Goal: Task Accomplishment & Management: Use online tool/utility

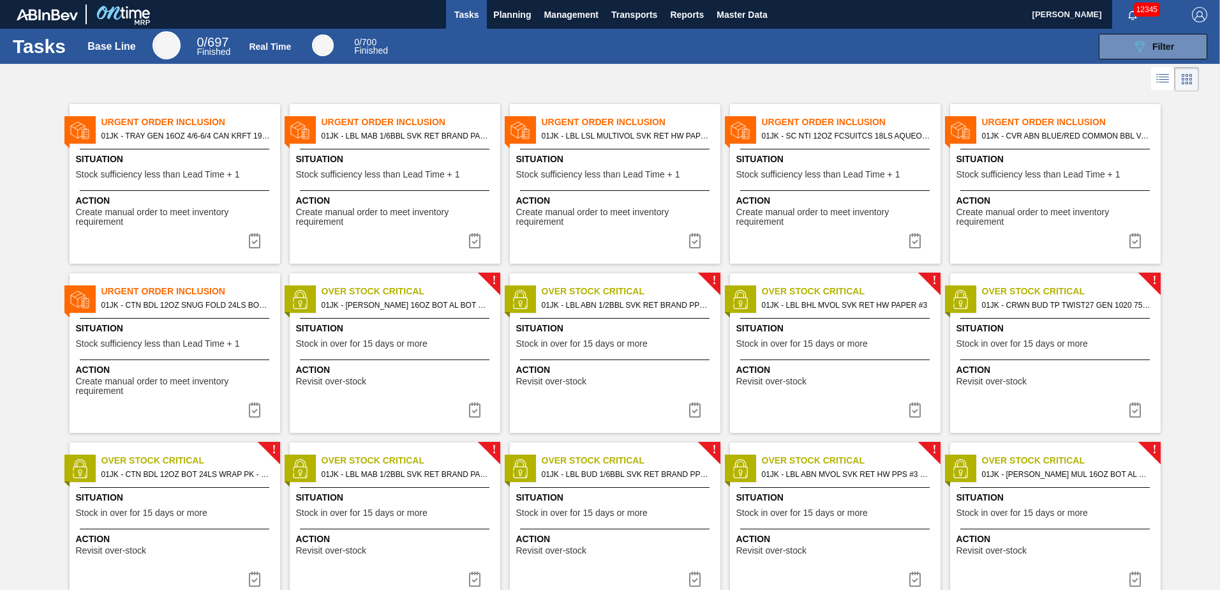
click at [640, 56] on div "089F7B8B-B2A5-4AFE-B5C0-19BA573D28AC Filter" at bounding box center [806, 47] width 816 height 26
click at [507, 9] on span "Planning" at bounding box center [512, 14] width 38 height 15
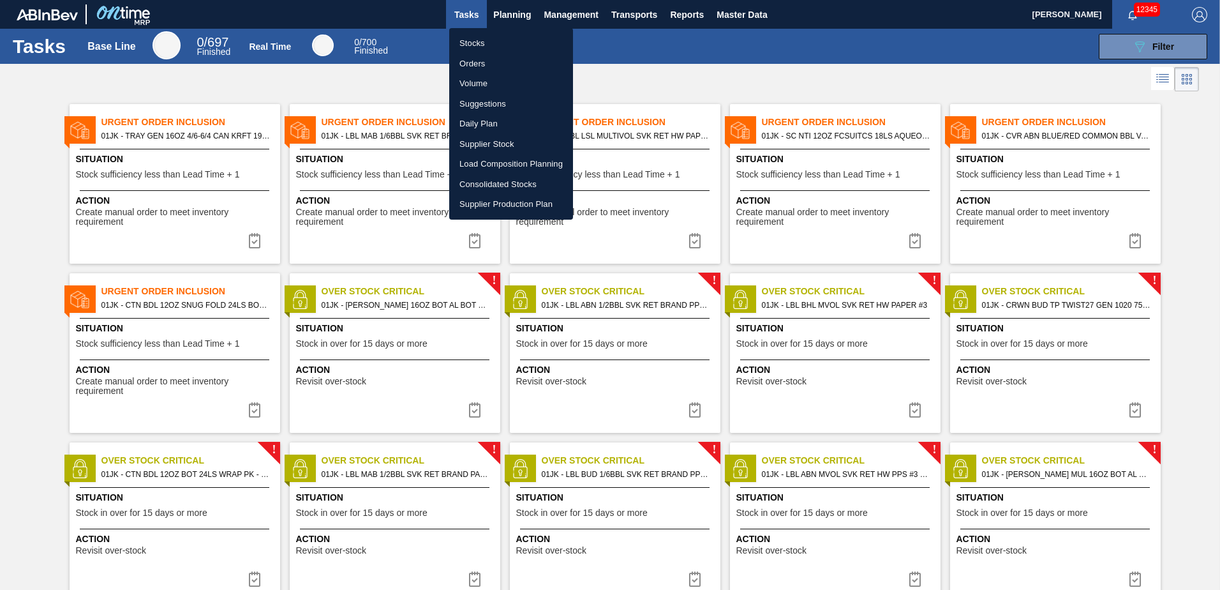
click at [515, 161] on li "Load Composition Planning" at bounding box center [511, 164] width 124 height 20
checkbox input "true"
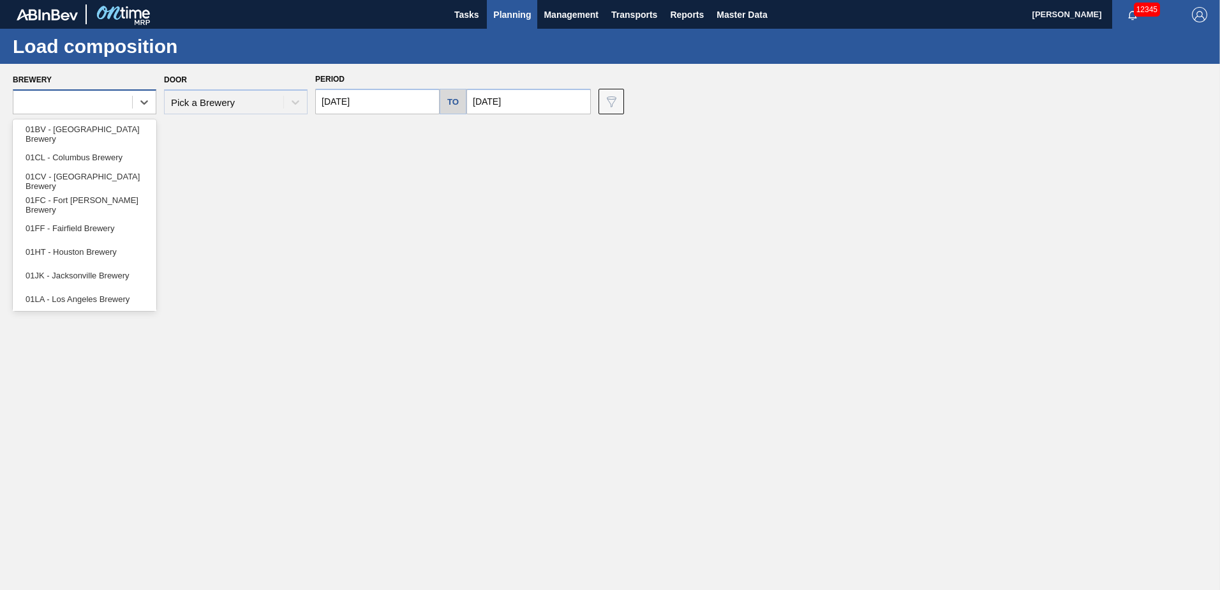
click at [128, 104] on div at bounding box center [72, 102] width 119 height 19
click at [70, 282] on div "01JK - Jacksonville Brewery" at bounding box center [85, 276] width 144 height 24
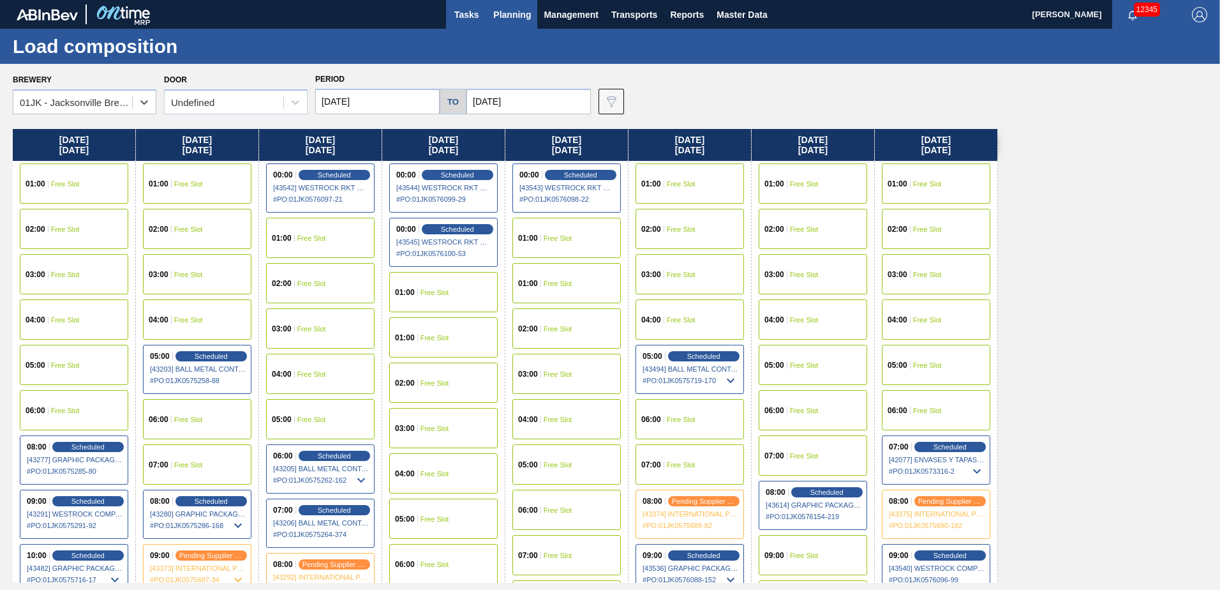
click at [463, 14] on span "Tasks" at bounding box center [467, 14] width 28 height 15
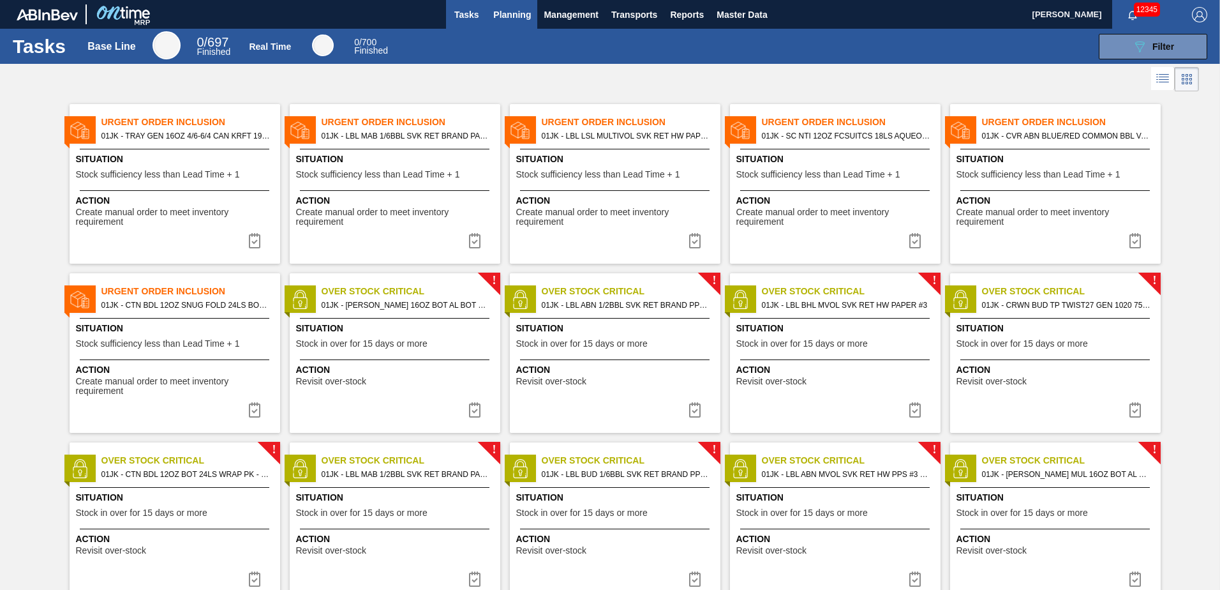
click at [521, 19] on span "Planning" at bounding box center [512, 14] width 38 height 15
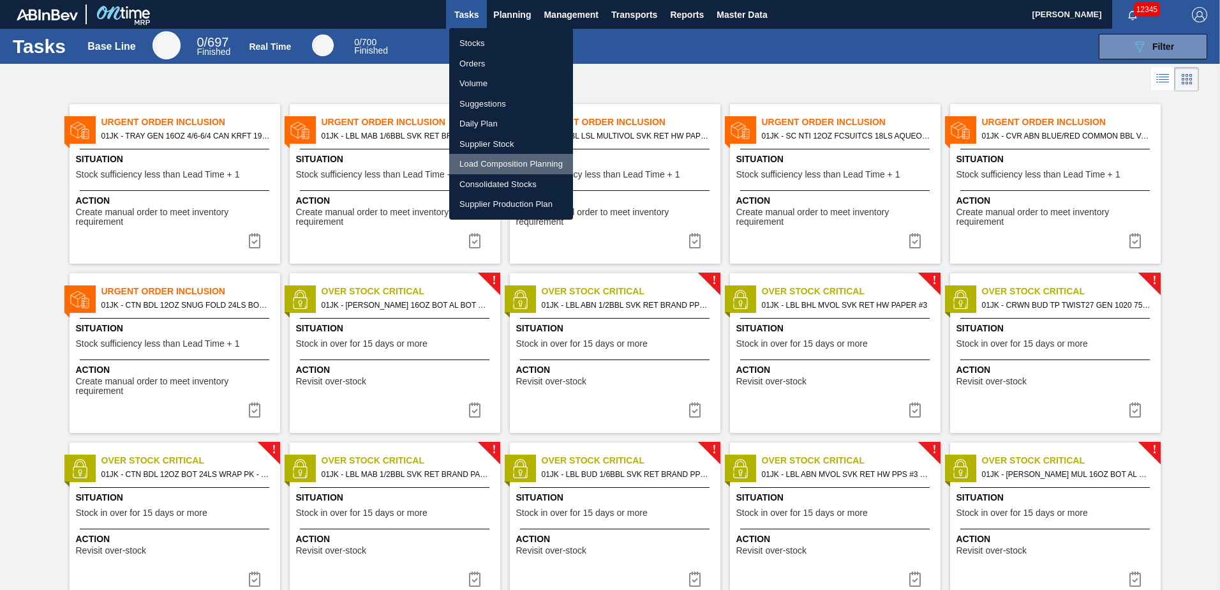
click at [499, 168] on li "Load Composition Planning" at bounding box center [511, 164] width 124 height 20
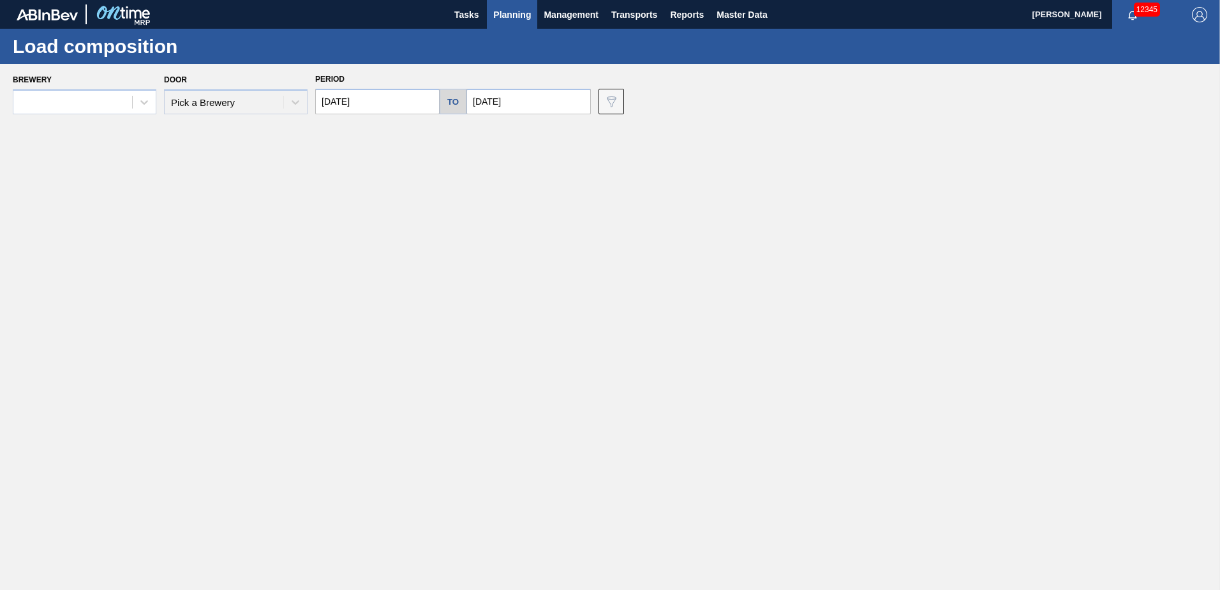
click at [521, 22] on span "Planning" at bounding box center [512, 14] width 38 height 15
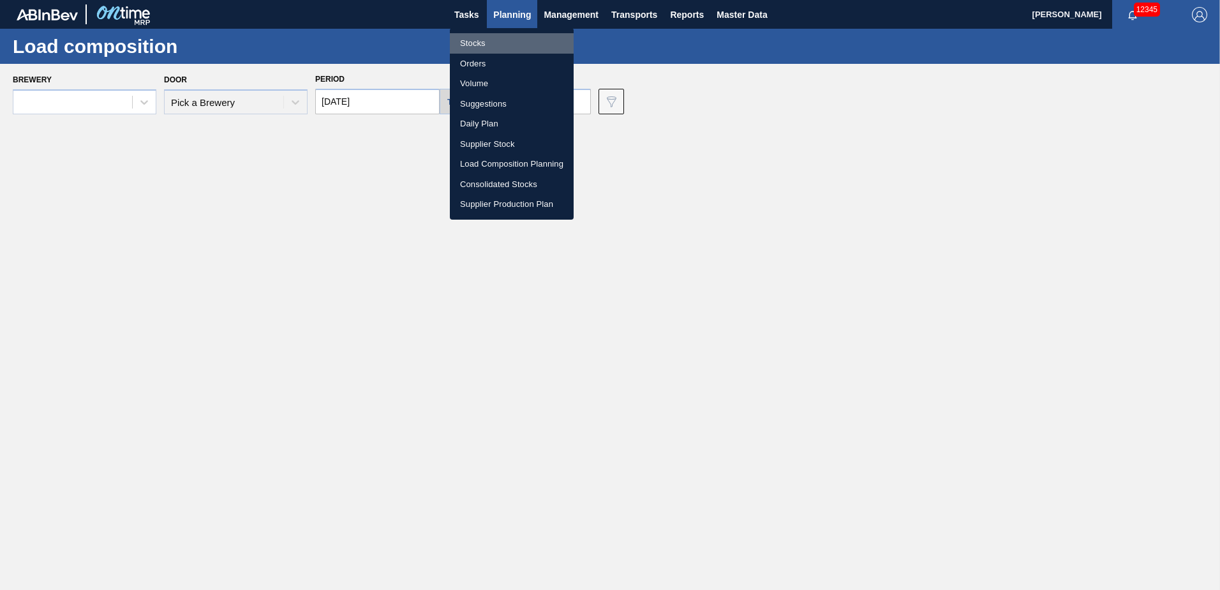
click at [486, 43] on li "Stocks" at bounding box center [512, 43] width 124 height 20
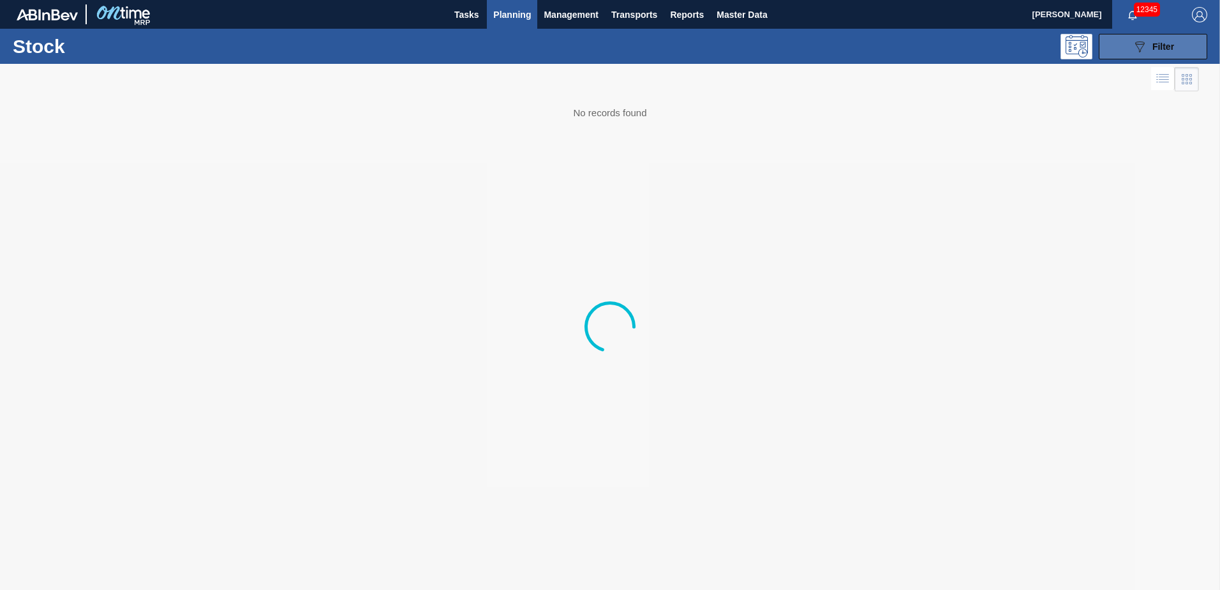
click at [1141, 54] on button "089F7B8B-B2A5-4AFE-B5C0-19BA573D28AC Filter" at bounding box center [1153, 47] width 109 height 26
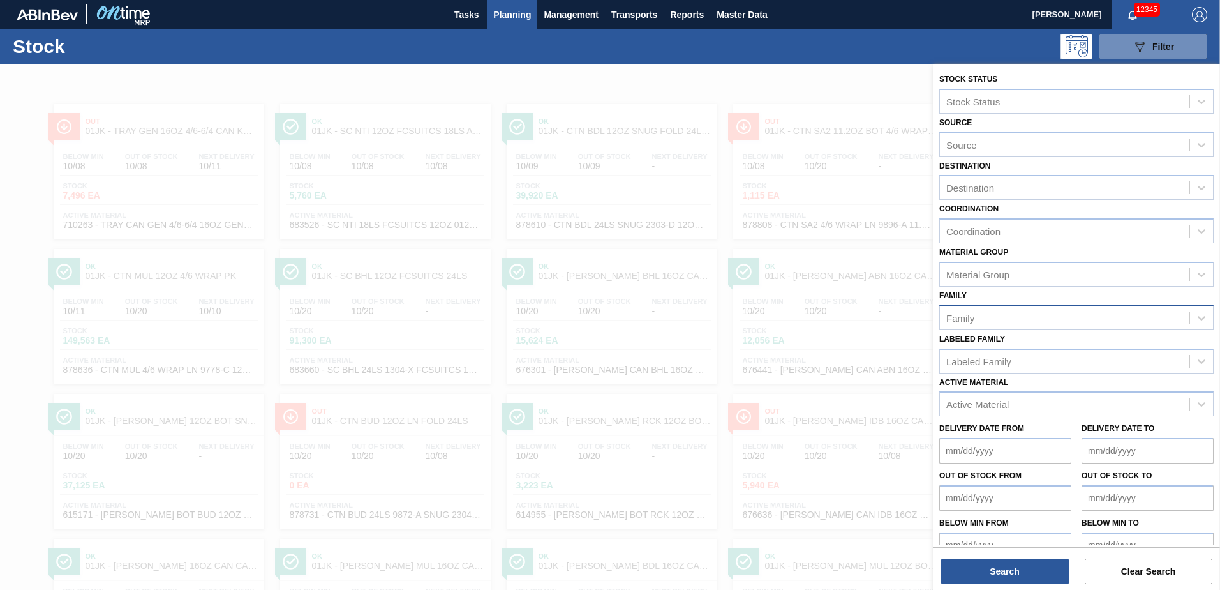
click at [1008, 310] on div "Family" at bounding box center [1065, 317] width 250 height 19
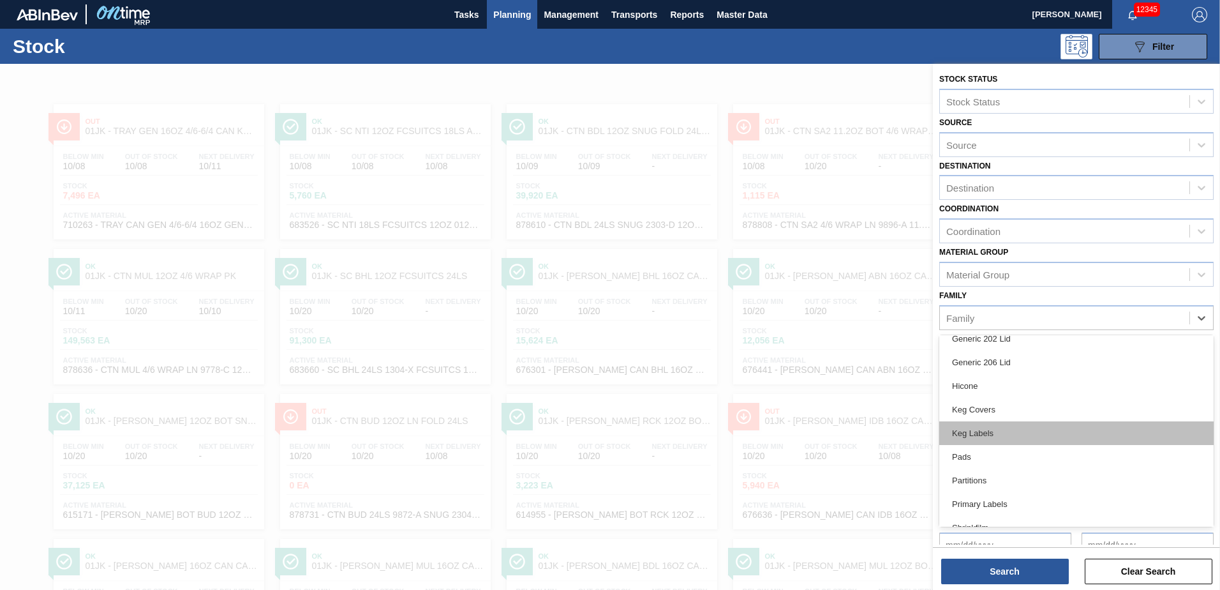
scroll to position [239, 0]
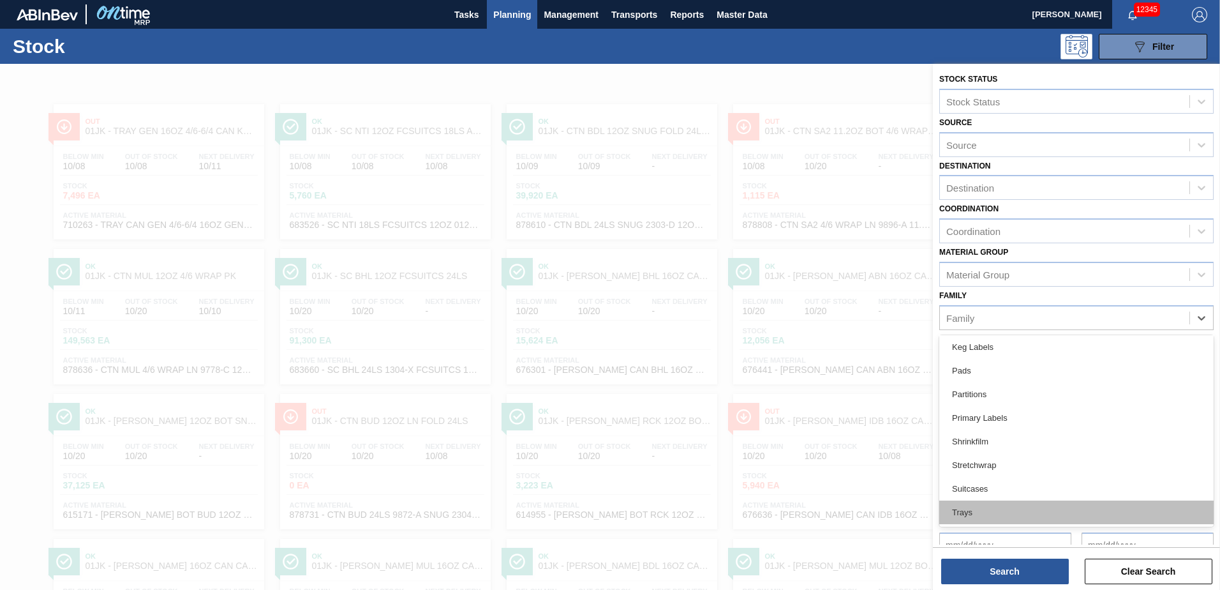
click at [980, 503] on div "Trays" at bounding box center [1076, 512] width 274 height 24
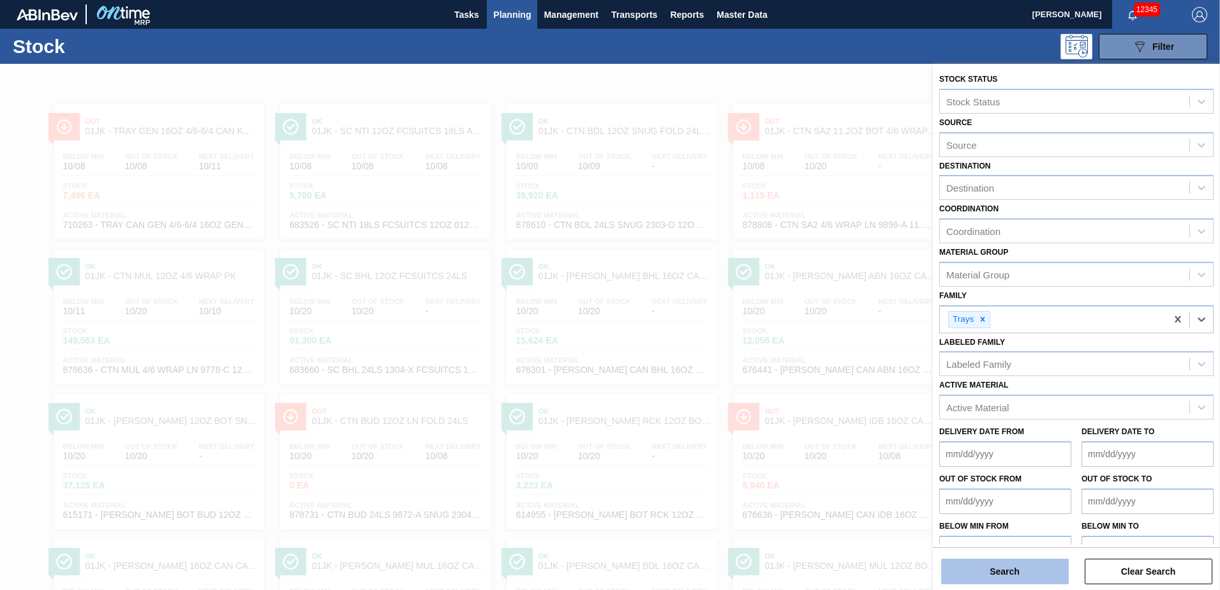
click at [1029, 569] on button "Search" at bounding box center [1005, 571] width 128 height 26
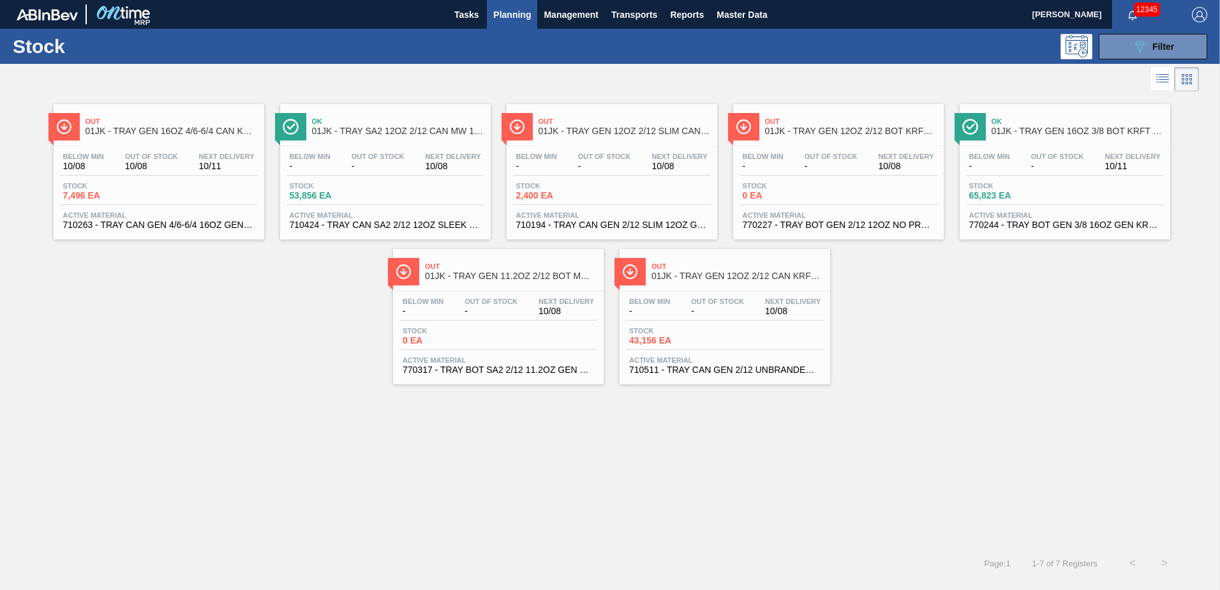
click at [1169, 79] on icon at bounding box center [1162, 78] width 15 height 15
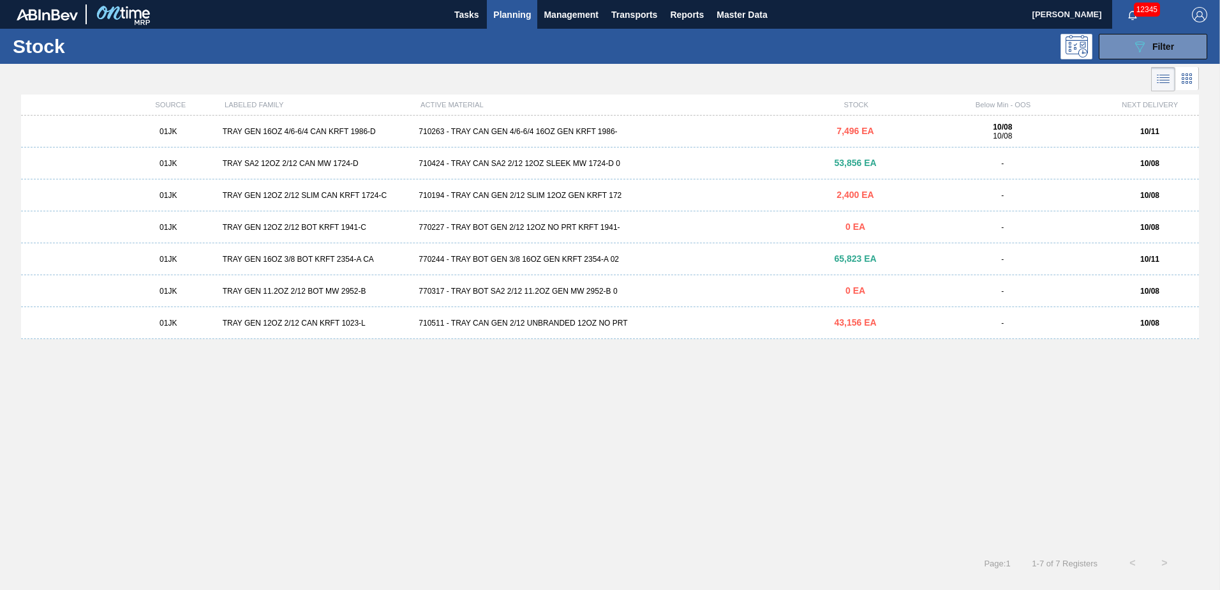
click at [682, 124] on div "01JK TRAY GEN 16OZ 4/6-6/4 CAN KRFT 1986-D 710263 - TRAY CAN GEN 4/6-6/4 16OZ G…" at bounding box center [610, 132] width 1178 height 32
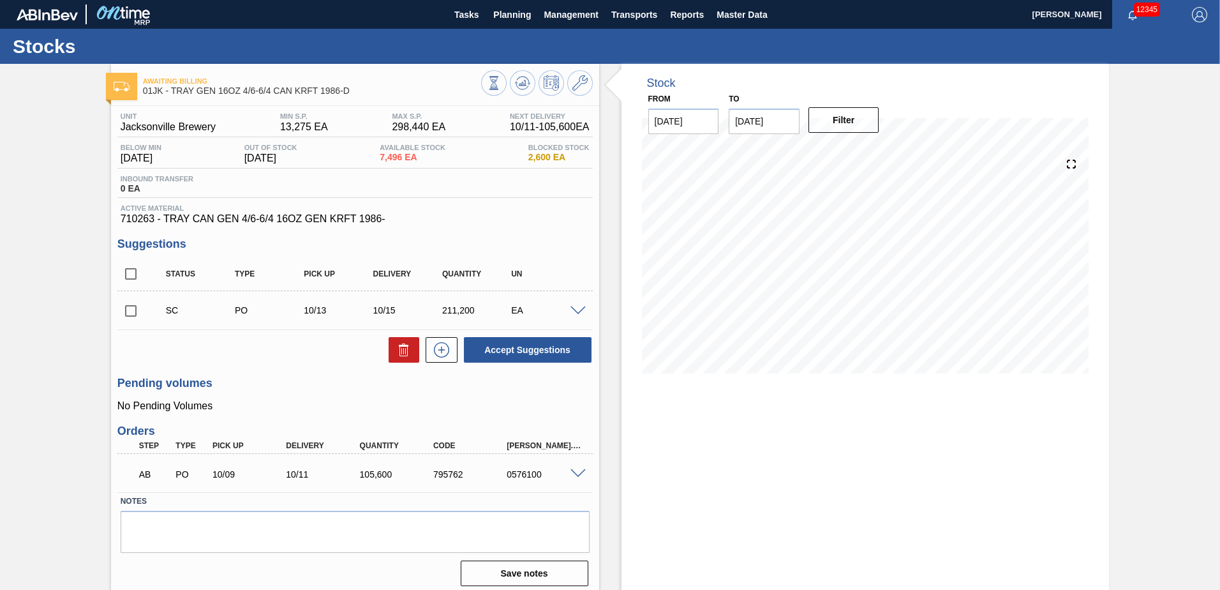
click at [132, 313] on input "checkbox" at bounding box center [130, 310] width 27 height 27
click at [571, 315] on span at bounding box center [578, 311] width 15 height 10
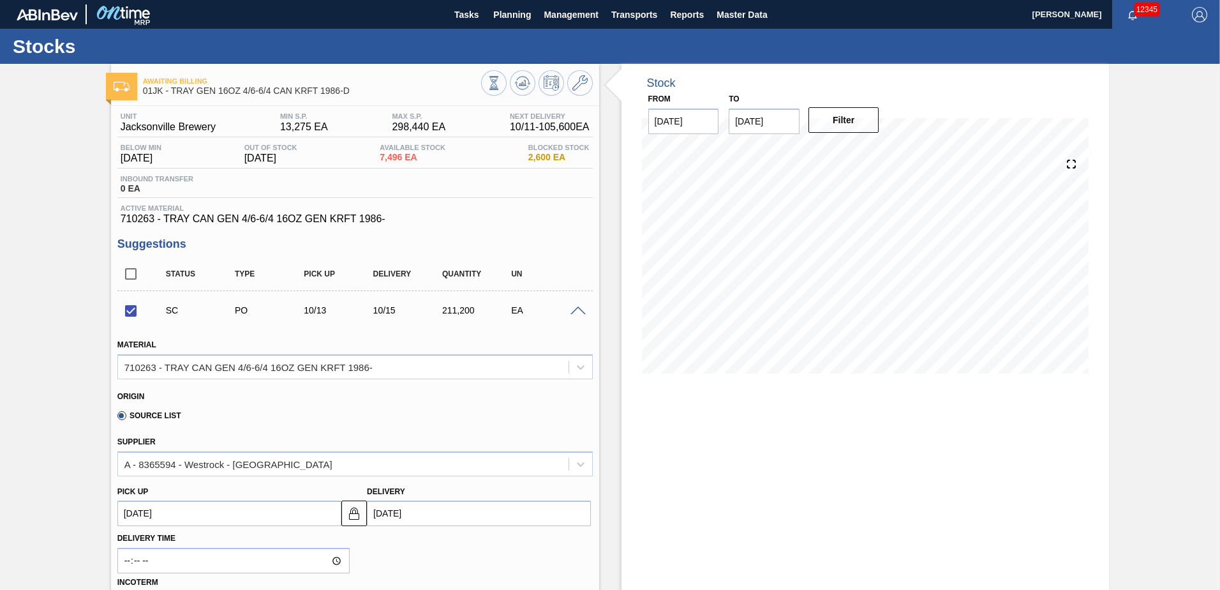
click at [572, 313] on span at bounding box center [578, 311] width 15 height 10
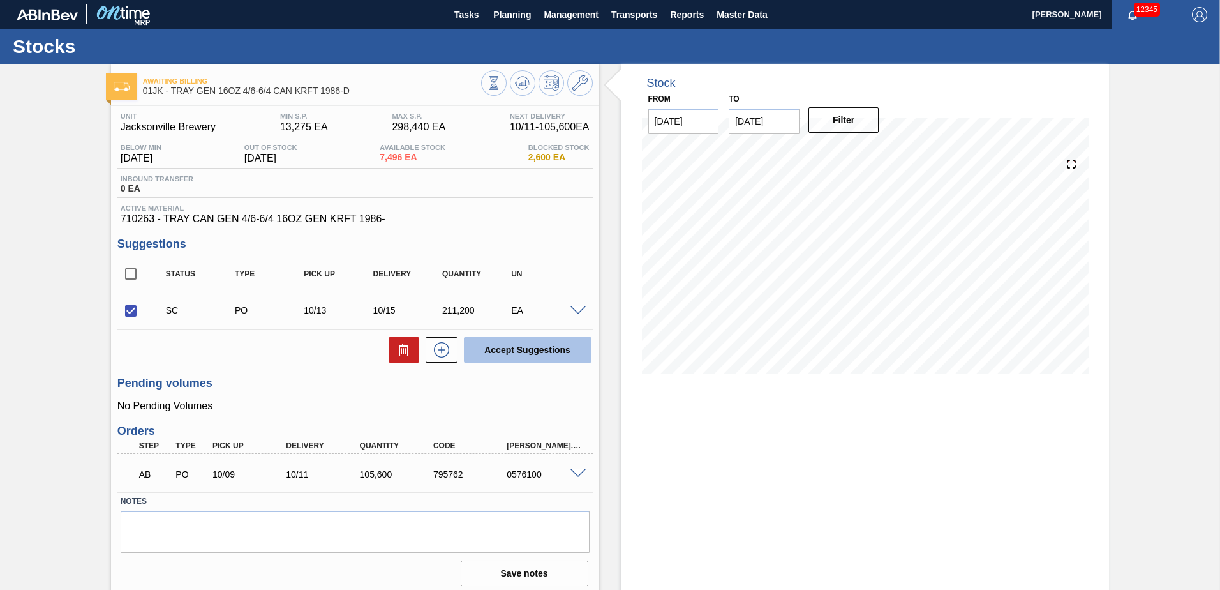
click at [551, 350] on button "Accept Suggestions" at bounding box center [528, 350] width 128 height 26
checkbox input "false"
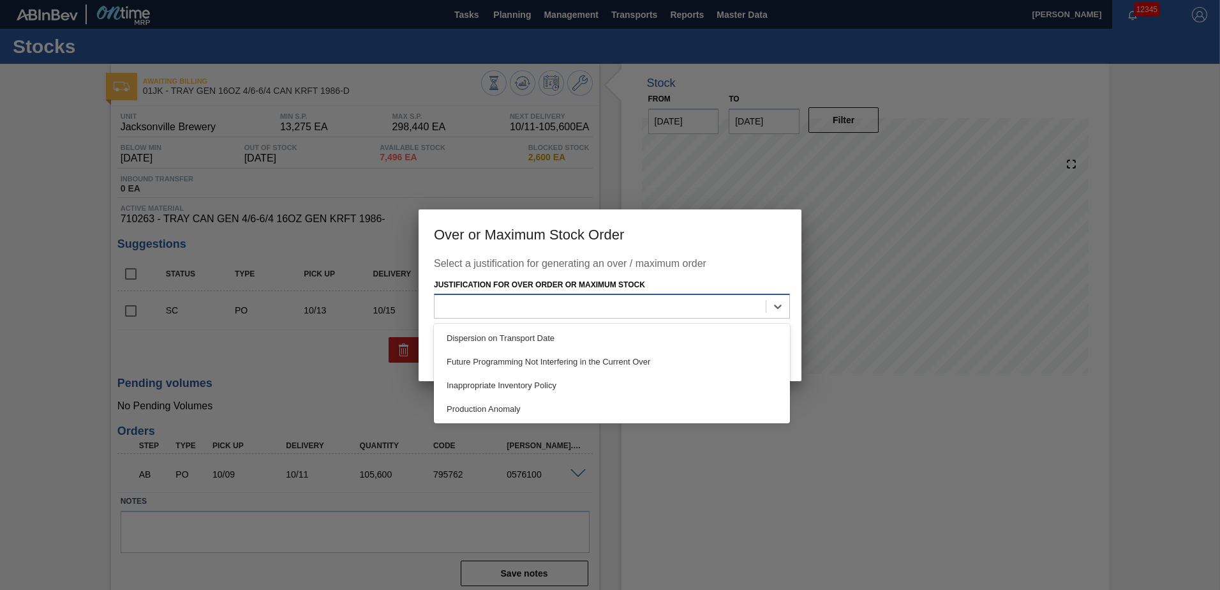
click at [668, 297] on div at bounding box center [600, 306] width 331 height 19
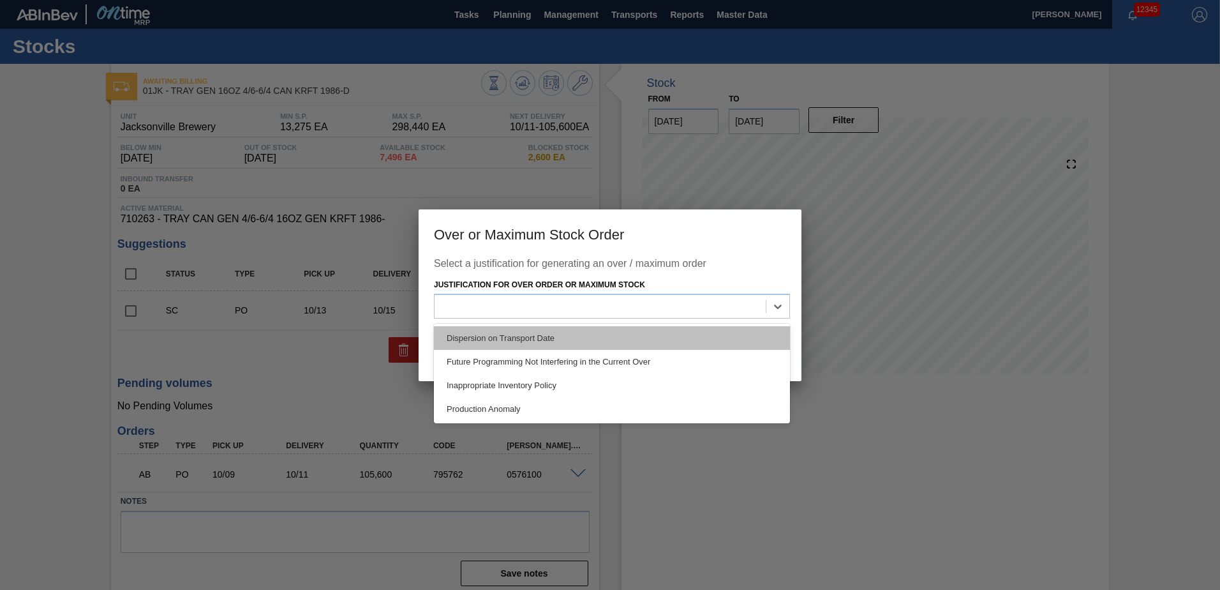
click at [587, 342] on div "Dispersion on Transport Date" at bounding box center [612, 338] width 356 height 24
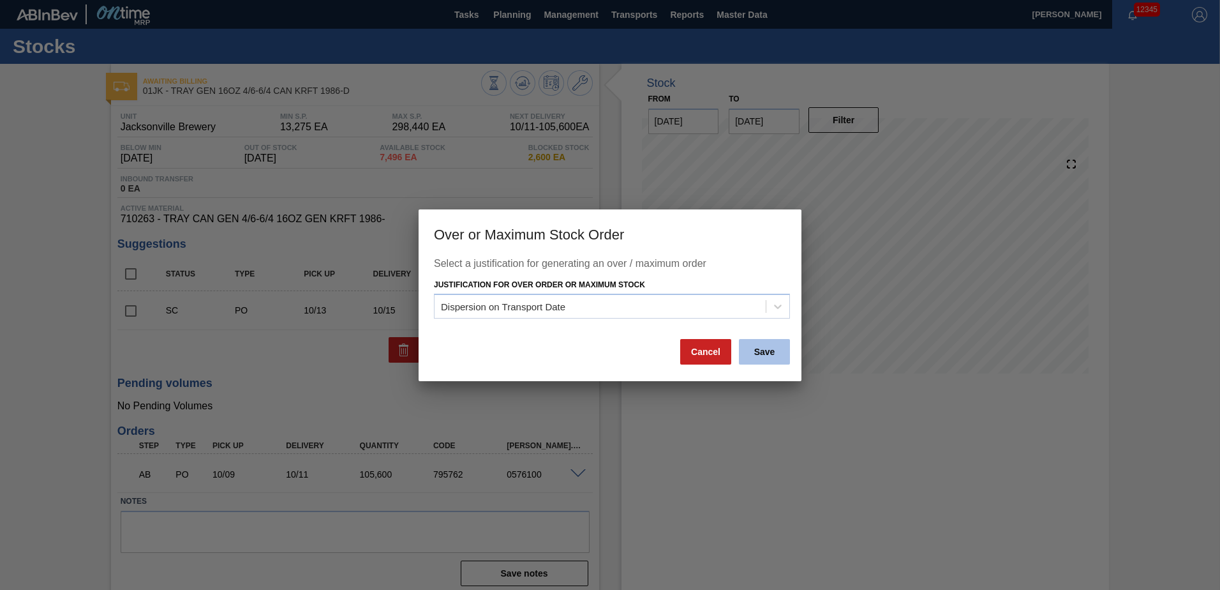
click at [744, 350] on button "Save" at bounding box center [764, 352] width 51 height 26
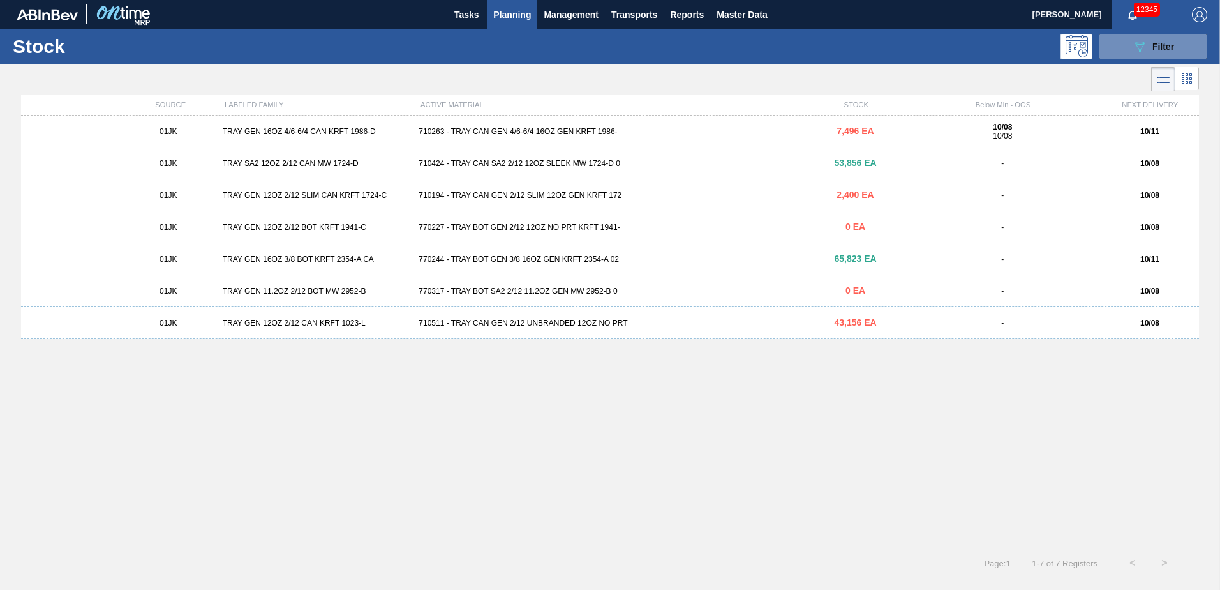
click at [414, 229] on div "770227 - TRAY BOT GEN 2/12 12OZ NO PRT KRFT 1941-" at bounding box center [610, 227] width 393 height 9
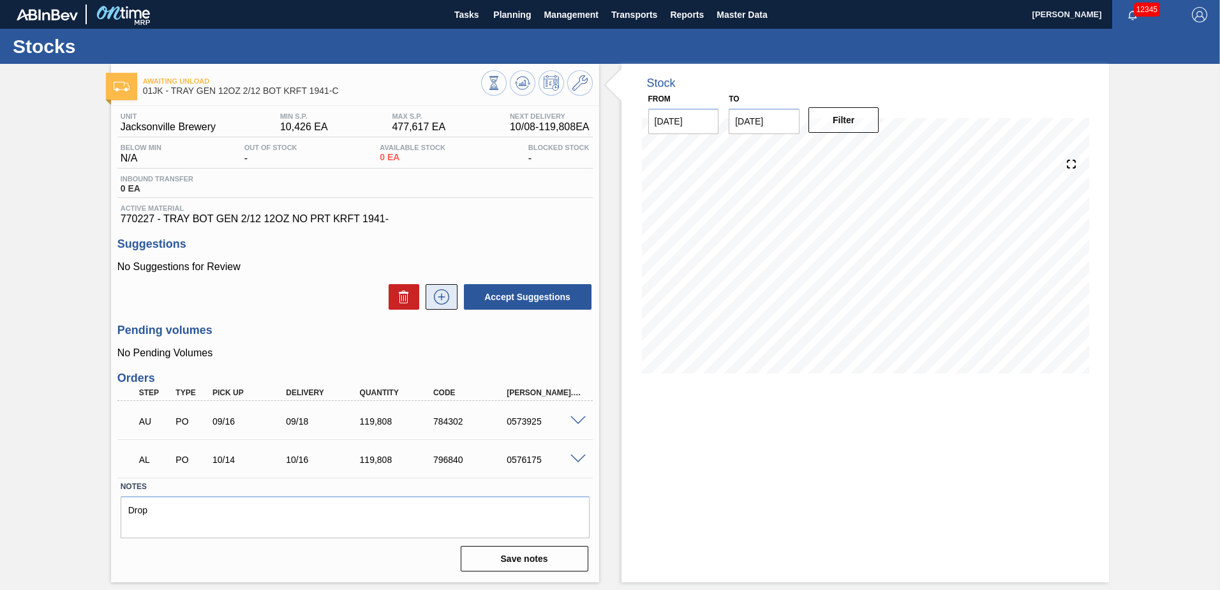
click at [438, 281] on div "No Suggestions for Review Accept Suggestions" at bounding box center [354, 286] width 475 height 50
click at [438, 289] on button at bounding box center [442, 297] width 32 height 26
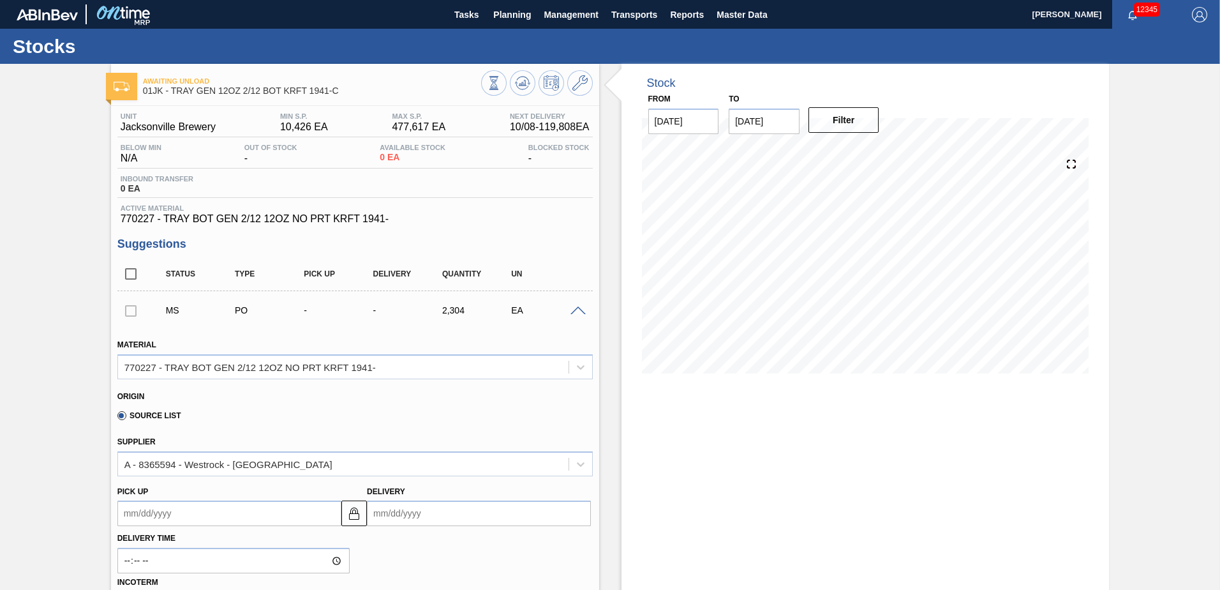
scroll to position [191, 0]
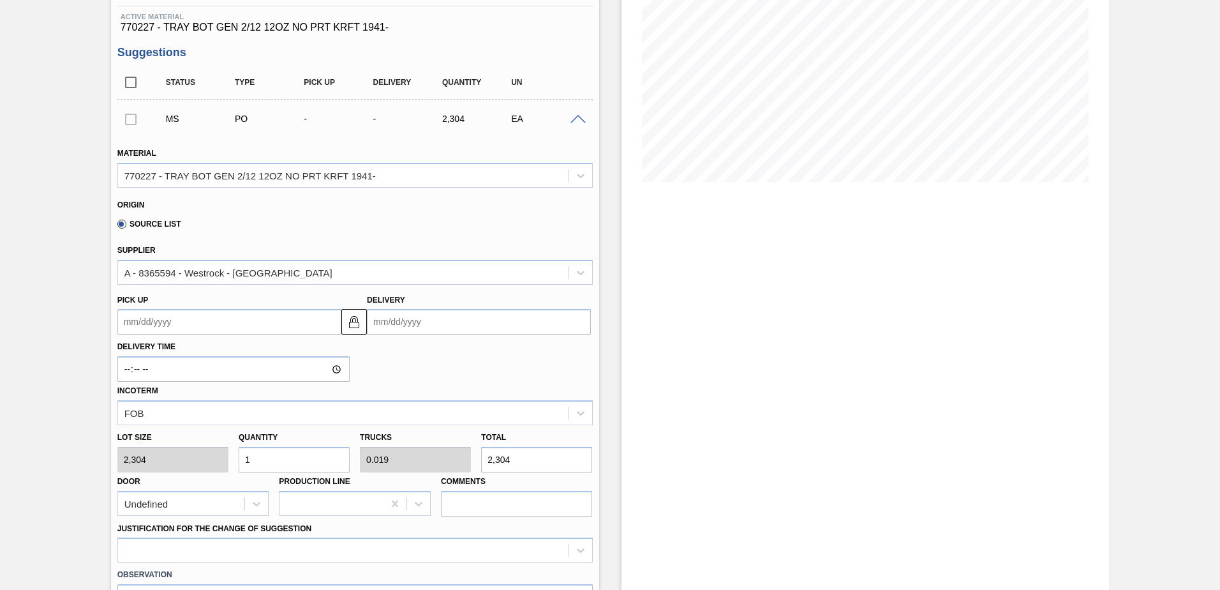
click at [182, 327] on up105609634 "Pick up" at bounding box center [229, 322] width 224 height 26
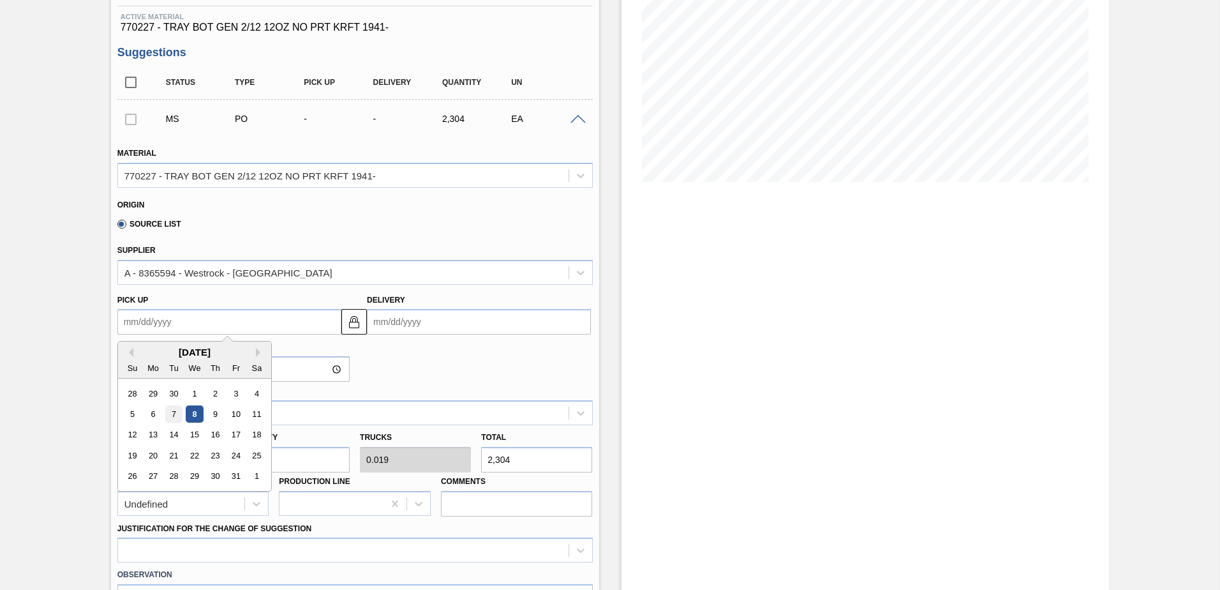
click at [173, 412] on div "7" at bounding box center [173, 413] width 17 height 17
type up105609634 "[DATE]"
type input "[DATE]"
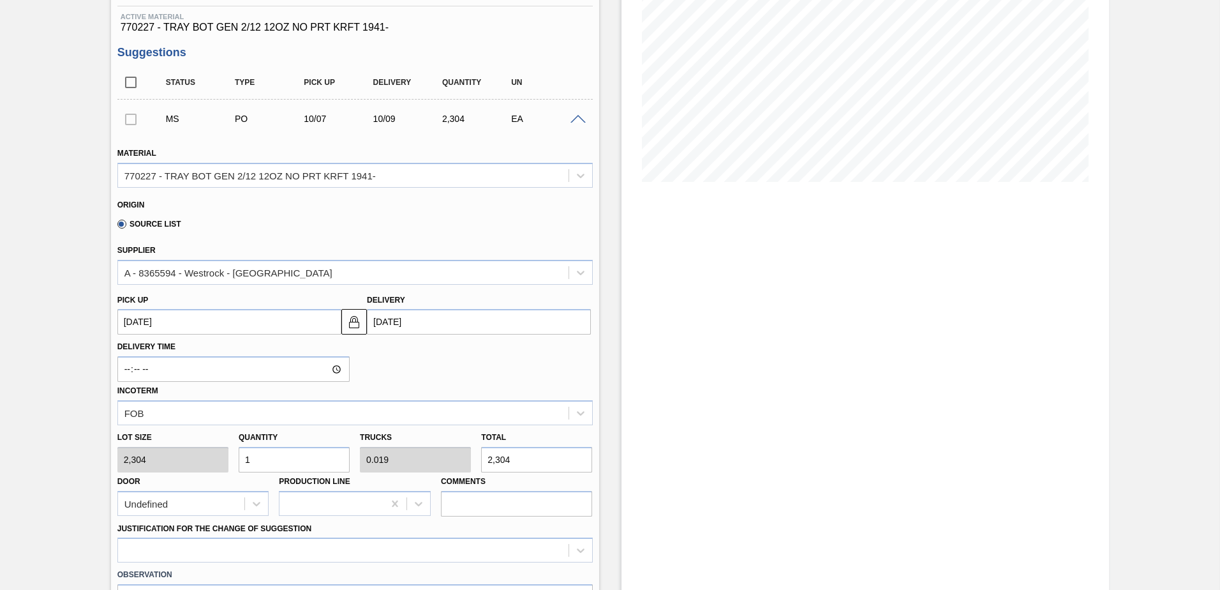
click at [779, 301] on div "Stock From [DATE] to [DATE] Filter 10/20 Stock Projection 35,653 SAP Planning 1…" at bounding box center [866, 419] width 488 height 1095
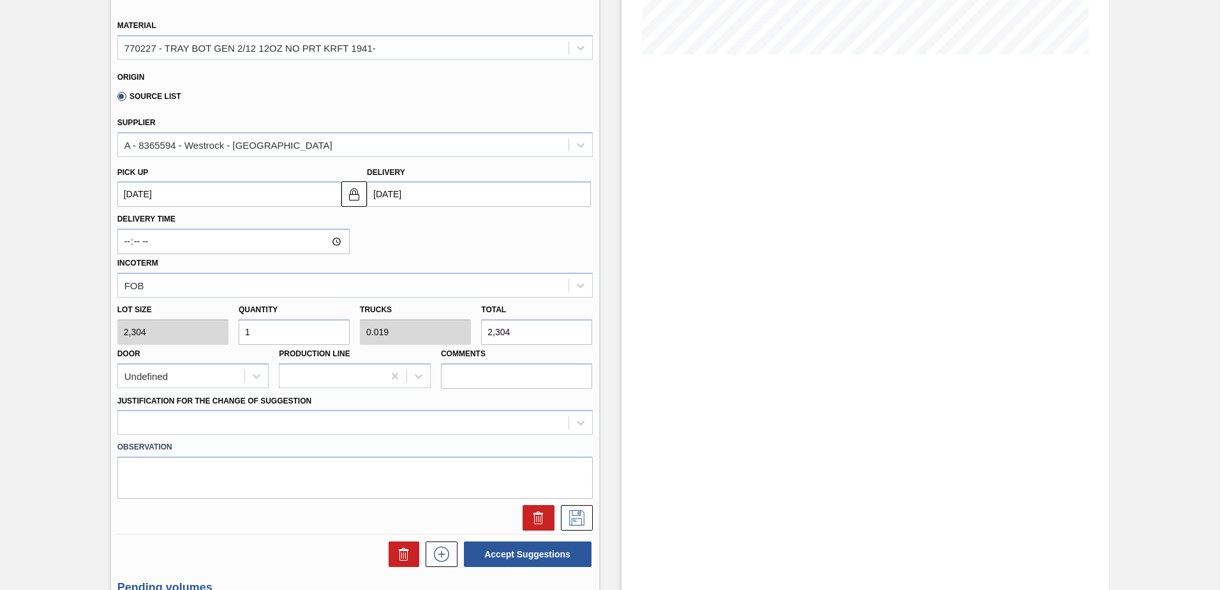
click at [282, 331] on input "1" at bounding box center [294, 332] width 111 height 26
click at [274, 332] on input "1" at bounding box center [294, 332] width 111 height 26
type input "12"
type input "0.231"
type input "27,648"
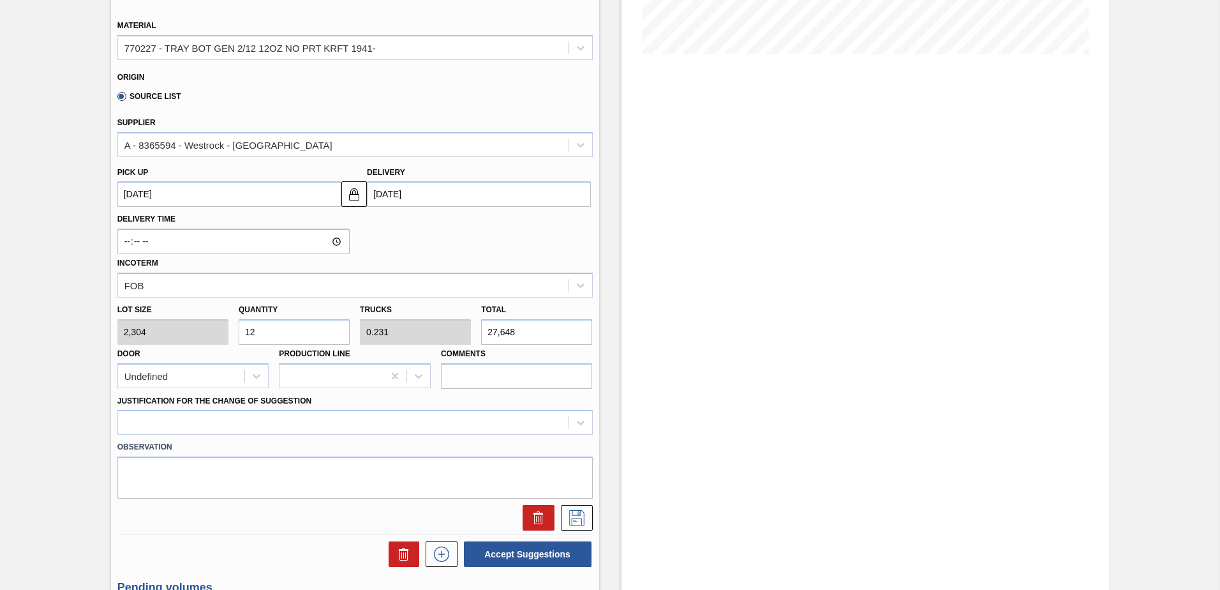
type input "127"
type input "2.442"
type input "292,608"
type input "12"
type input "0.231"
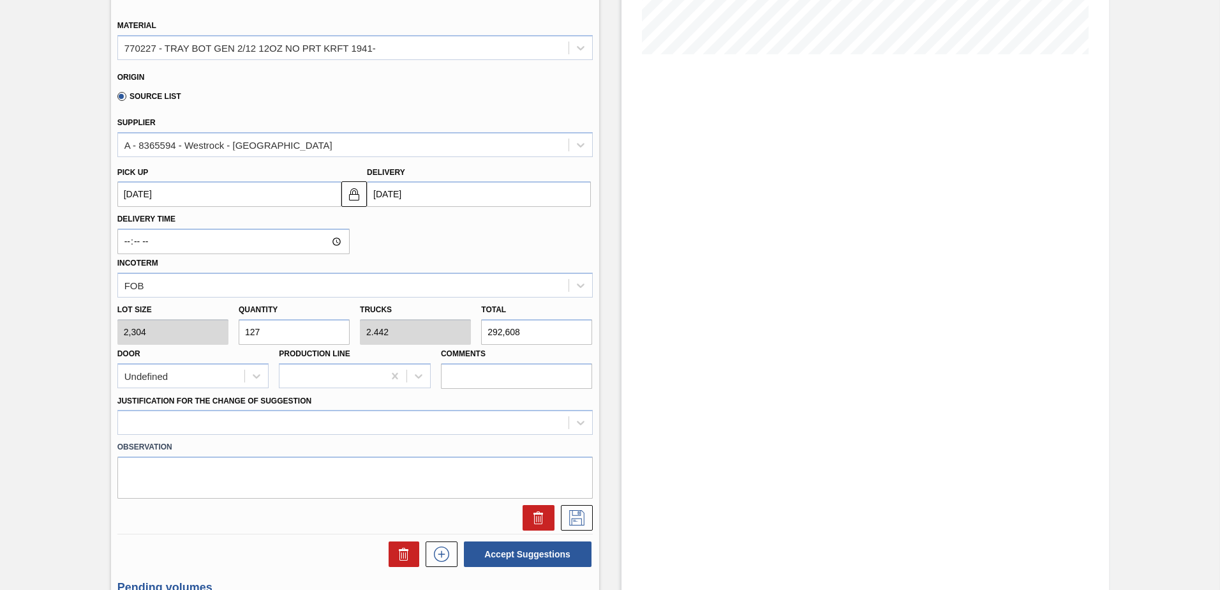
type input "27,648"
type input "1"
type input "0.019"
type input "2,304"
type input "11"
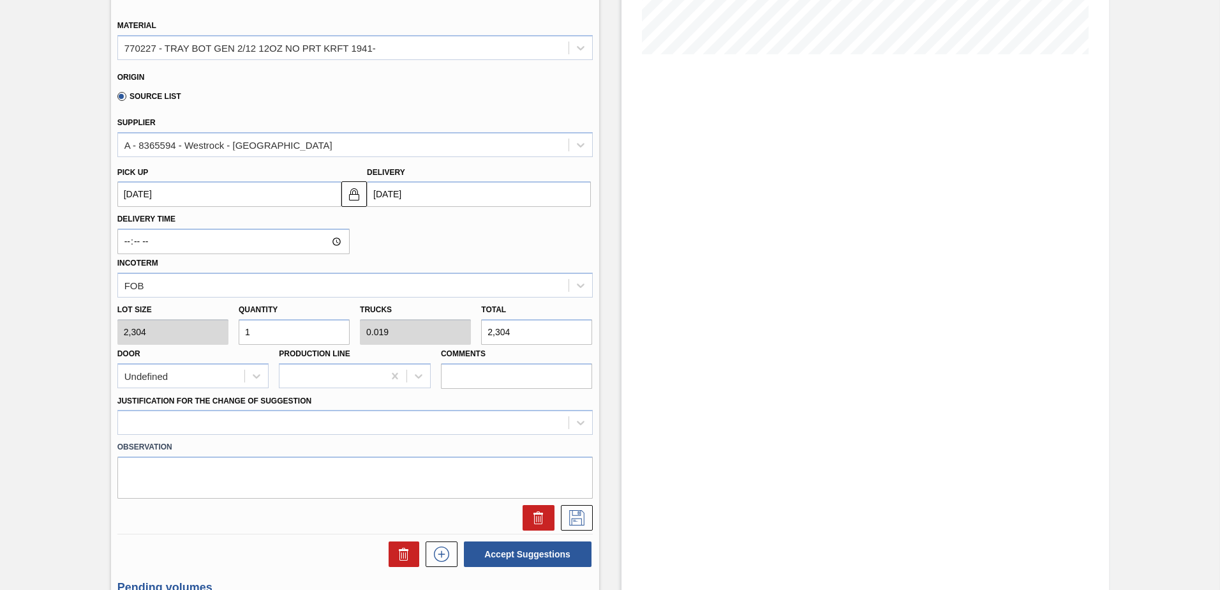
type input "0.212"
type input "25,344"
type input "117"
type input "2.25"
type input "269,568"
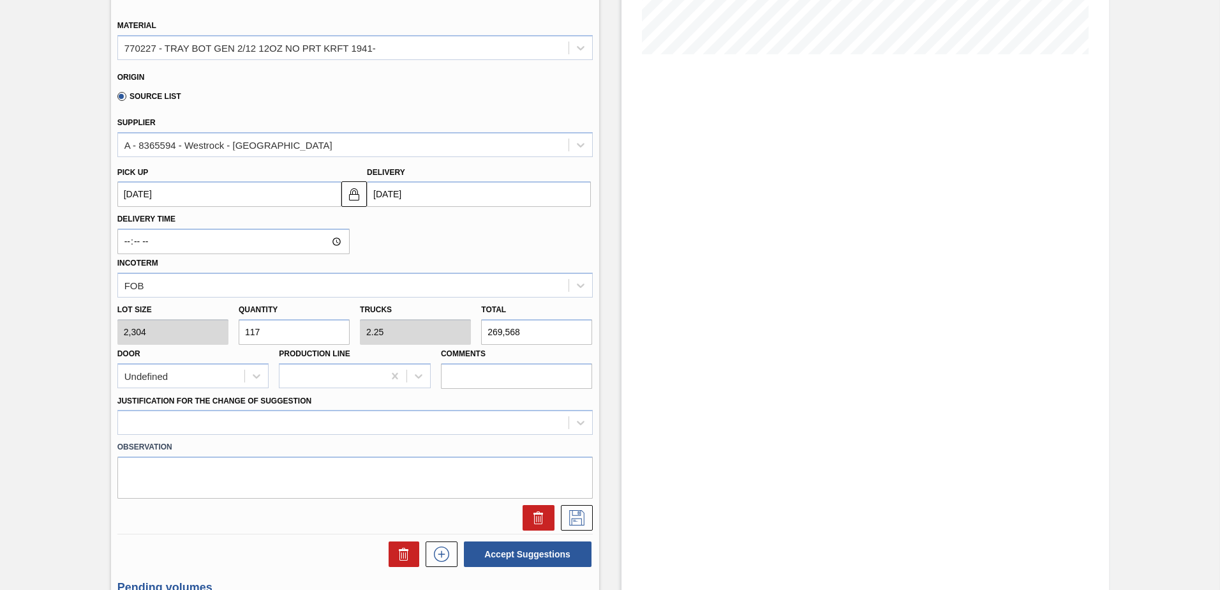
type input "1,170"
type input "22.5"
type input "2,695,680"
type input "11,700"
type input "225"
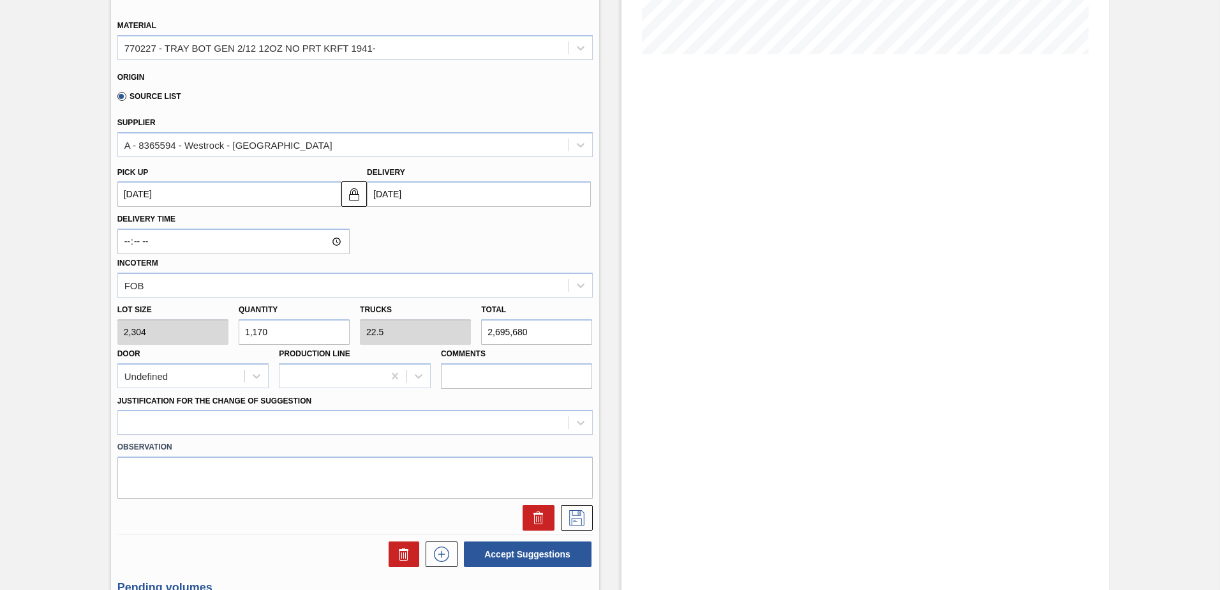
type input "26,956,800"
type input "117,000"
type input "2,250"
type input "269,568,000"
type input "117,000"
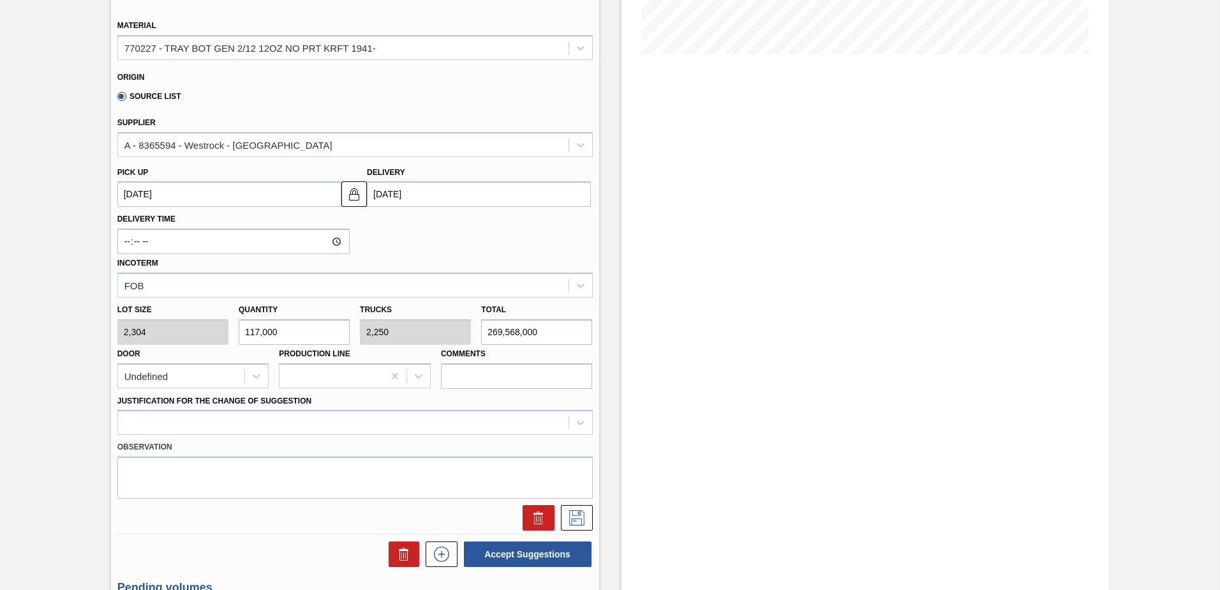
click at [255, 198] on up105609634 "[DATE]" at bounding box center [229, 194] width 224 height 26
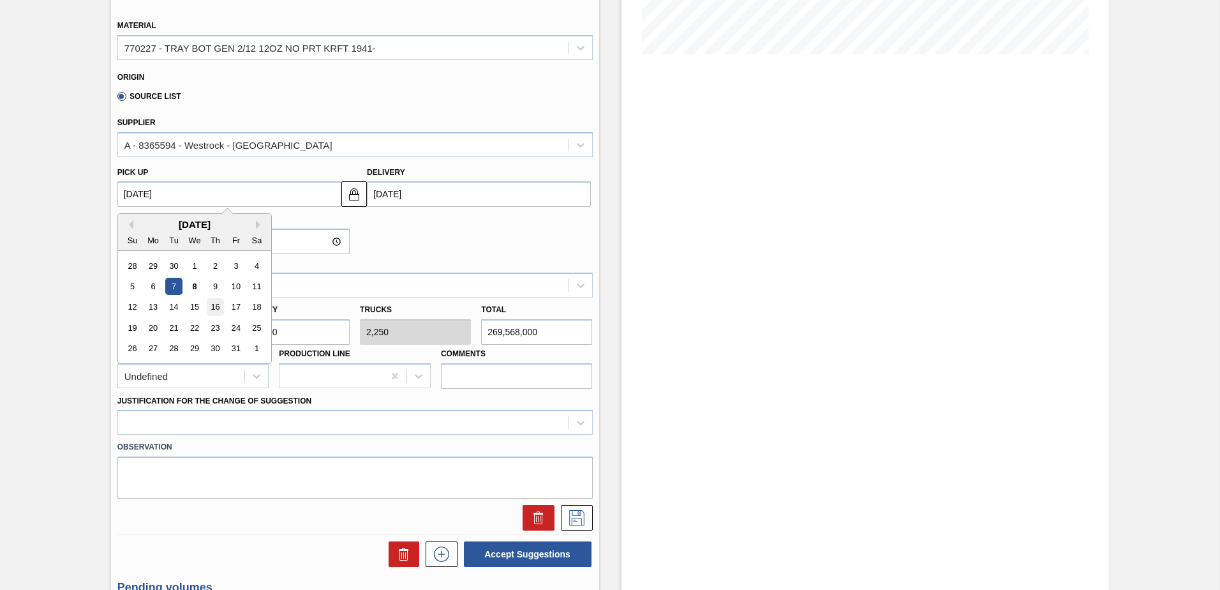
click at [213, 306] on div "16" at bounding box center [215, 307] width 17 height 17
type up105609634 "[DATE]"
type input "[DATE]"
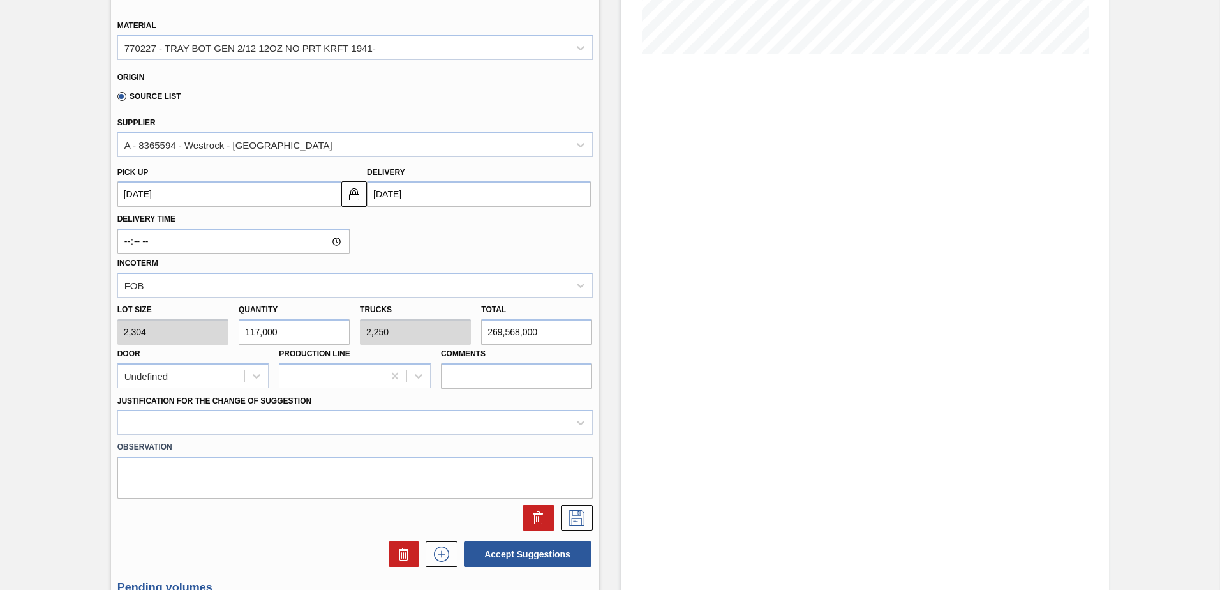
click at [302, 334] on input "117,000" at bounding box center [294, 332] width 111 height 26
click at [192, 327] on div "Lot size 2,304 Quantity 117,000 Trucks 2,250 Total 269,568,000 Door Undefined P…" at bounding box center [355, 342] width 486 height 91
type input "1"
type input "0.019"
type input "2,304"
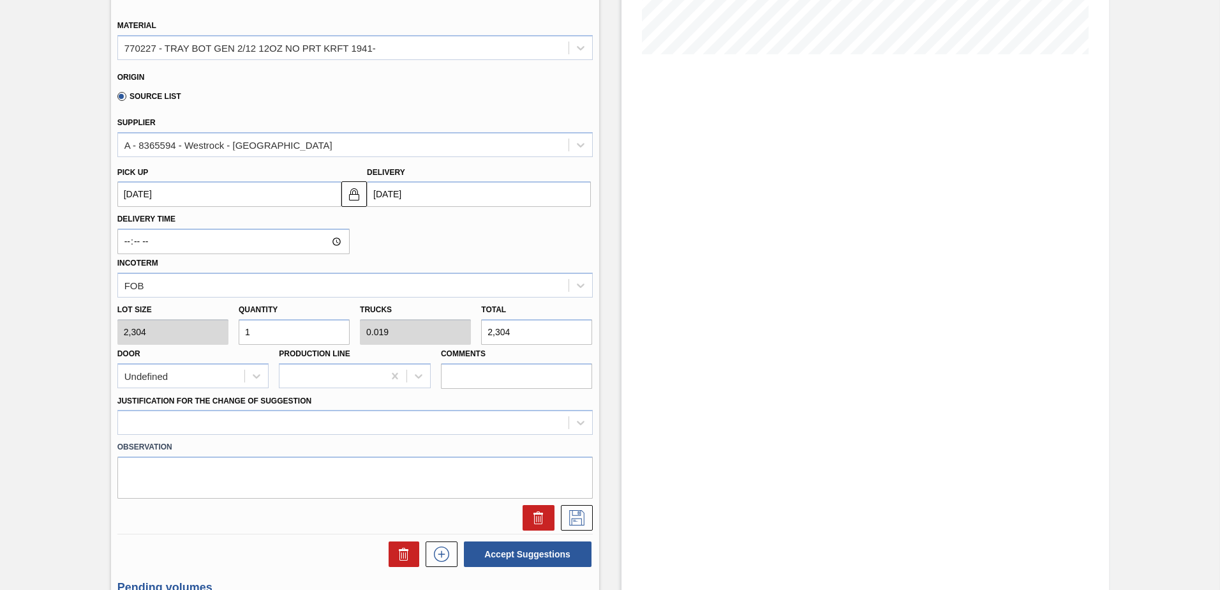
type input "0"
type input "4"
type input "0.077"
type input "9,216"
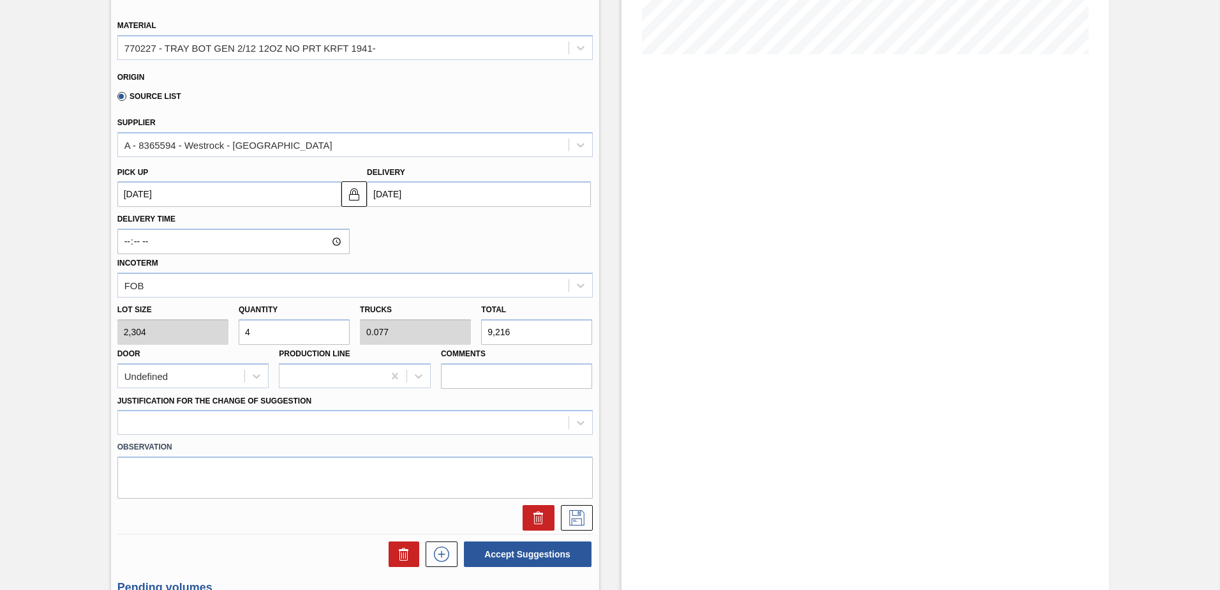
type input "48"
type input "0.923"
type input "110,592"
type input "4"
type input "0.077"
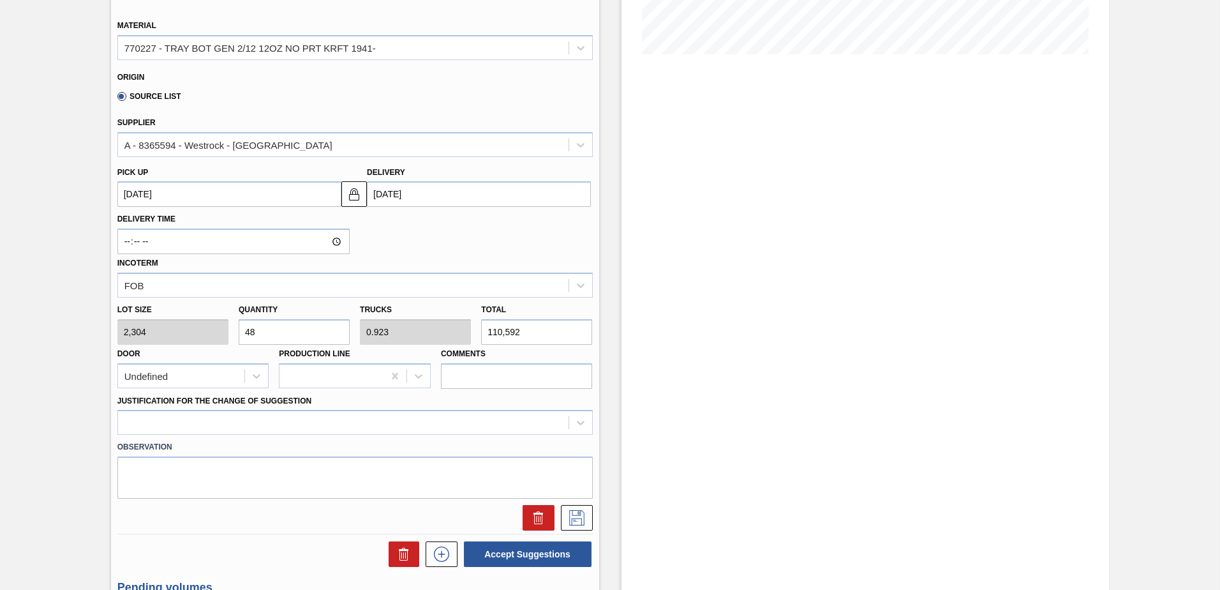
type input "9,216"
type input "0"
type input "5"
type input "0.096"
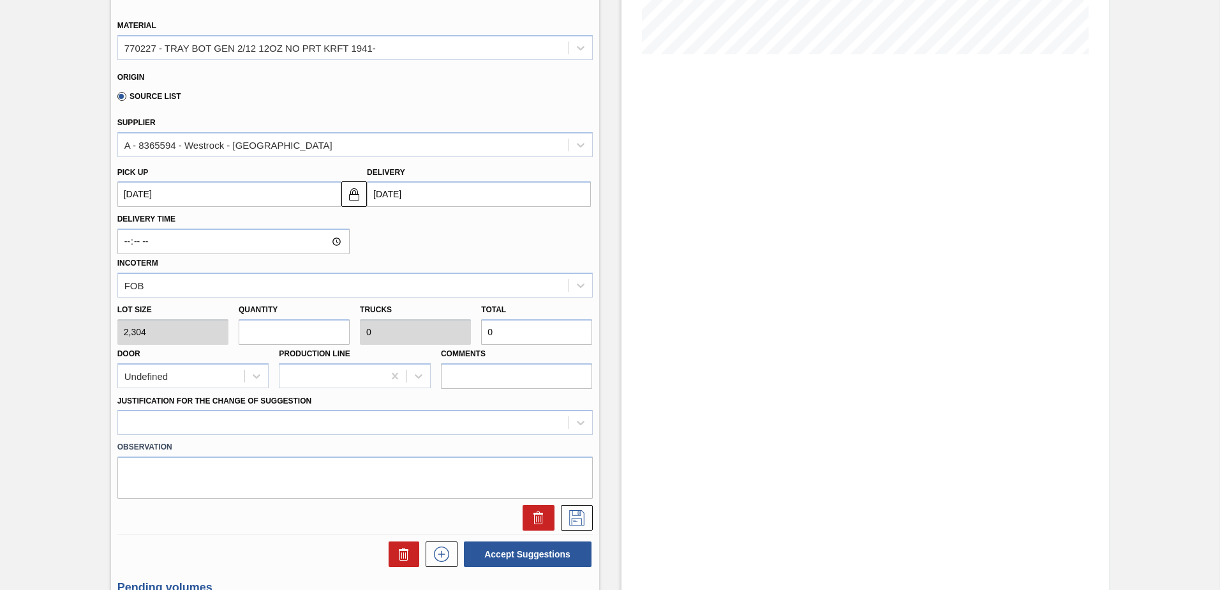
type input "11,520"
type input "50"
type input "0.962"
type input "115,200"
type input "5"
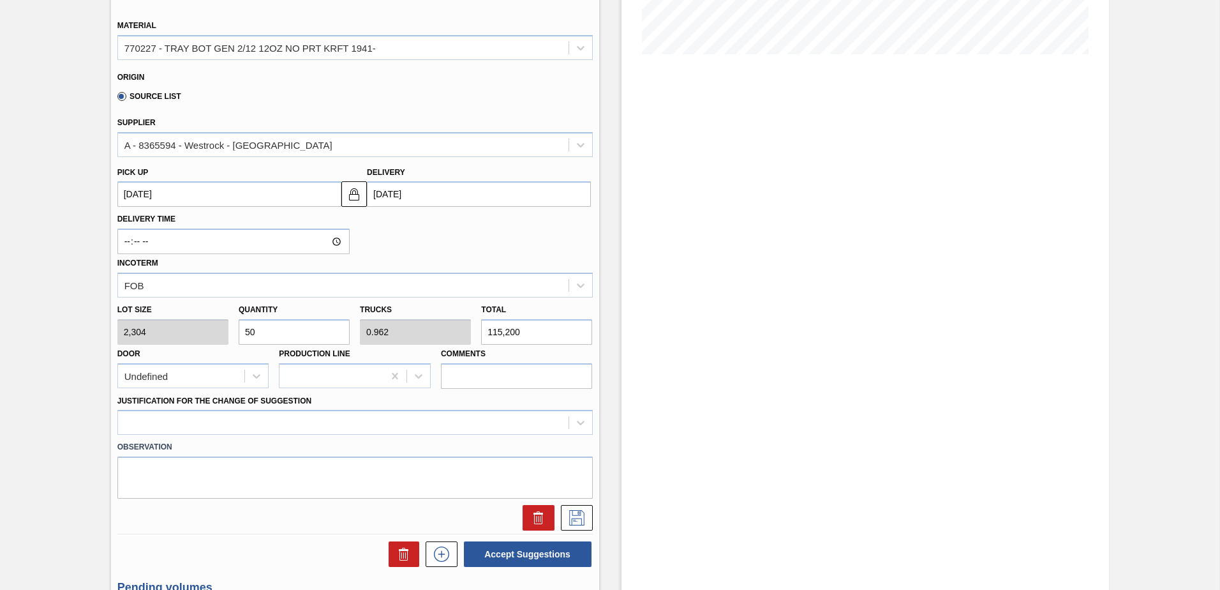
type input "0.096"
type input "11,520"
type input "52"
type input "1"
type input "119,808"
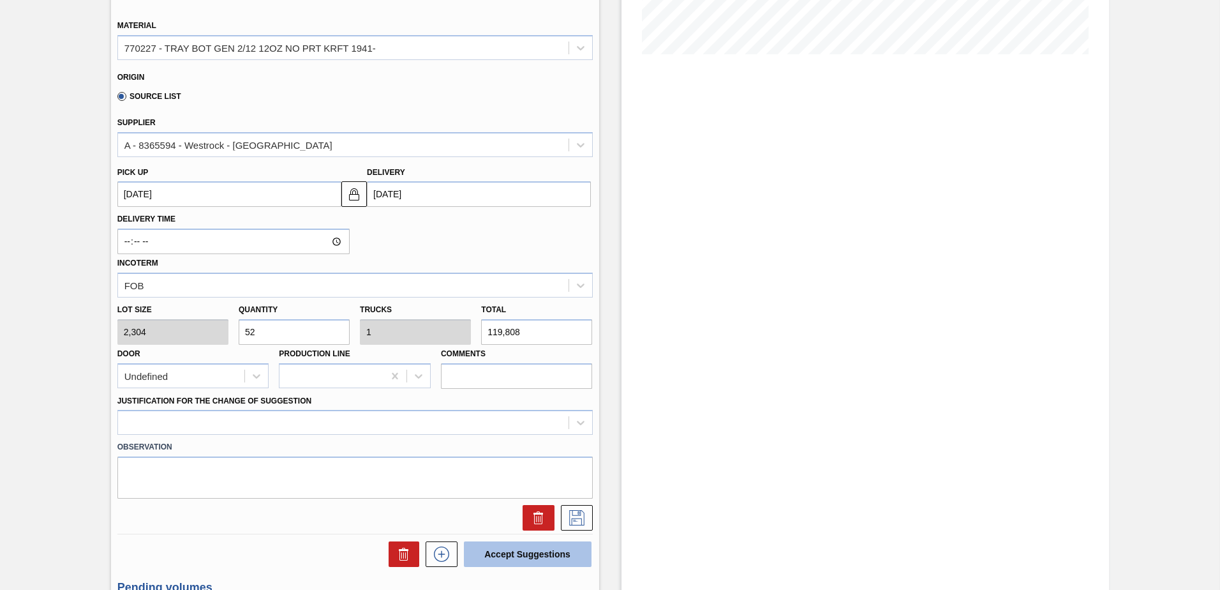
type input "52"
click at [527, 558] on button "Accept Suggestions" at bounding box center [528, 554] width 128 height 26
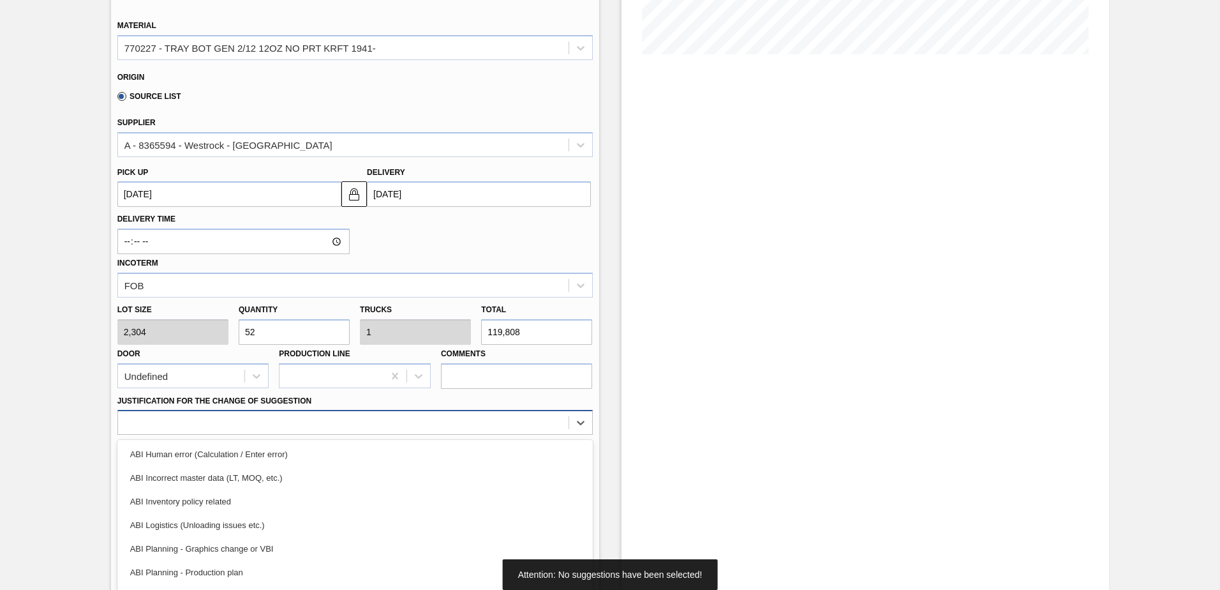
click at [366, 433] on div "option ABI Incorrect master data (LT, MOQ, etc.) focused, 2 of 18. 18 results a…" at bounding box center [354, 422] width 475 height 25
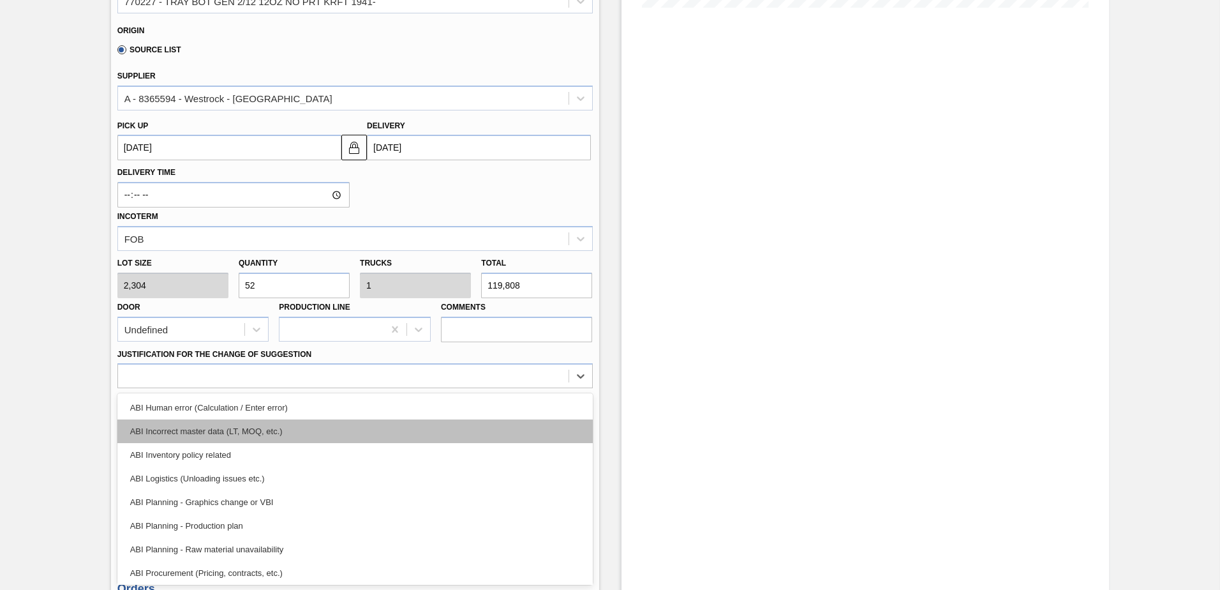
scroll to position [239, 0]
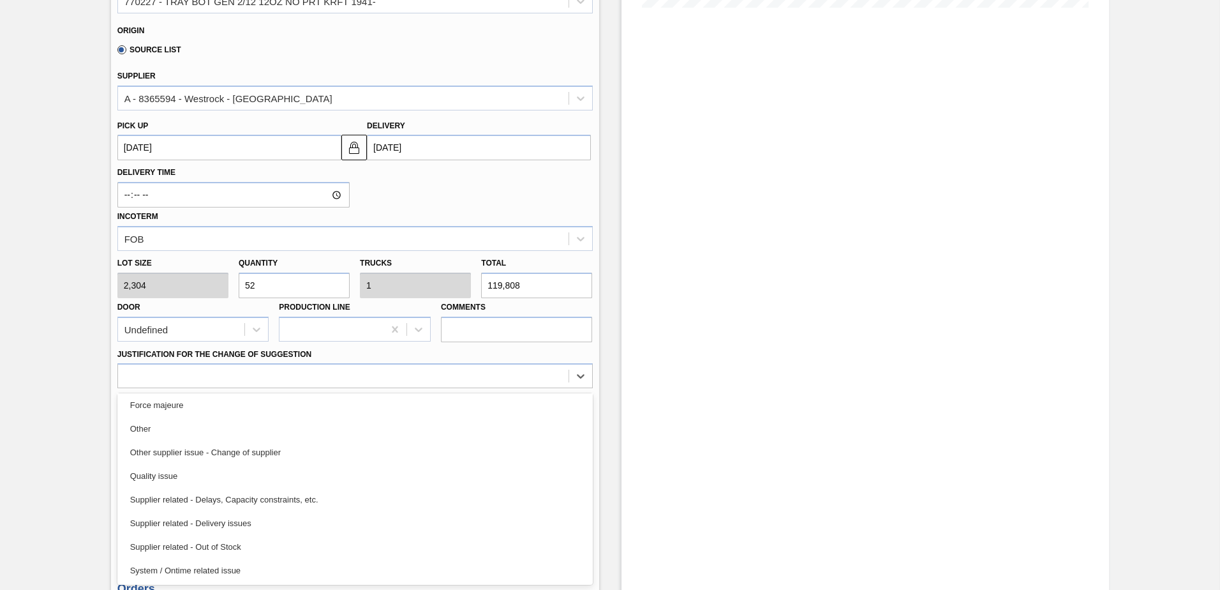
click at [800, 404] on div "Stock From [DATE] to [DATE] Filter 10/14 Stock Projection 106,740 SAP Planning …" at bounding box center [866, 245] width 488 height 1095
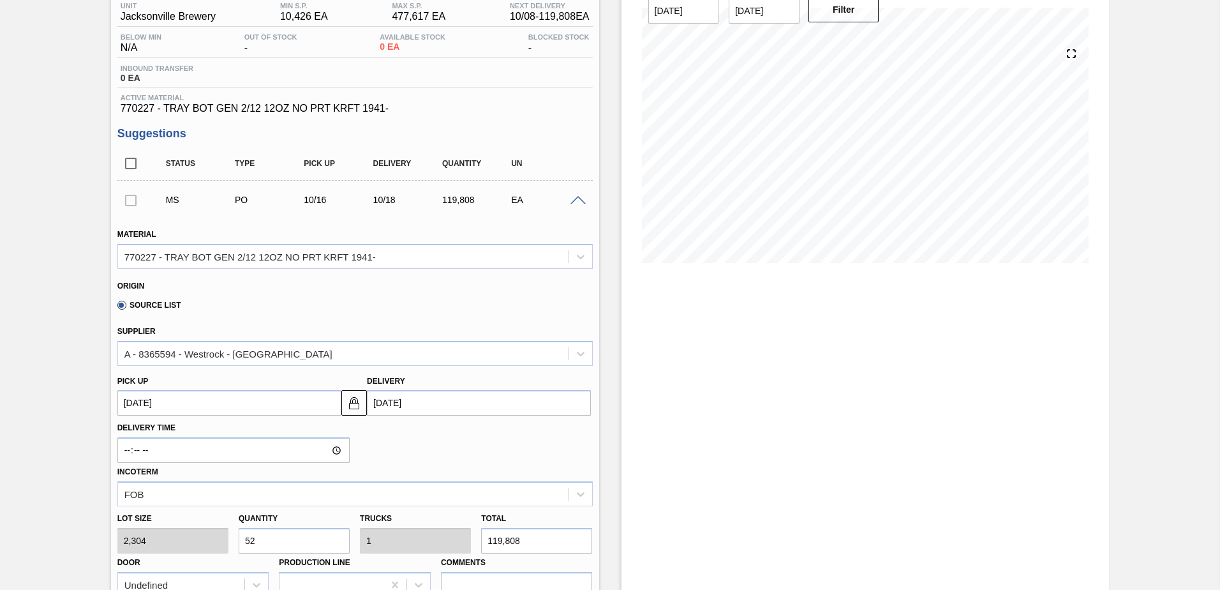
scroll to position [0, 0]
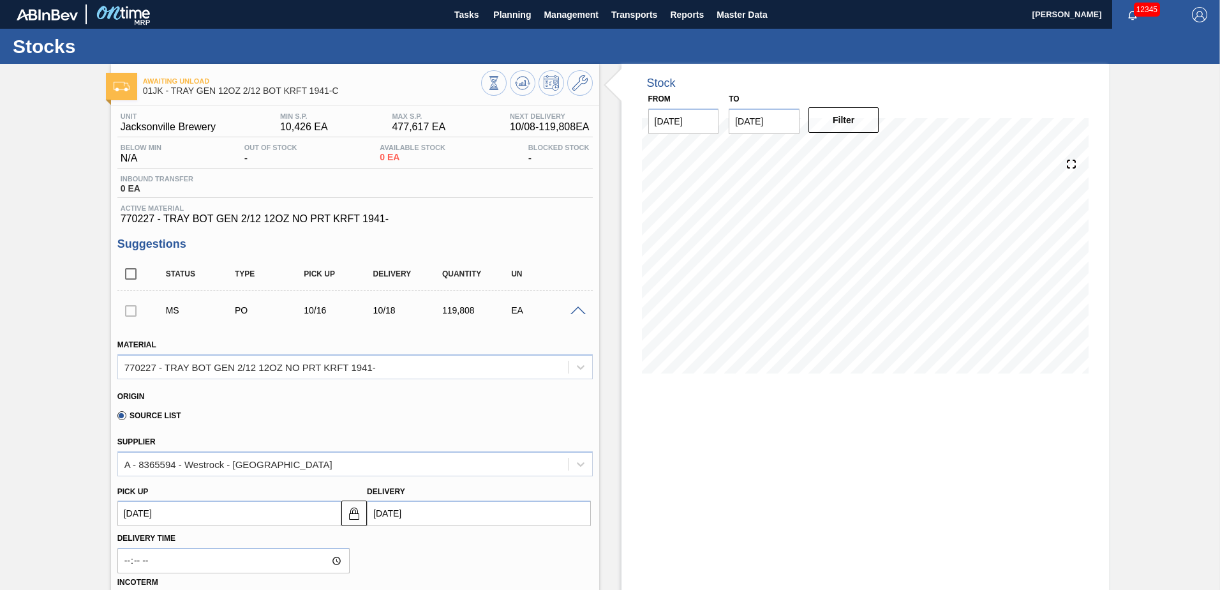
click at [126, 312] on div at bounding box center [130, 310] width 27 height 26
click at [127, 311] on div at bounding box center [130, 310] width 27 height 26
click at [125, 282] on input "checkbox" at bounding box center [130, 273] width 27 height 27
click at [130, 276] on input "checkbox" at bounding box center [130, 273] width 27 height 27
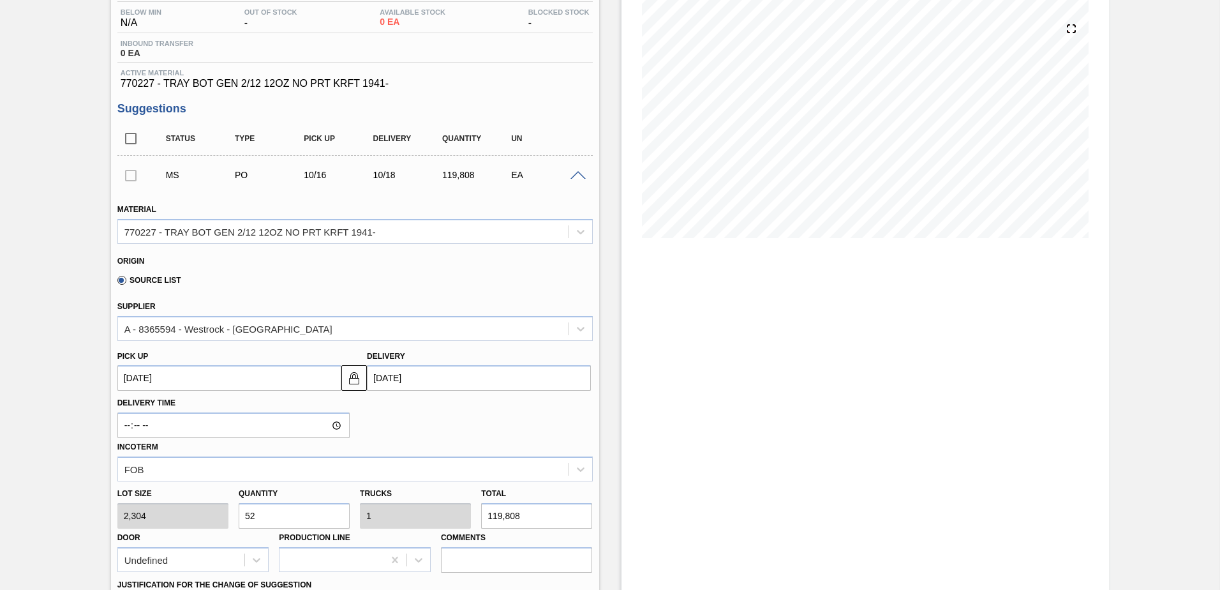
scroll to position [64, 0]
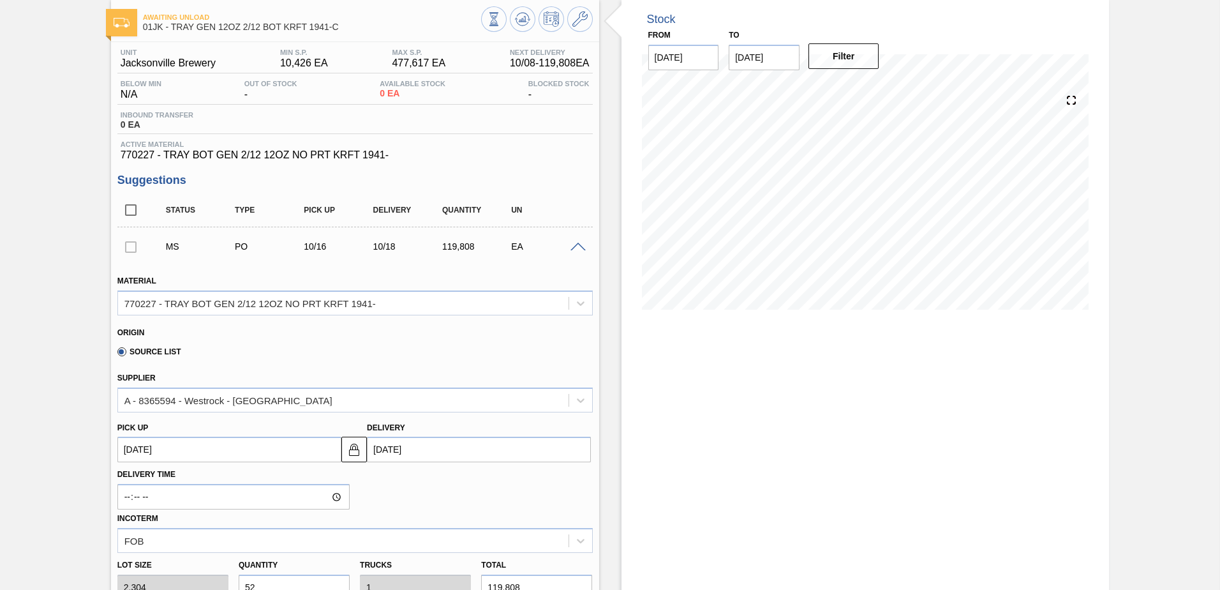
click at [131, 215] on input "checkbox" at bounding box center [130, 210] width 27 height 27
checkbox input "true"
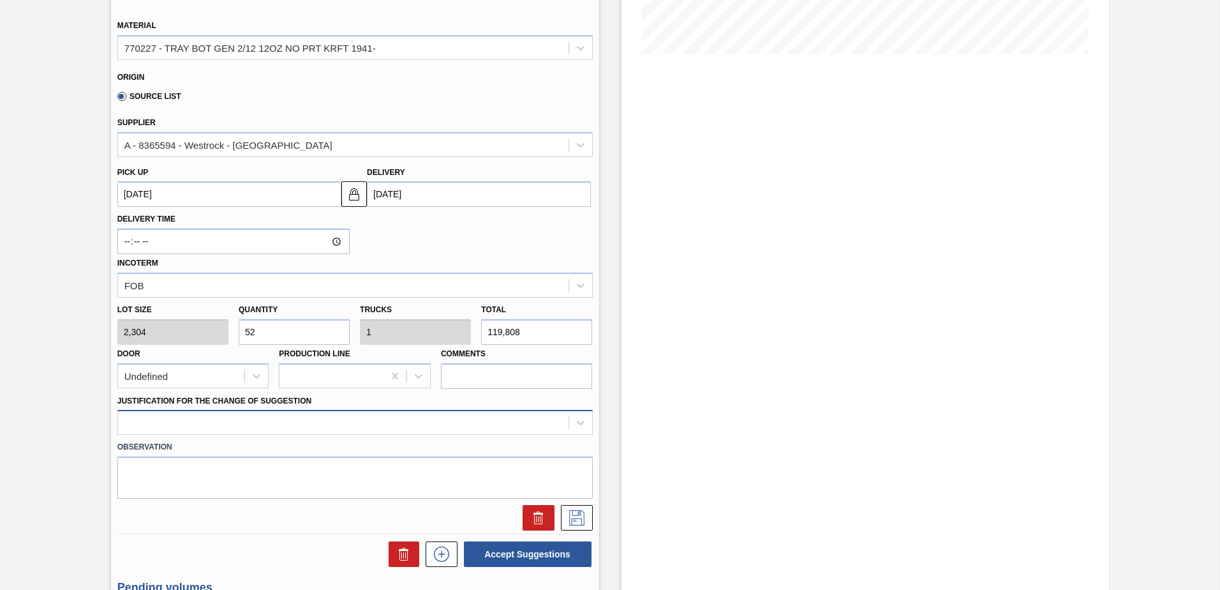
scroll to position [383, 0]
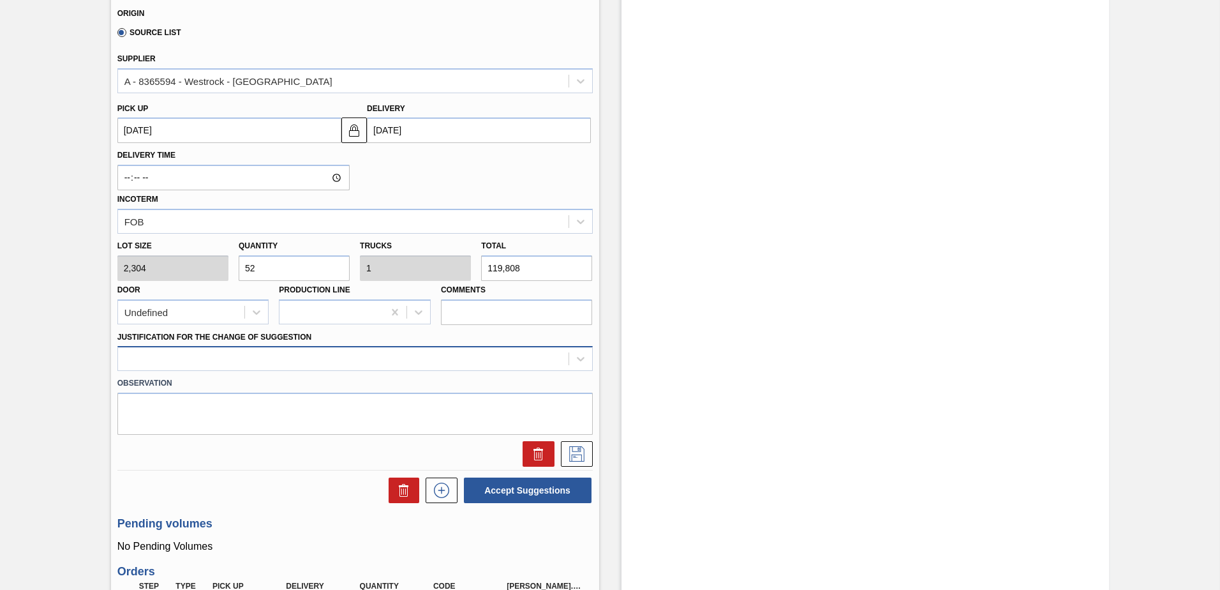
click at [190, 355] on div at bounding box center [343, 359] width 451 height 19
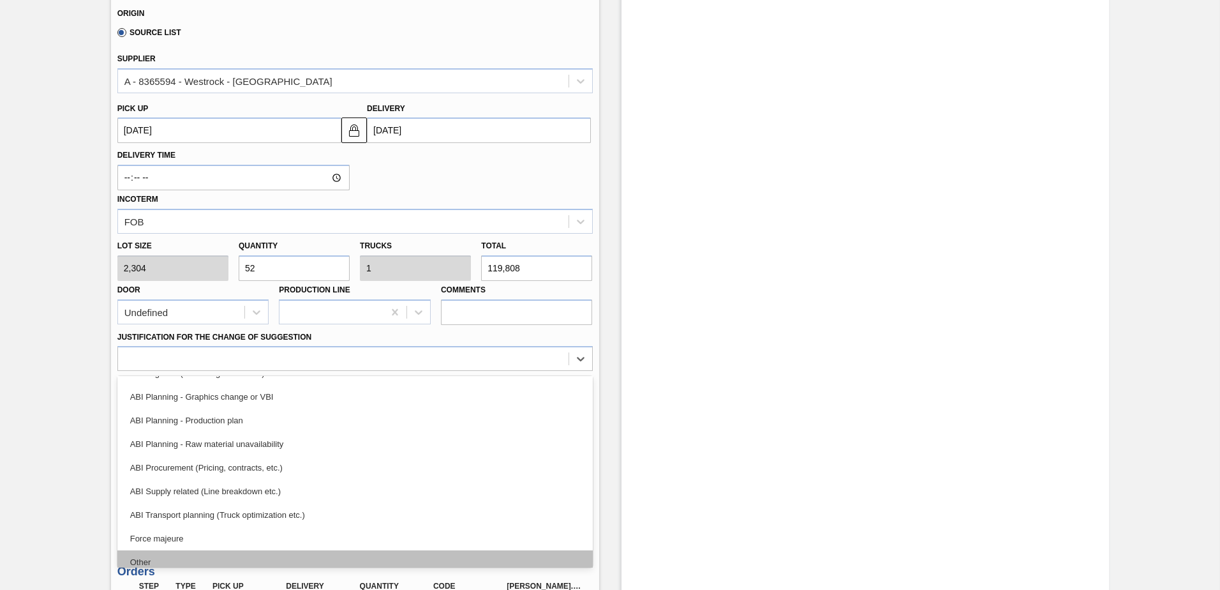
scroll to position [239, 0]
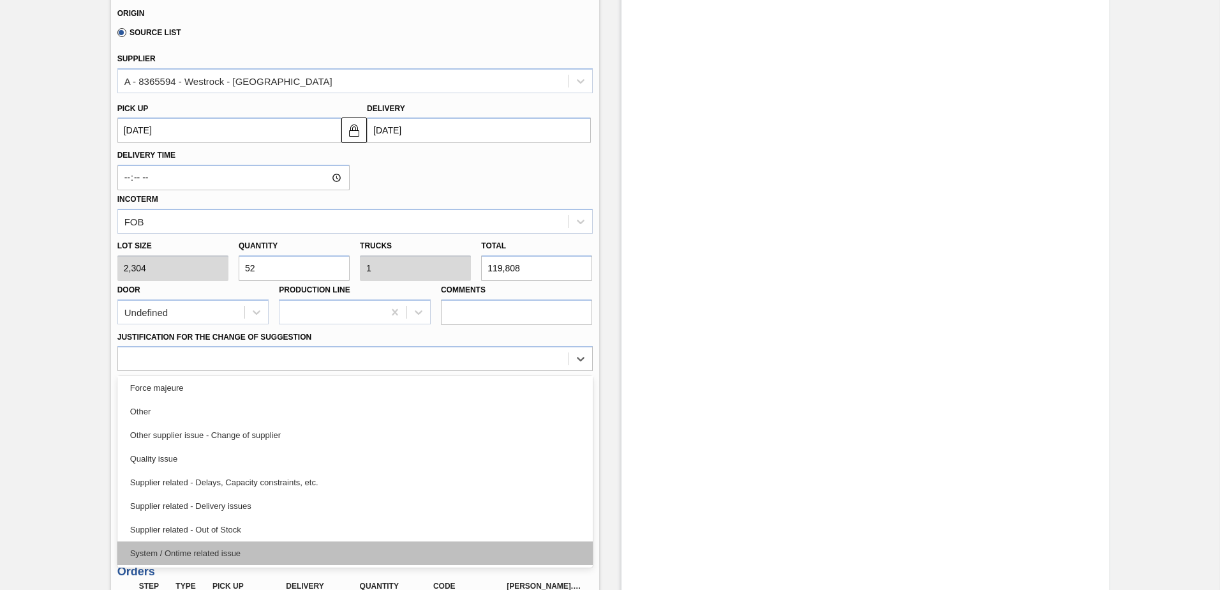
click at [288, 547] on div "System / Ontime related issue" at bounding box center [354, 553] width 475 height 24
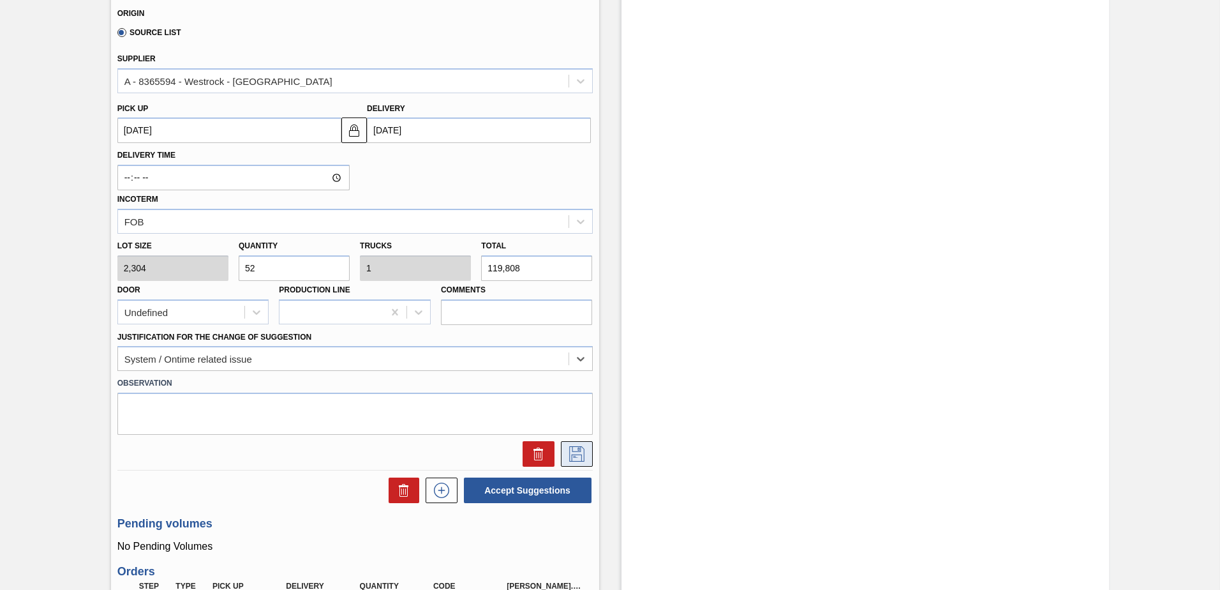
click at [580, 451] on icon at bounding box center [577, 453] width 20 height 15
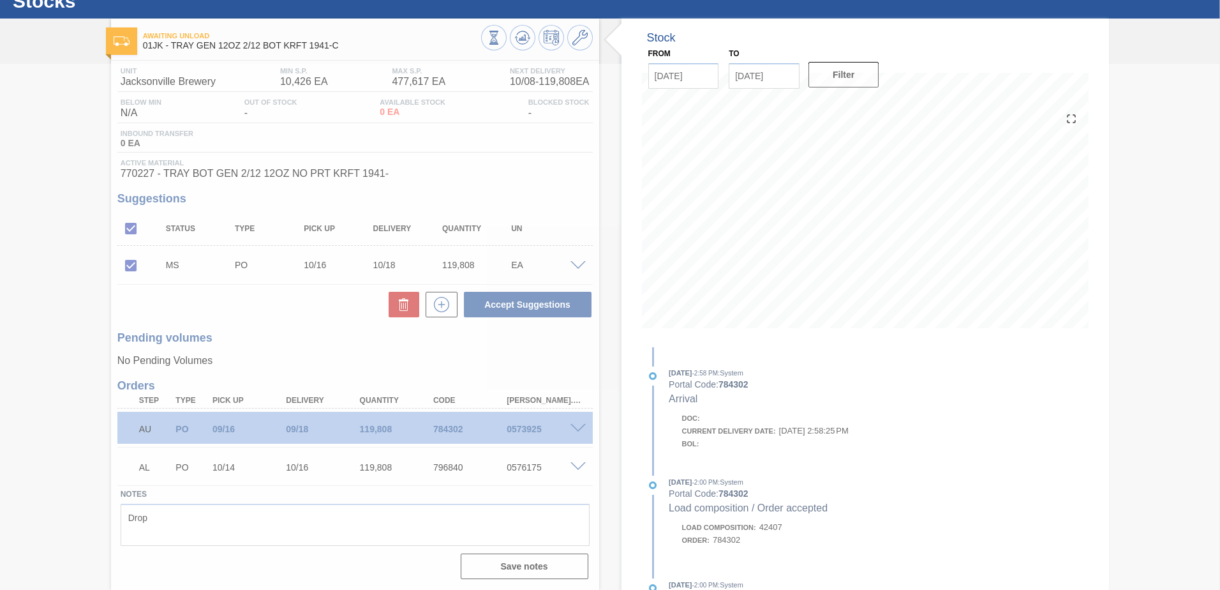
scroll to position [45, 0]
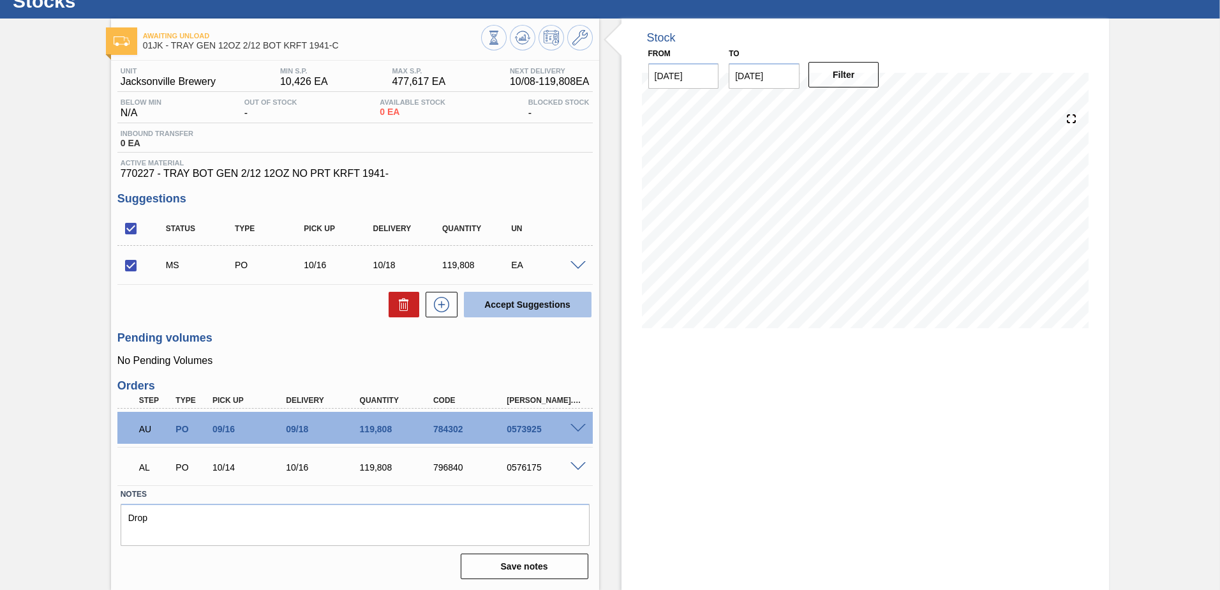
click at [529, 311] on button "Accept Suggestions" at bounding box center [528, 305] width 128 height 26
click at [135, 263] on input "checkbox" at bounding box center [130, 265] width 27 height 27
click at [536, 312] on button "Accept Suggestions" at bounding box center [528, 305] width 128 height 26
checkbox input "false"
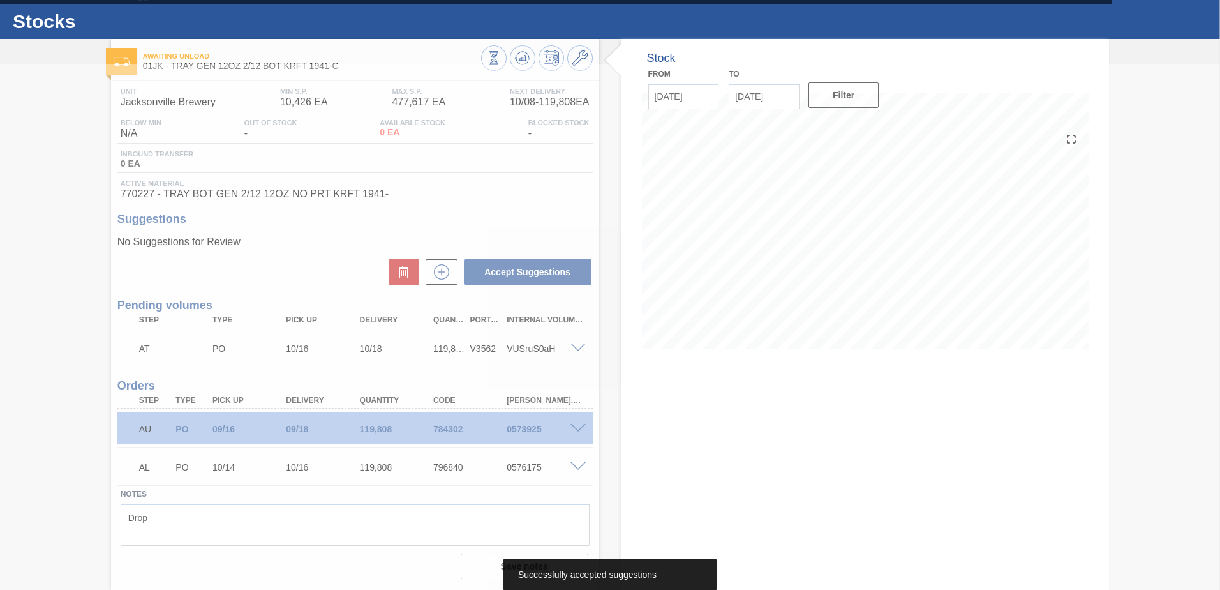
scroll to position [25, 0]
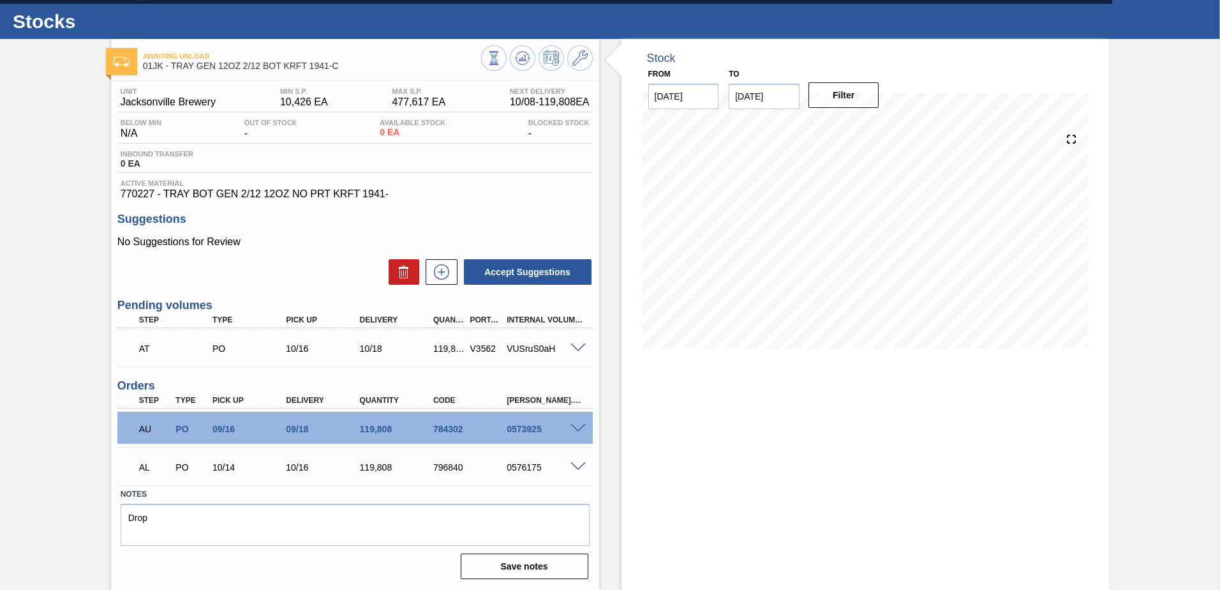
click at [708, 377] on div "Stock From [DATE] to [DATE] Filter" at bounding box center [866, 314] width 488 height 551
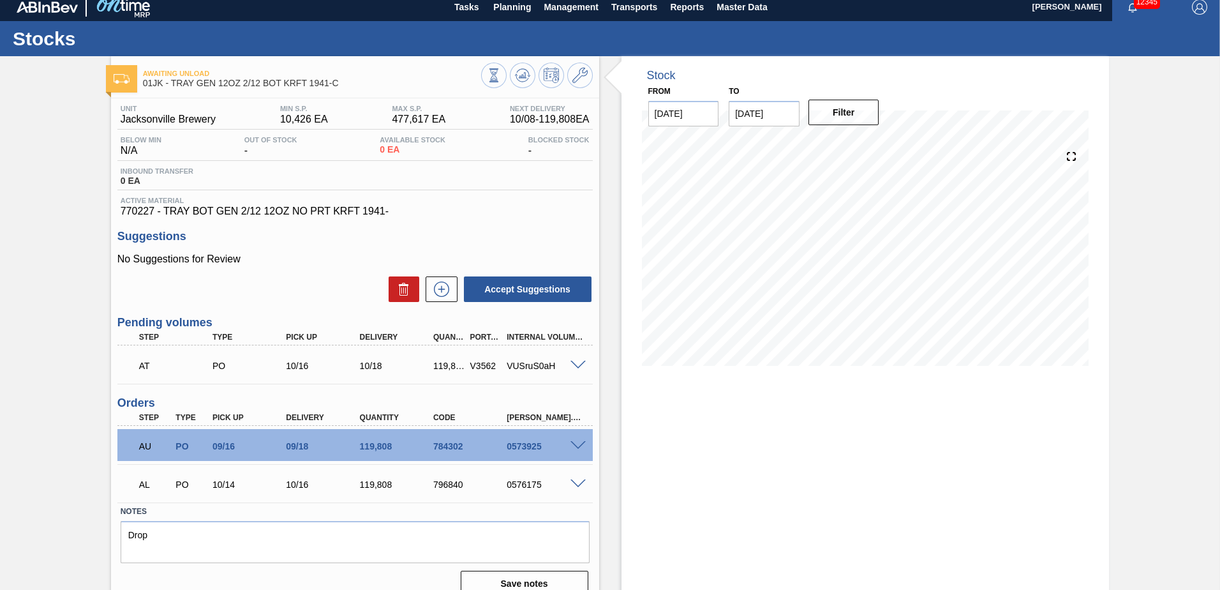
scroll to position [0, 0]
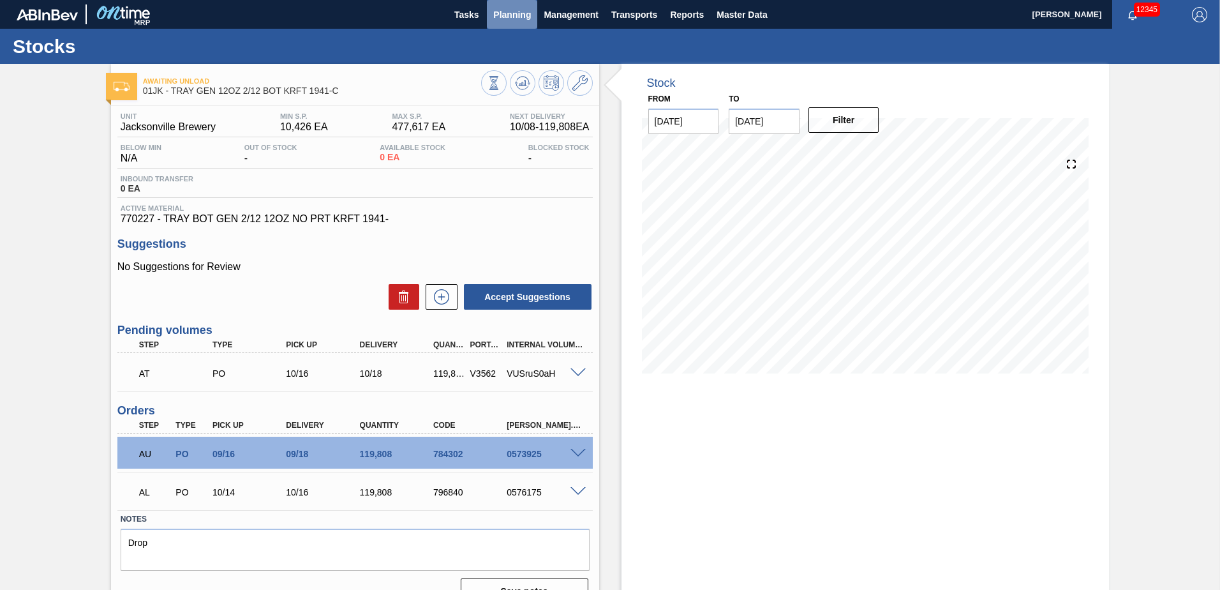
click at [520, 22] on button "Planning" at bounding box center [512, 14] width 50 height 29
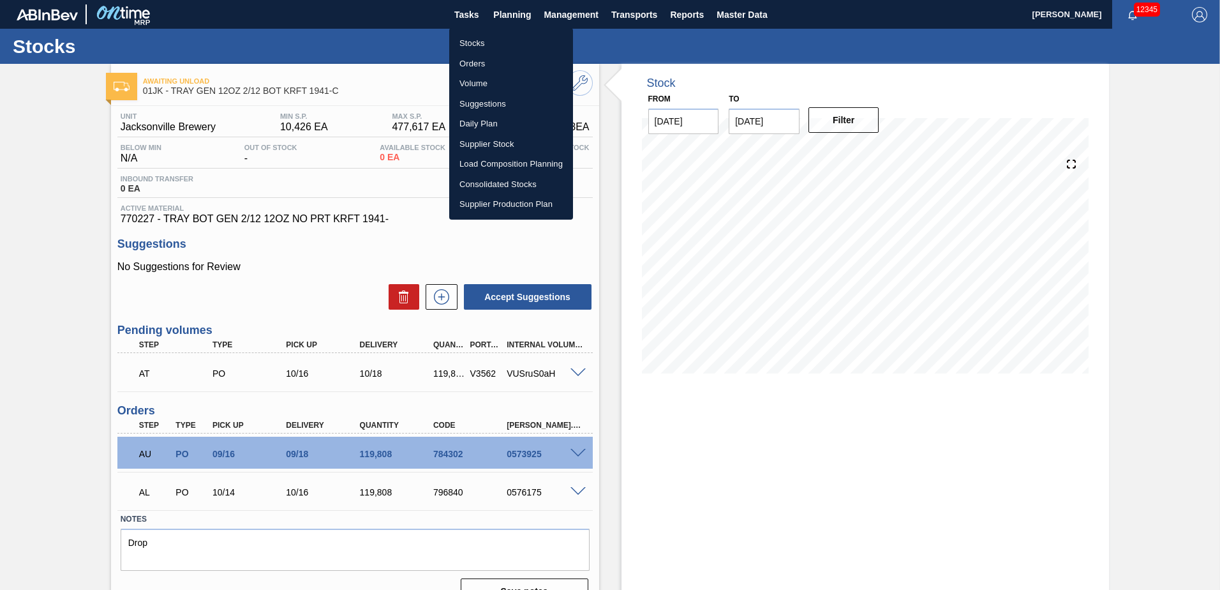
click at [499, 40] on li "Stocks" at bounding box center [511, 43] width 124 height 20
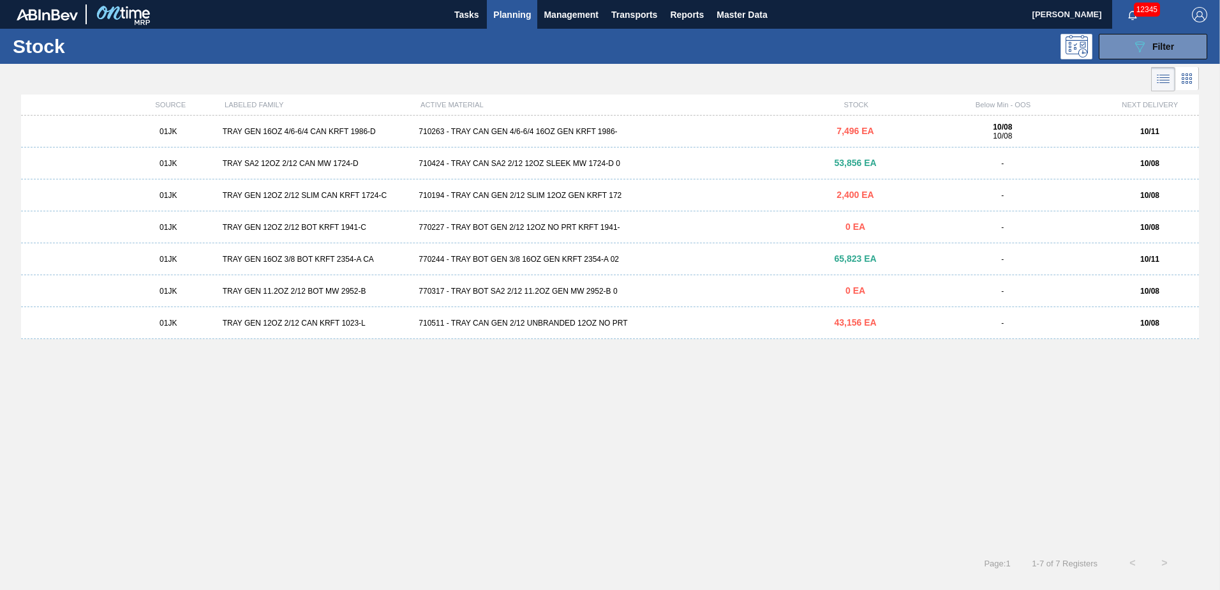
click at [382, 262] on div "TRAY GEN 16OZ 3/8 BOT KRFT 2354-A CA" at bounding box center [316, 259] width 197 height 9
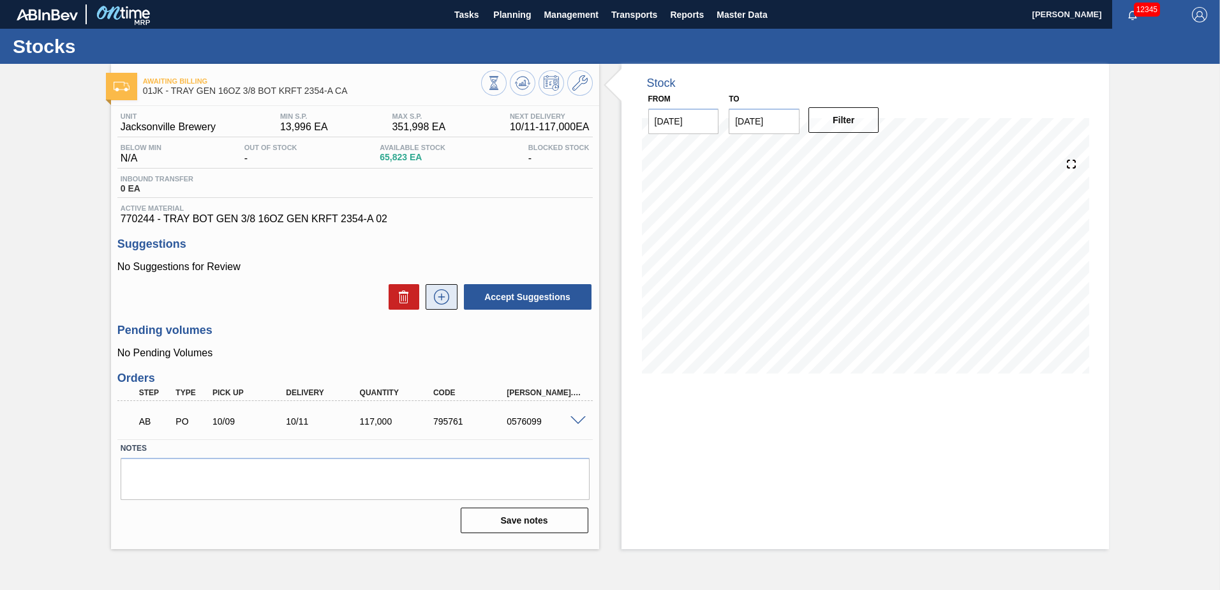
click at [444, 293] on icon at bounding box center [441, 296] width 20 height 15
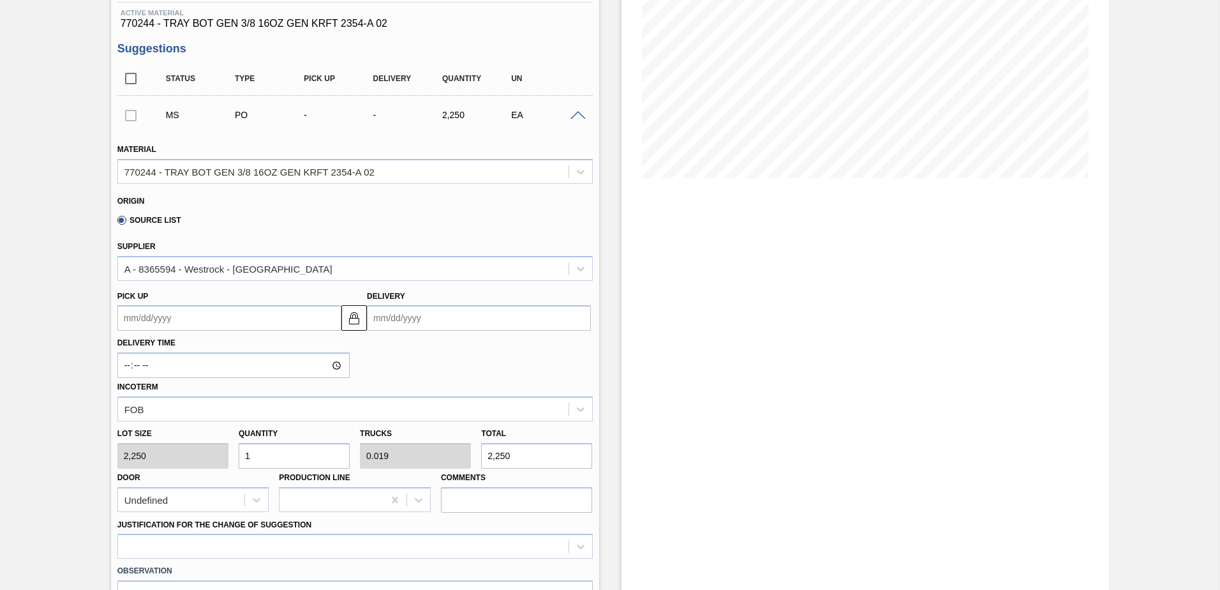
scroll to position [255, 0]
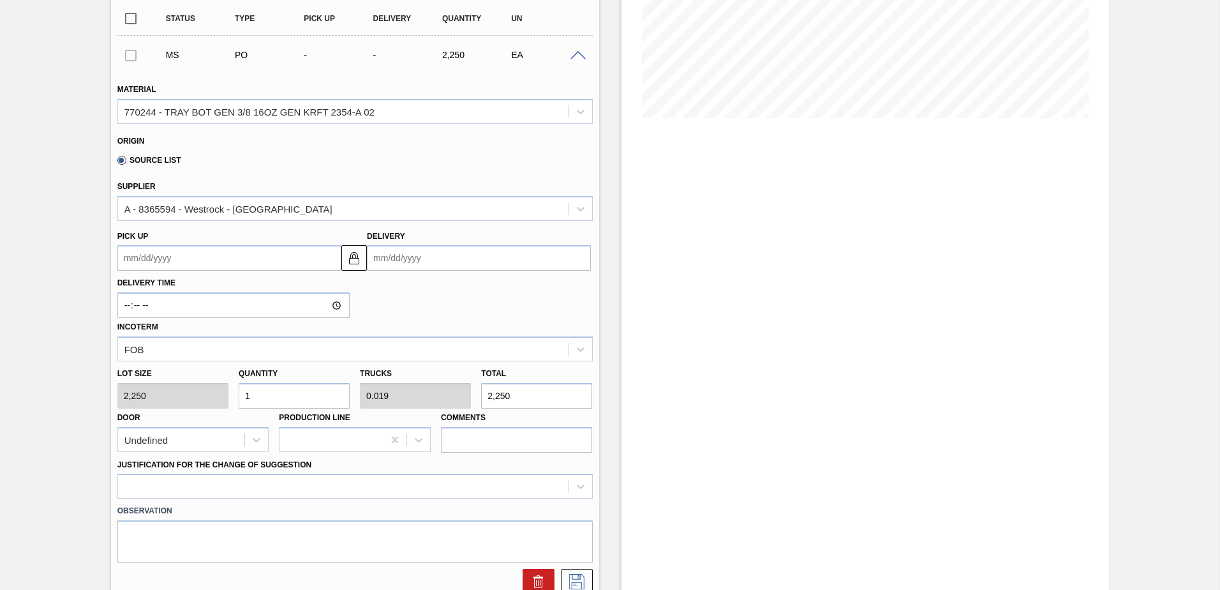
click at [274, 253] on up105609690 "Pick up" at bounding box center [229, 258] width 224 height 26
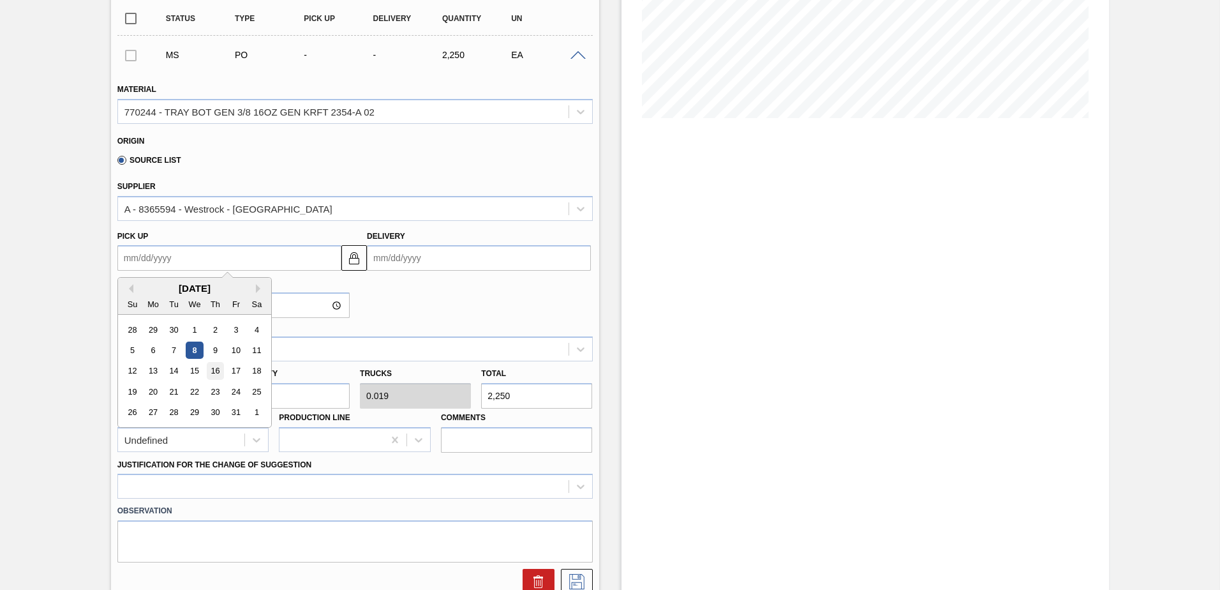
click at [209, 370] on div "16" at bounding box center [215, 371] width 17 height 17
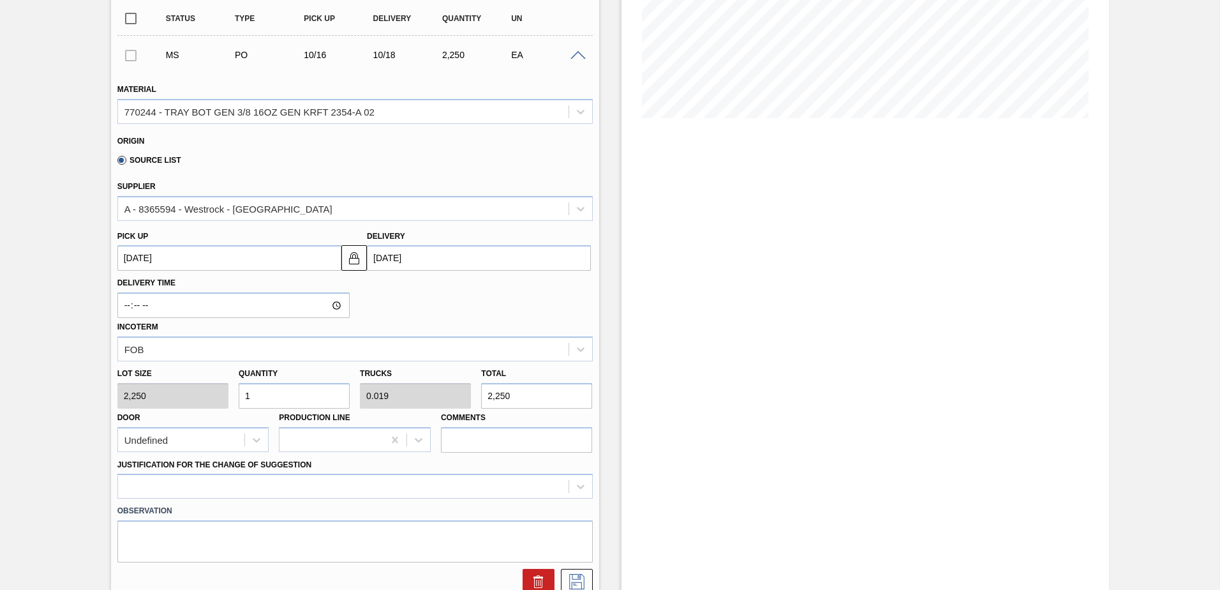
type up105609690 "[DATE]"
type input "[DATE]"
click at [289, 390] on input "1" at bounding box center [294, 396] width 111 height 26
drag, startPoint x: 261, startPoint y: 396, endPoint x: 227, endPoint y: 392, distance: 34.7
click at [228, 392] on div "Lot size 2,250 Quantity 1 Trucks 0.019 Total 2,250 Door Undefined Production Li…" at bounding box center [355, 406] width 486 height 91
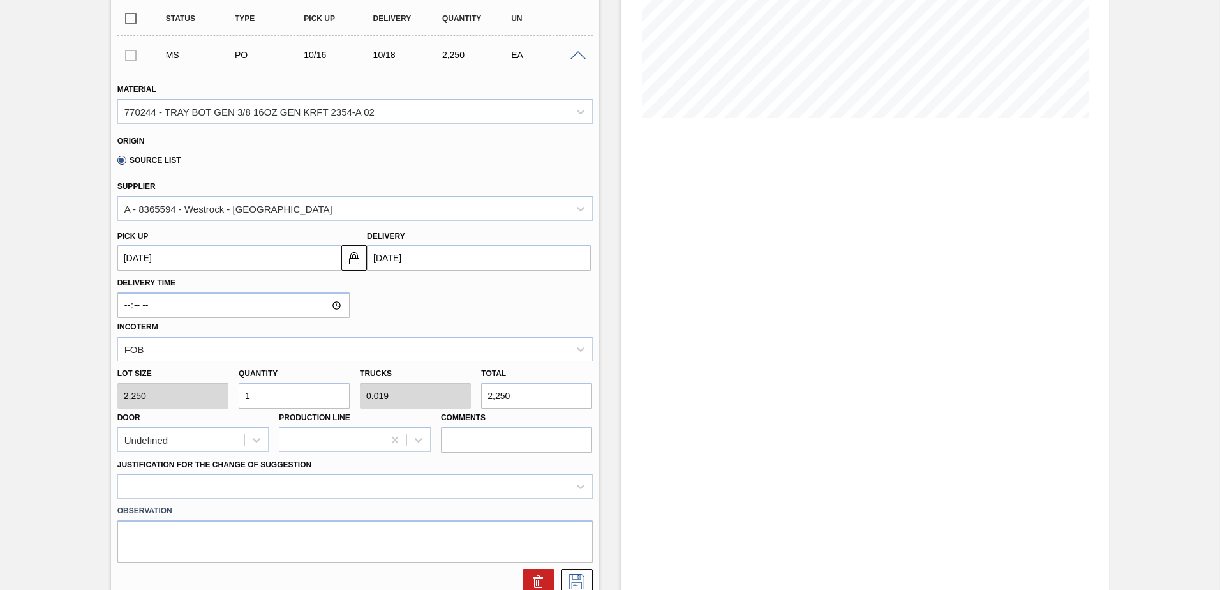
type input "5"
type input "0.096"
type input "11,250"
type input "50"
type input "0.962"
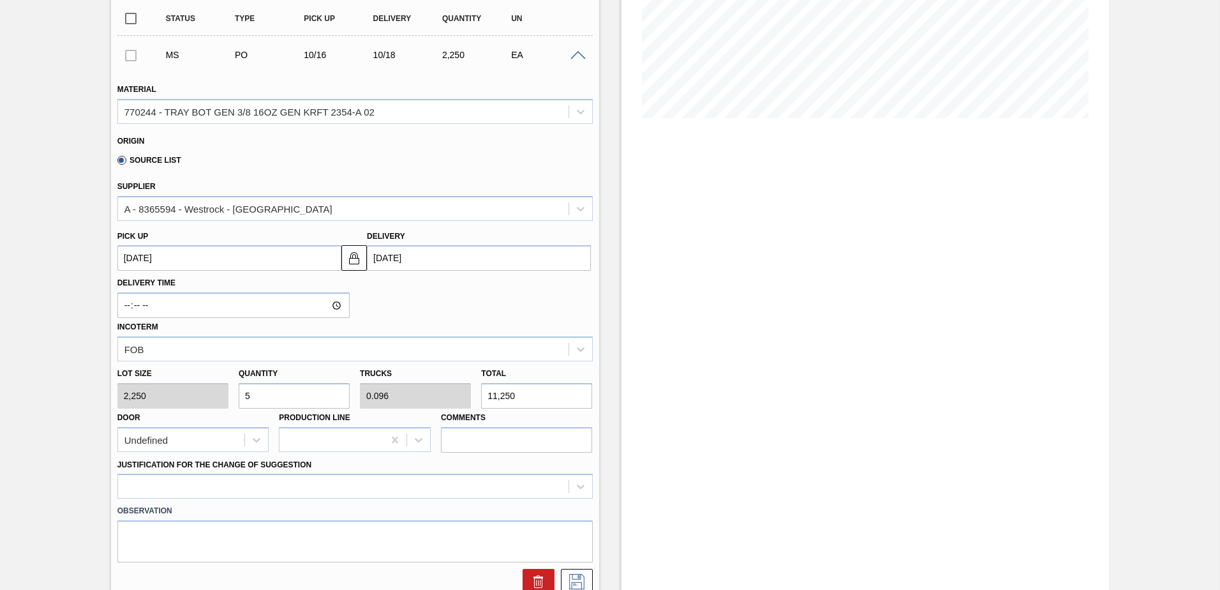
type input "112,500"
type input "5"
type input "0.096"
type input "11,250"
type input "52"
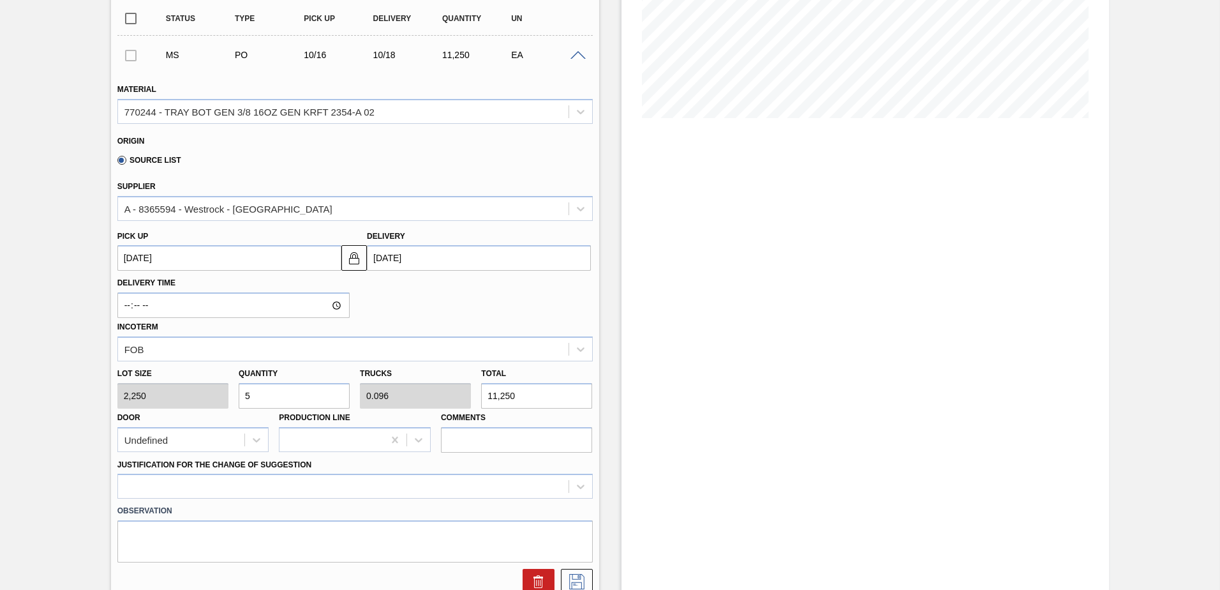
type input "1"
type input "117,000"
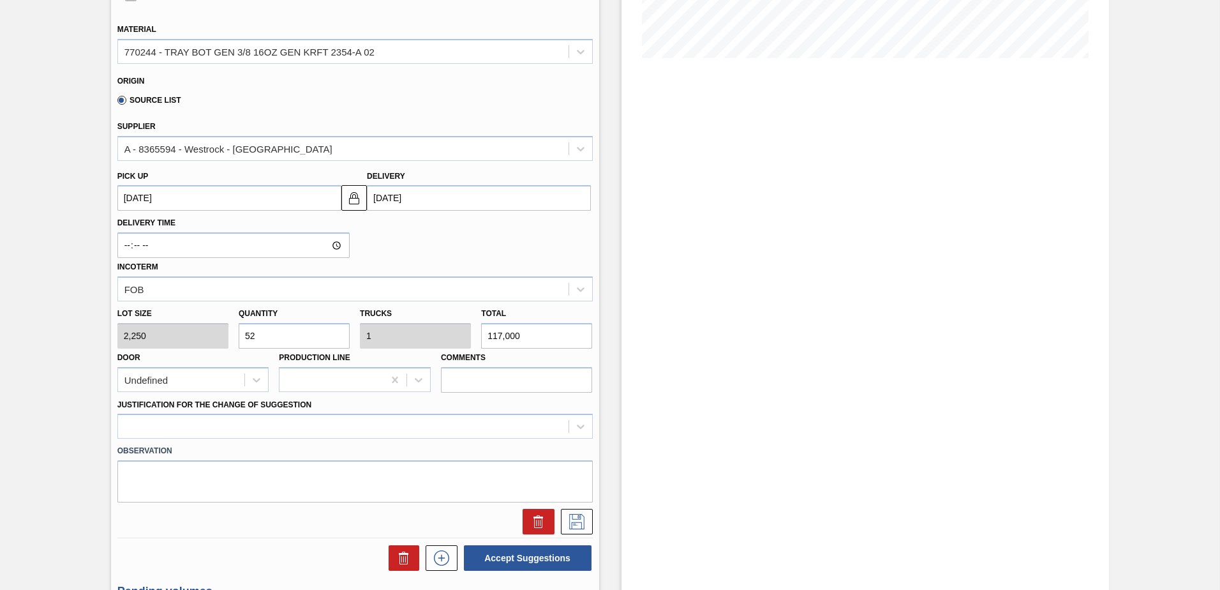
scroll to position [383, 0]
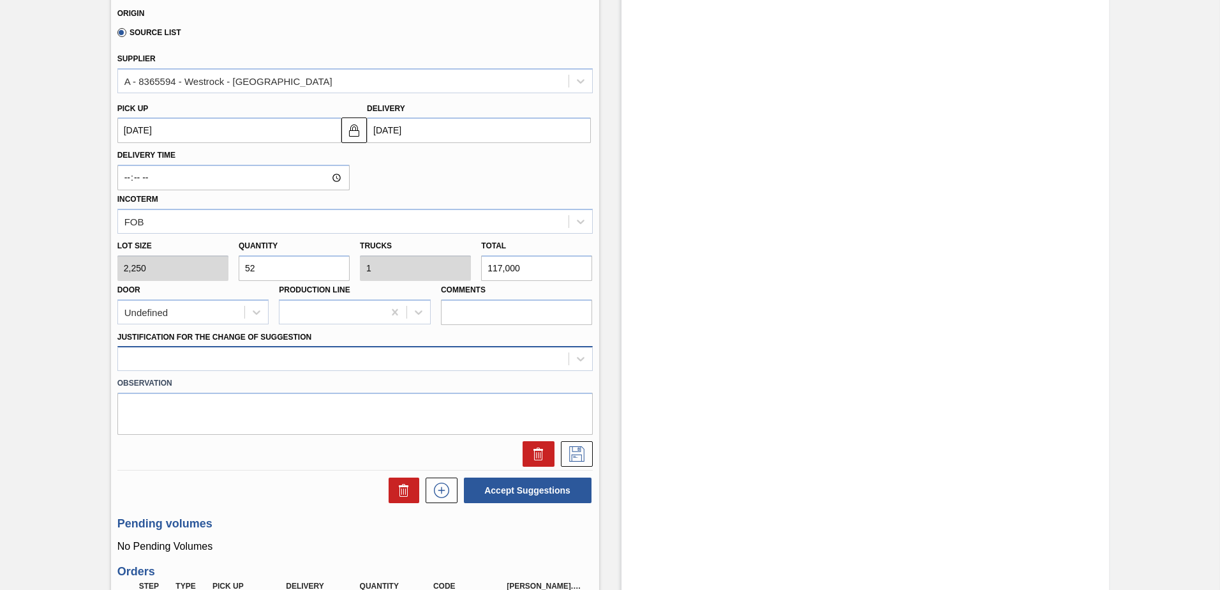
type input "52"
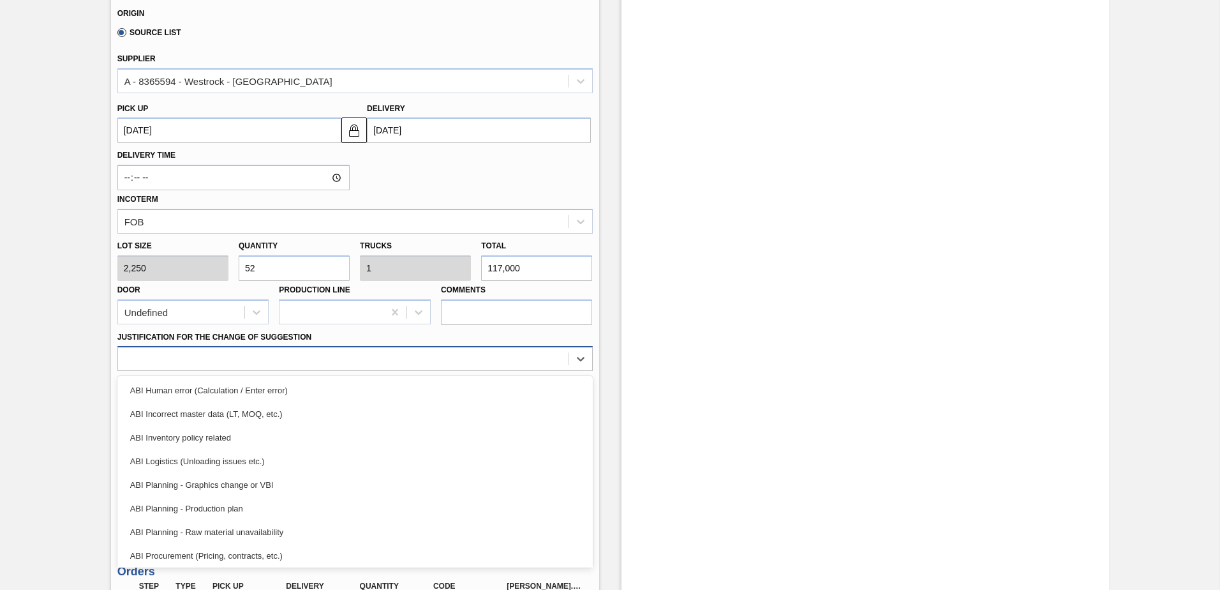
click at [247, 354] on div at bounding box center [343, 359] width 451 height 19
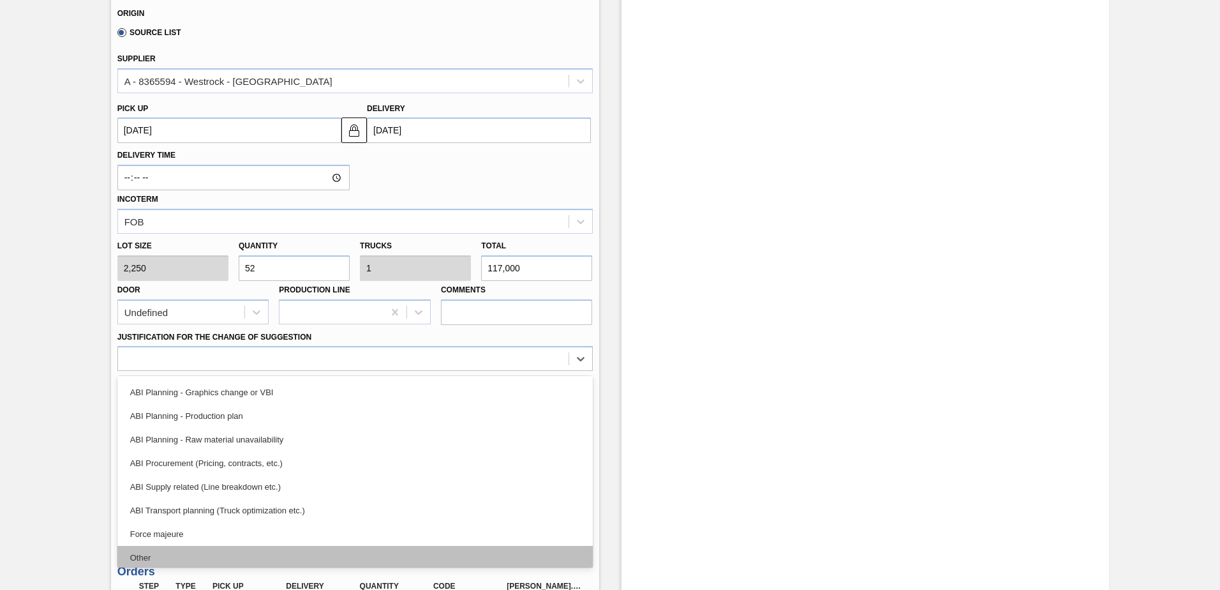
scroll to position [239, 0]
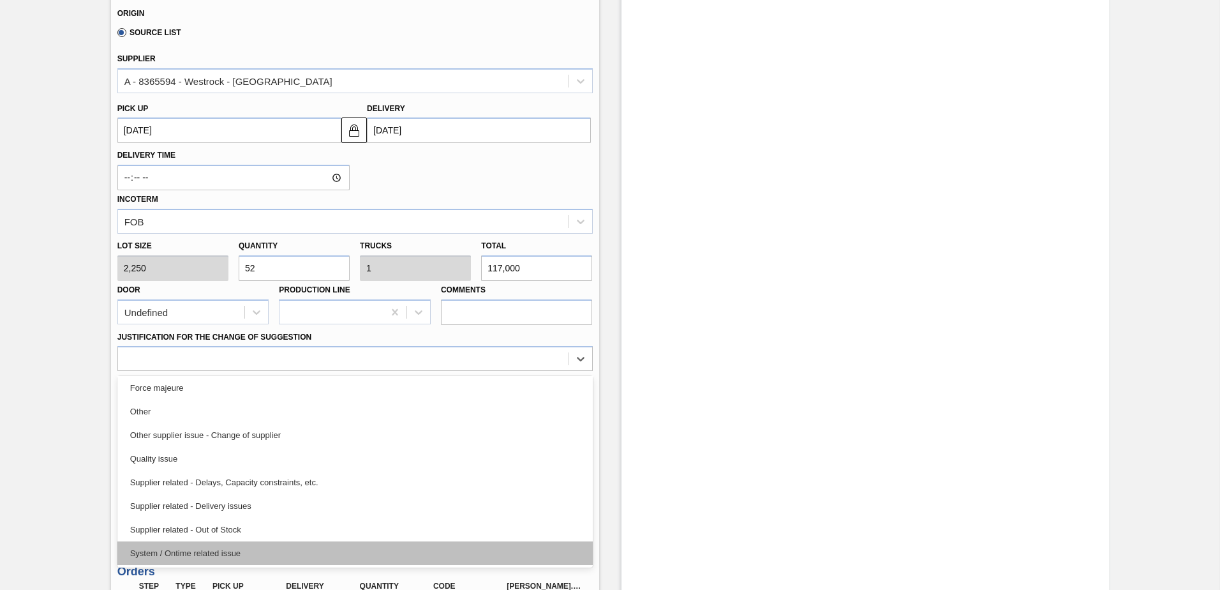
click at [198, 553] on div "System / Ontime related issue" at bounding box center [354, 553] width 475 height 24
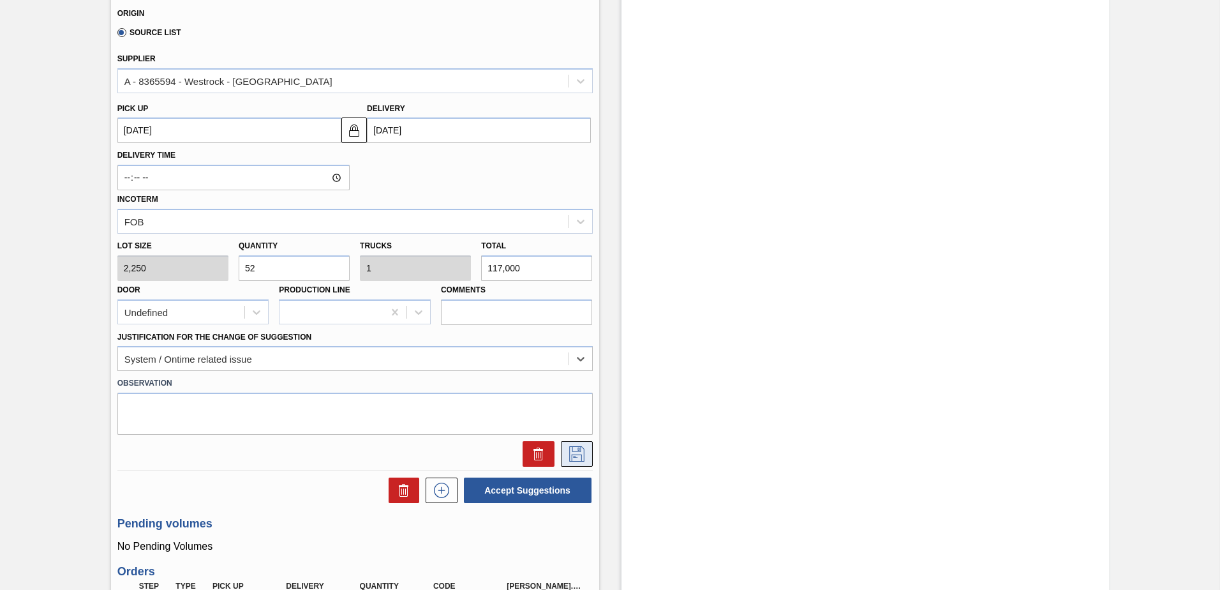
click at [583, 454] on icon at bounding box center [577, 453] width 20 height 15
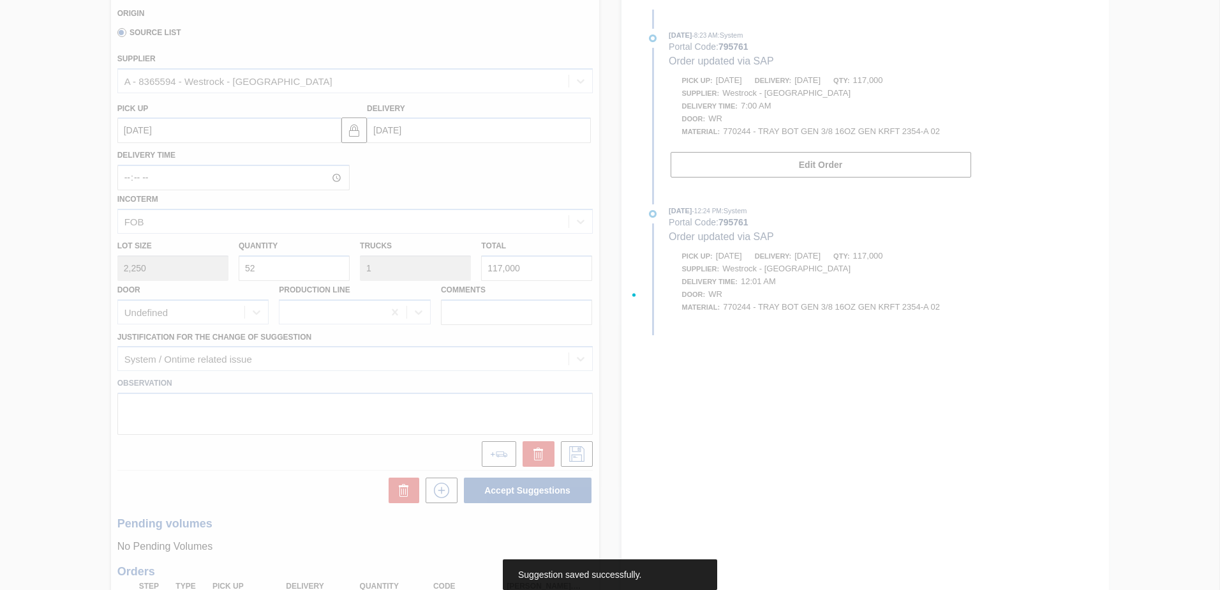
scroll to position [7, 0]
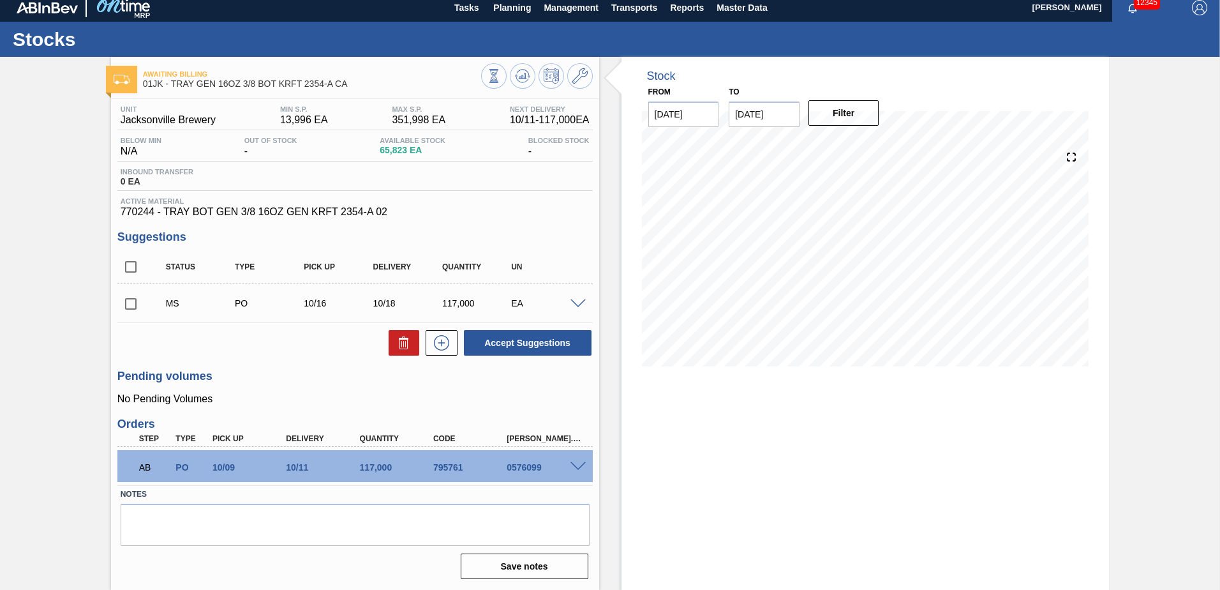
click at [137, 302] on input "checkbox" at bounding box center [130, 303] width 27 height 27
click at [543, 347] on button "Accept Suggestions" at bounding box center [528, 343] width 128 height 26
checkbox input "false"
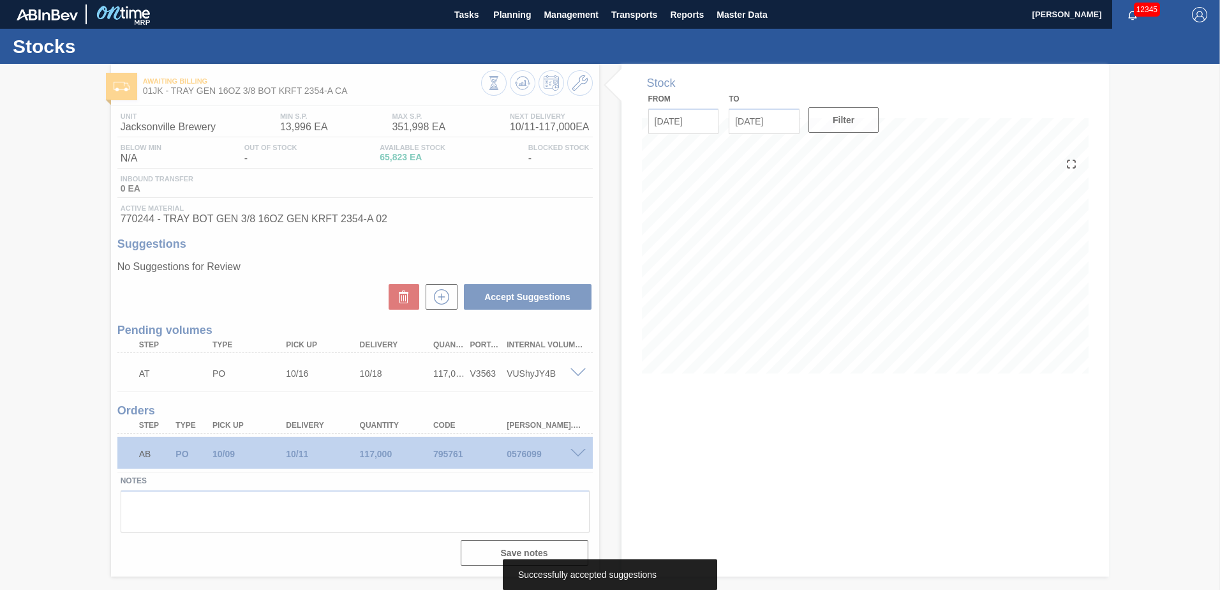
scroll to position [0, 0]
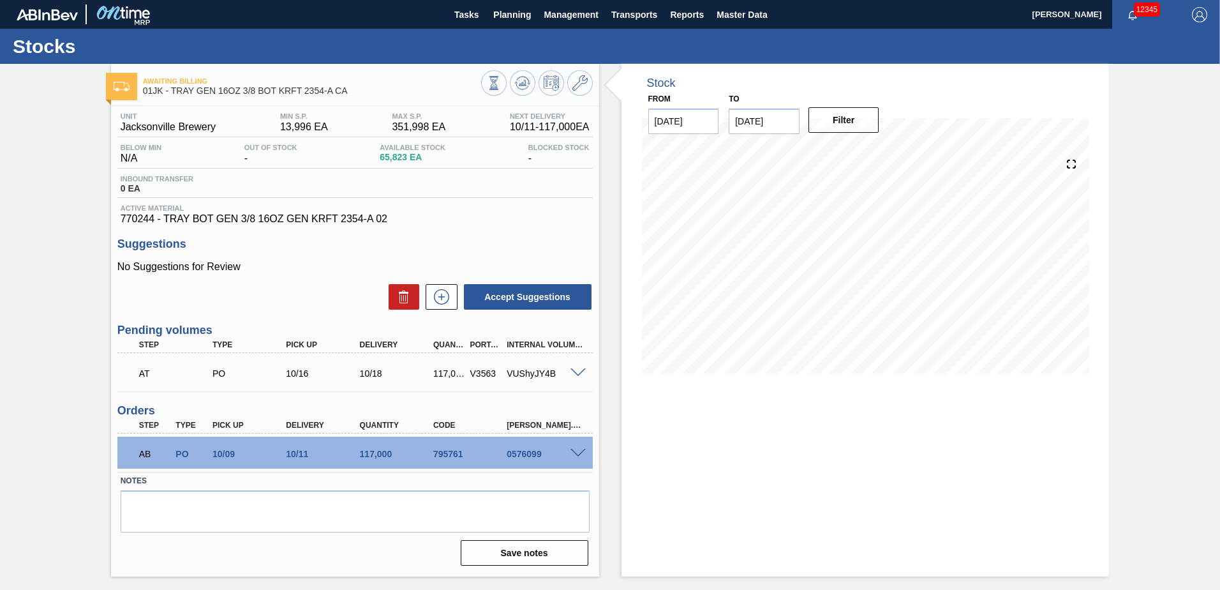
click at [490, 244] on h3 "Suggestions" at bounding box center [354, 243] width 475 height 13
click at [568, 374] on div at bounding box center [580, 372] width 26 height 10
click at [580, 370] on span at bounding box center [578, 373] width 15 height 10
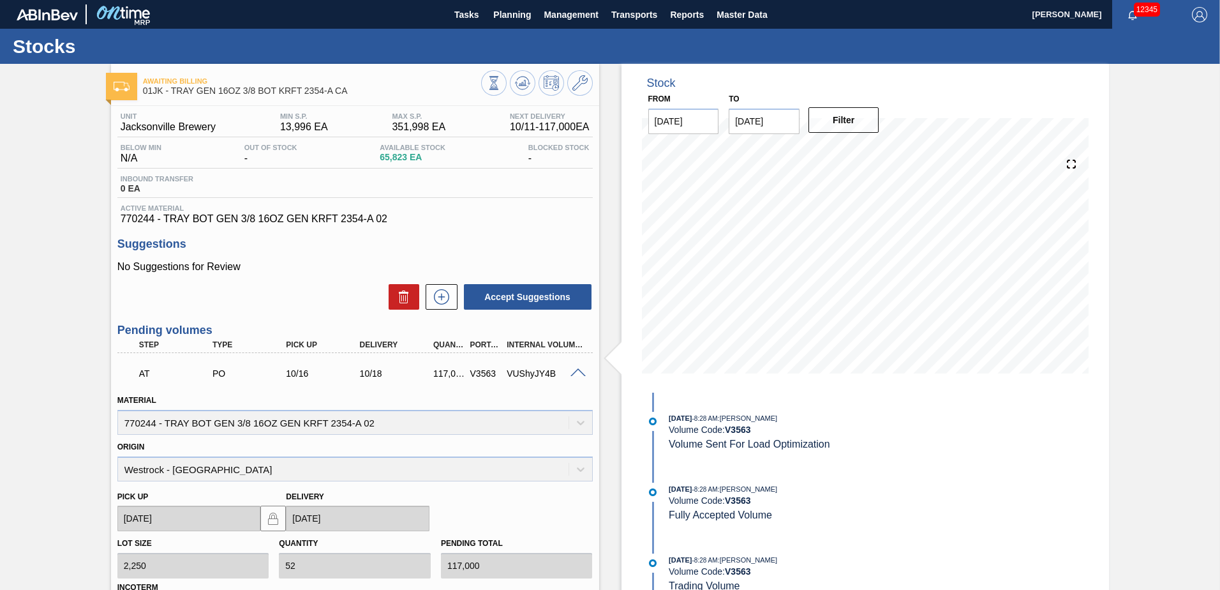
drag, startPoint x: 497, startPoint y: 19, endPoint x: 502, endPoint y: 33, distance: 15.5
click at [497, 19] on span "Planning" at bounding box center [512, 14] width 38 height 15
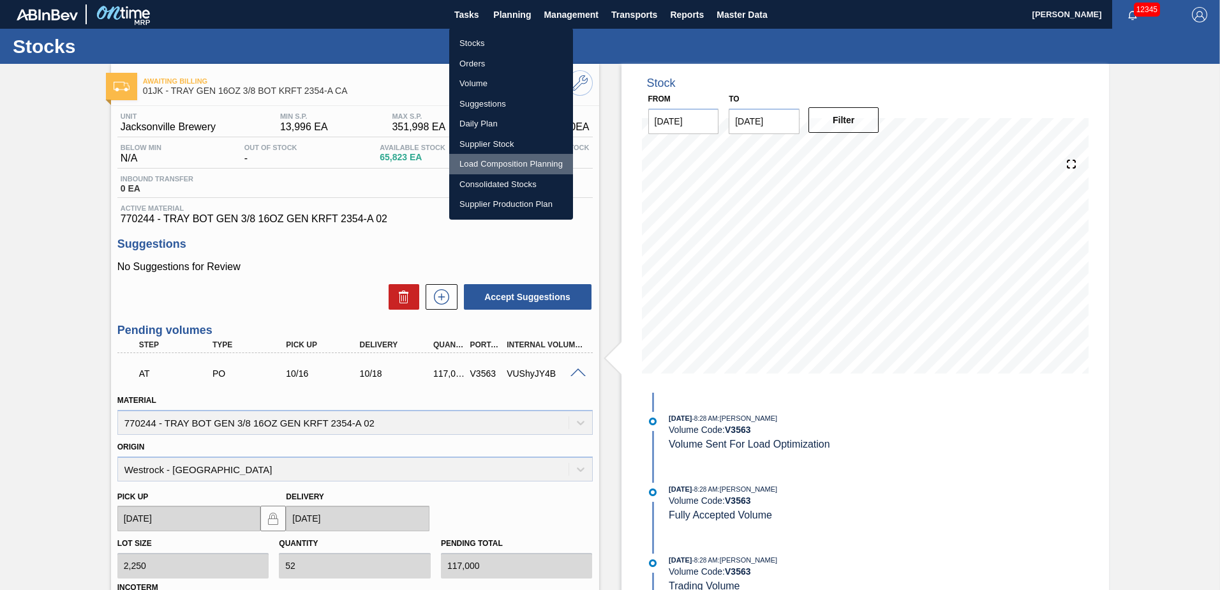
click at [506, 162] on li "Load Composition Planning" at bounding box center [511, 164] width 124 height 20
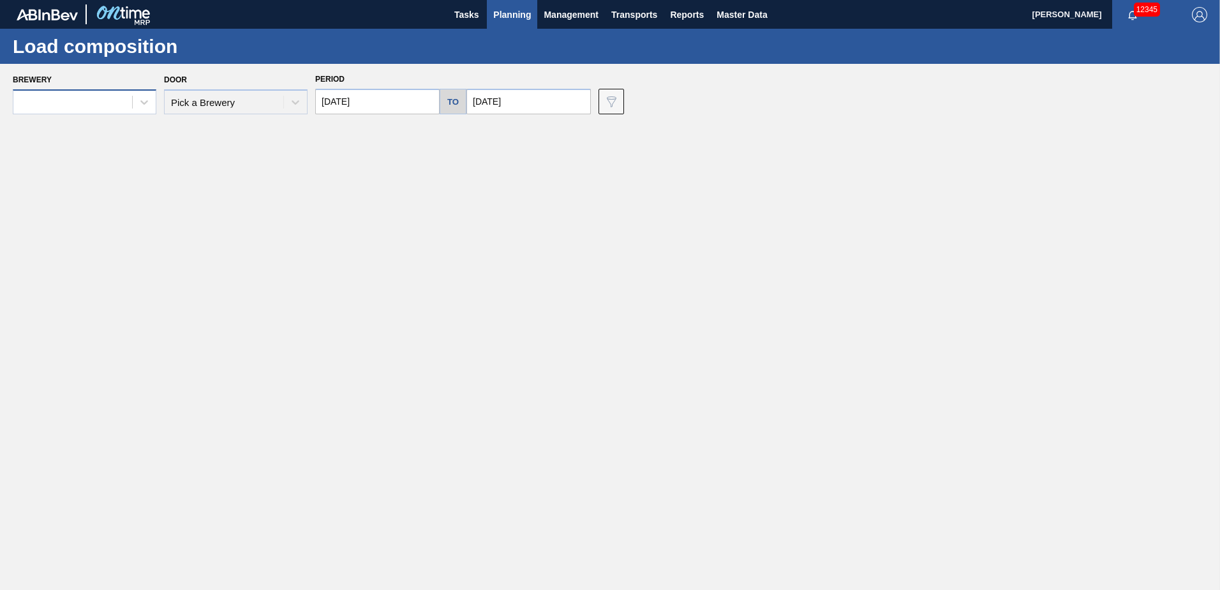
click at [94, 108] on div at bounding box center [72, 102] width 119 height 19
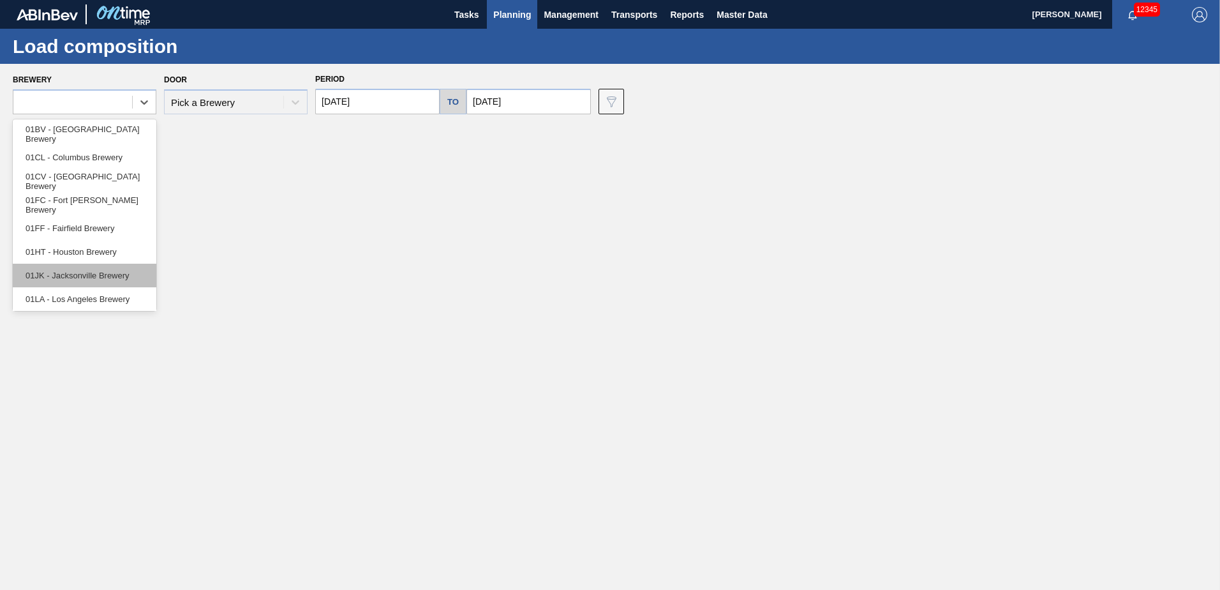
click at [88, 278] on div "01JK - Jacksonville Brewery" at bounding box center [85, 276] width 144 height 24
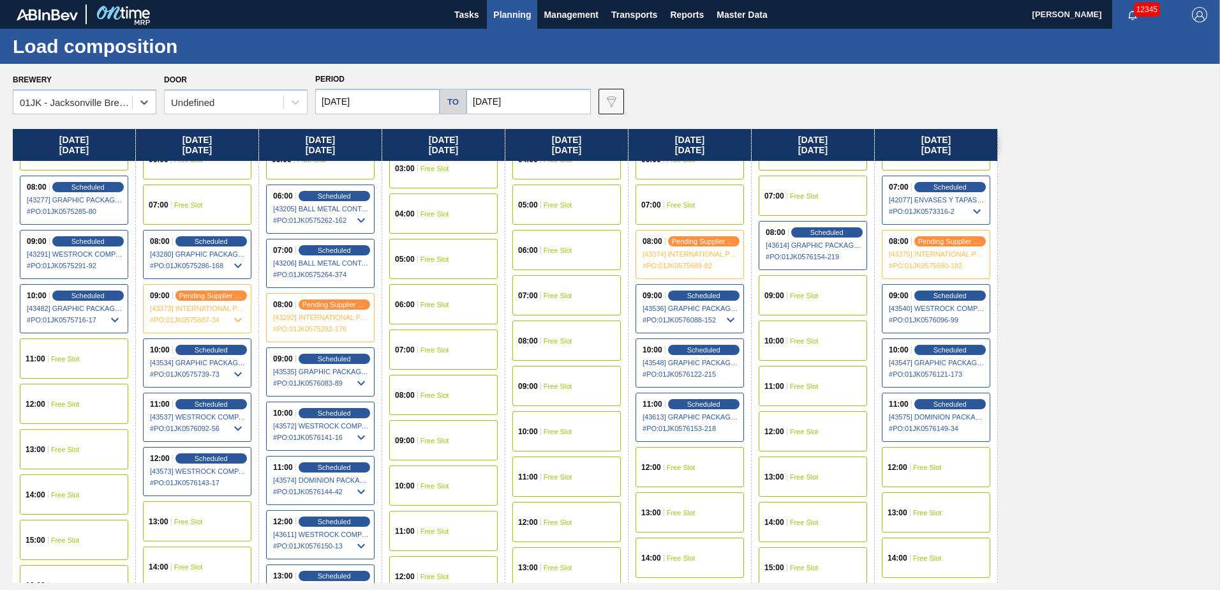
scroll to position [255, 0]
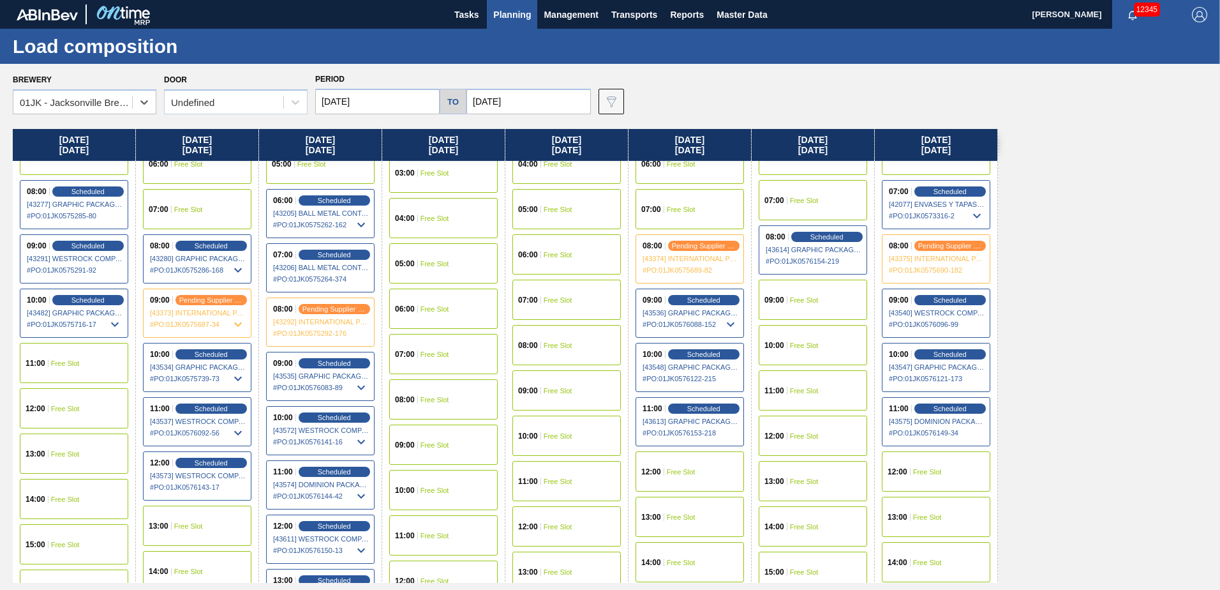
drag, startPoint x: 395, startPoint y: 100, endPoint x: 395, endPoint y: 109, distance: 8.9
click at [394, 100] on input "[DATE]" at bounding box center [377, 102] width 124 height 26
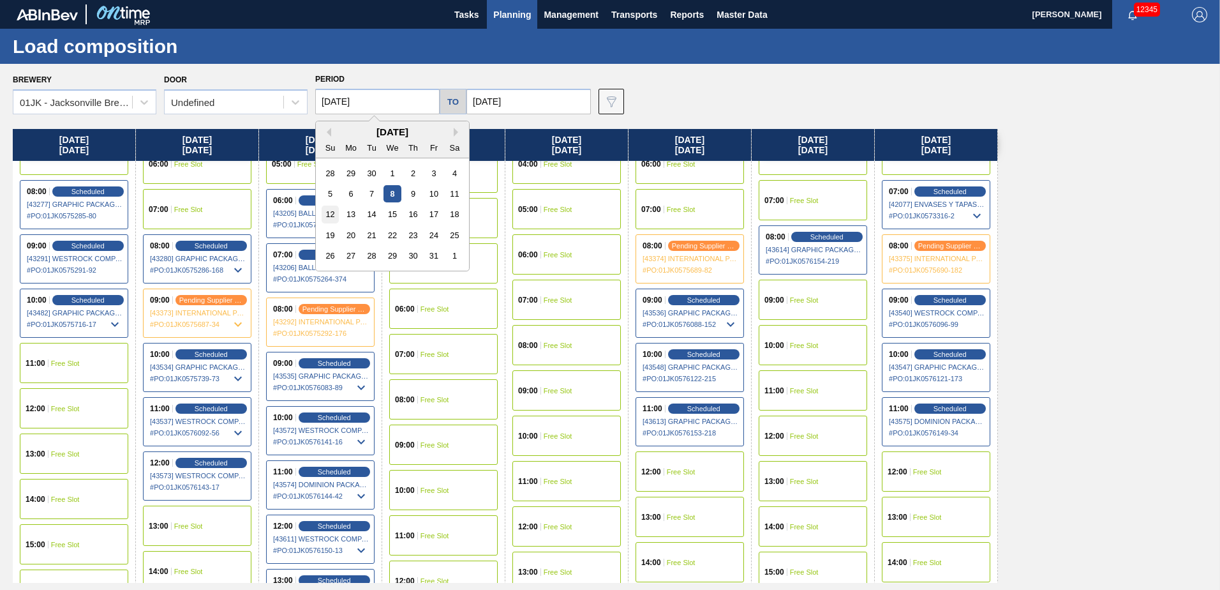
click at [335, 209] on div "12" at bounding box center [330, 214] width 17 height 17
type input "[DATE]"
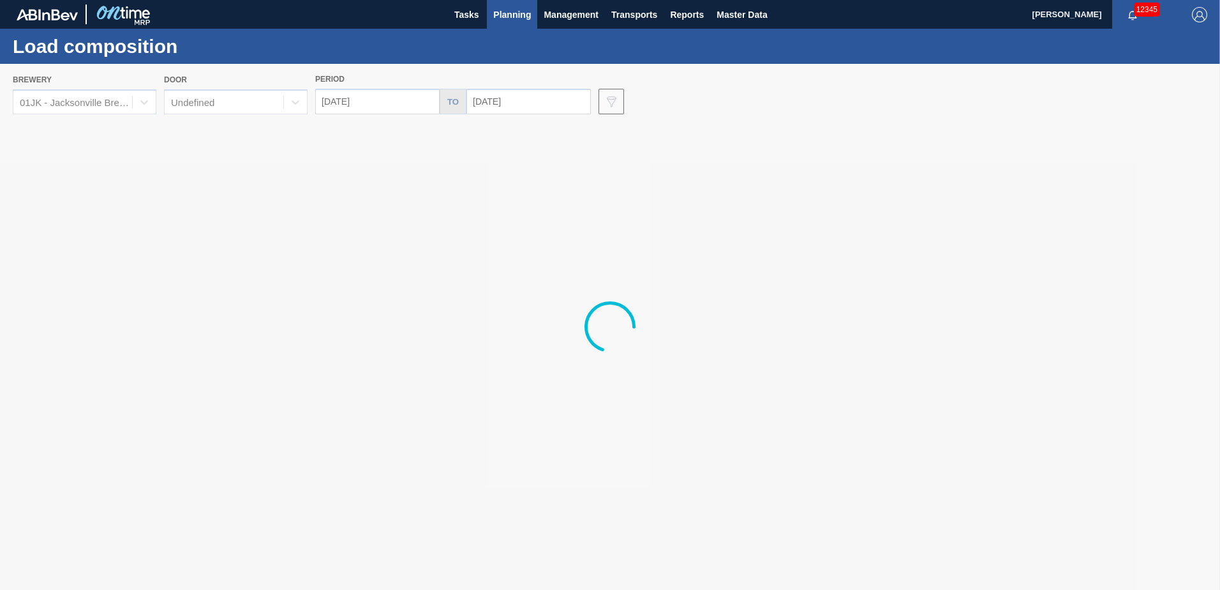
click at [534, 101] on div at bounding box center [610, 327] width 1220 height 526
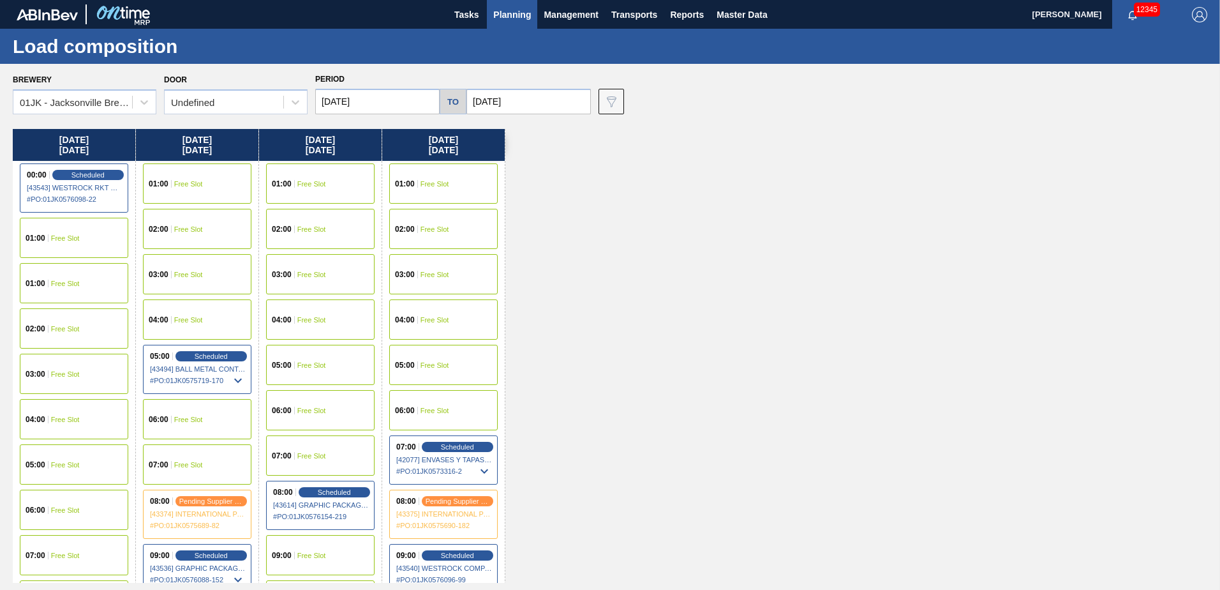
click at [532, 101] on input "[DATE]" at bounding box center [529, 102] width 124 height 26
click at [478, 237] on div "19" at bounding box center [481, 235] width 17 height 17
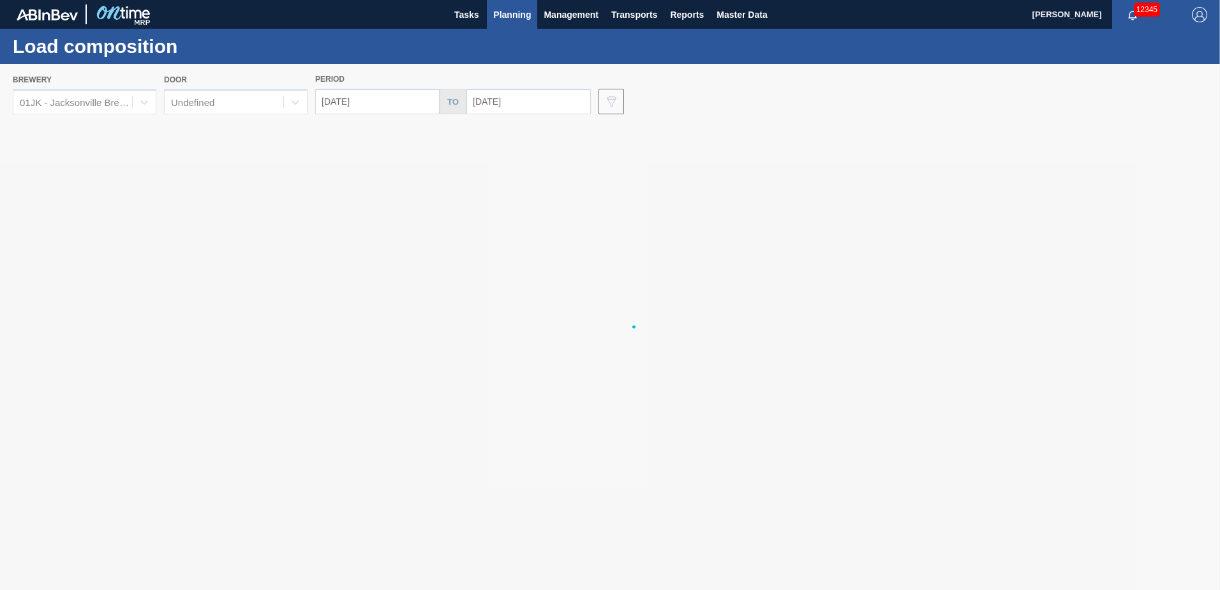
type input "[DATE]"
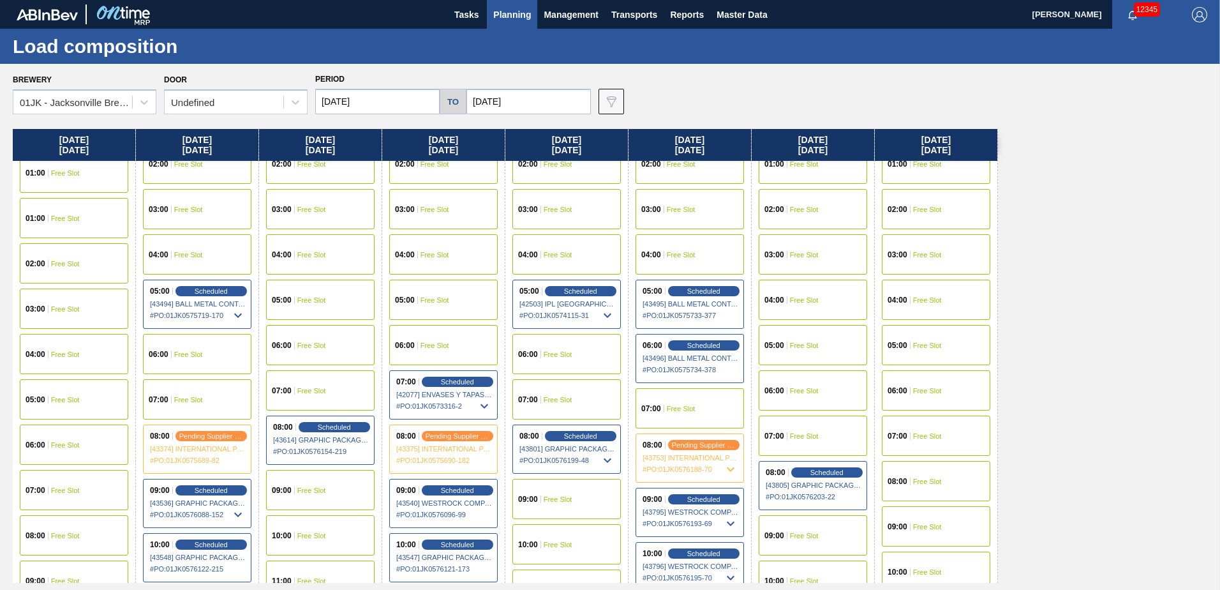
scroll to position [64, 0]
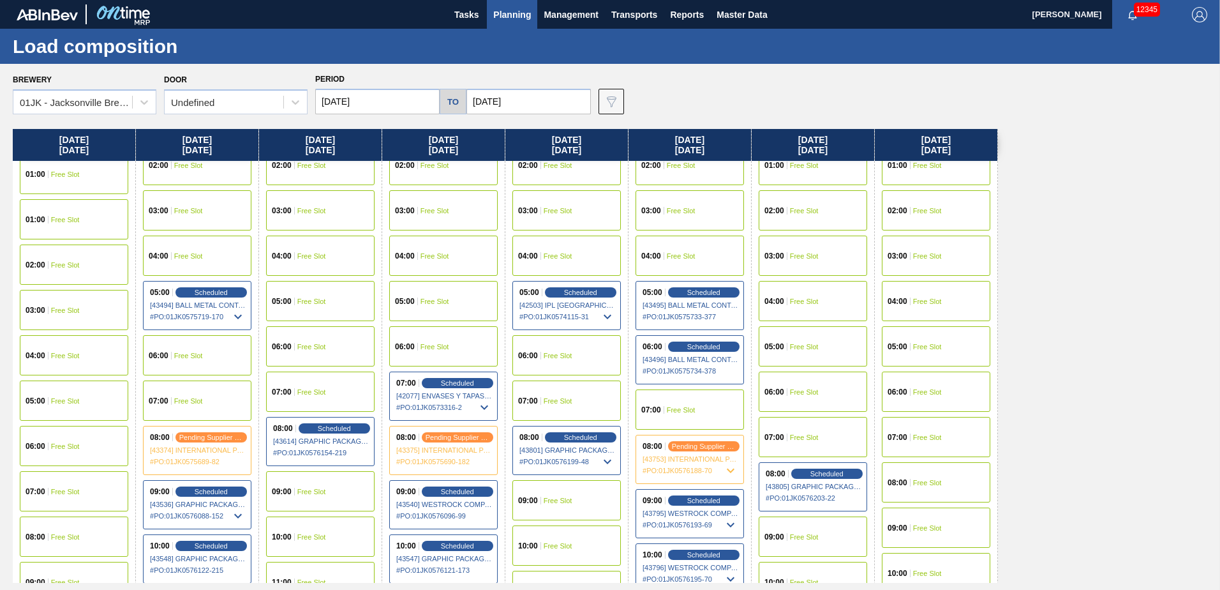
click at [547, 345] on div "06:00 Free Slot" at bounding box center [567, 355] width 109 height 40
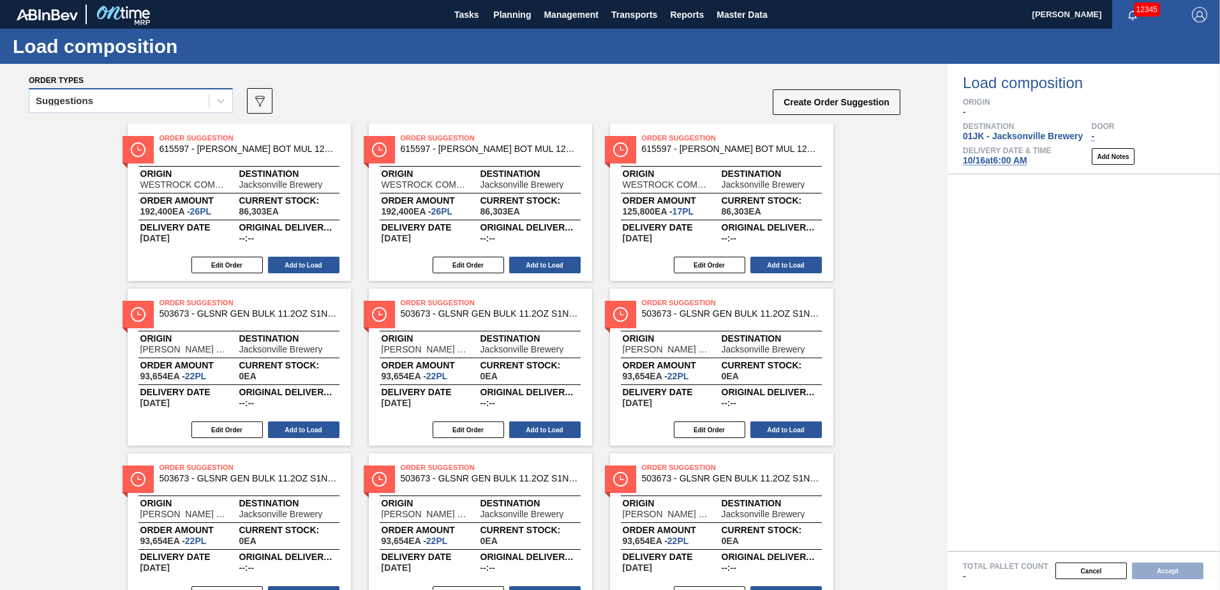
click at [183, 98] on div "Suggestions" at bounding box center [118, 101] width 179 height 19
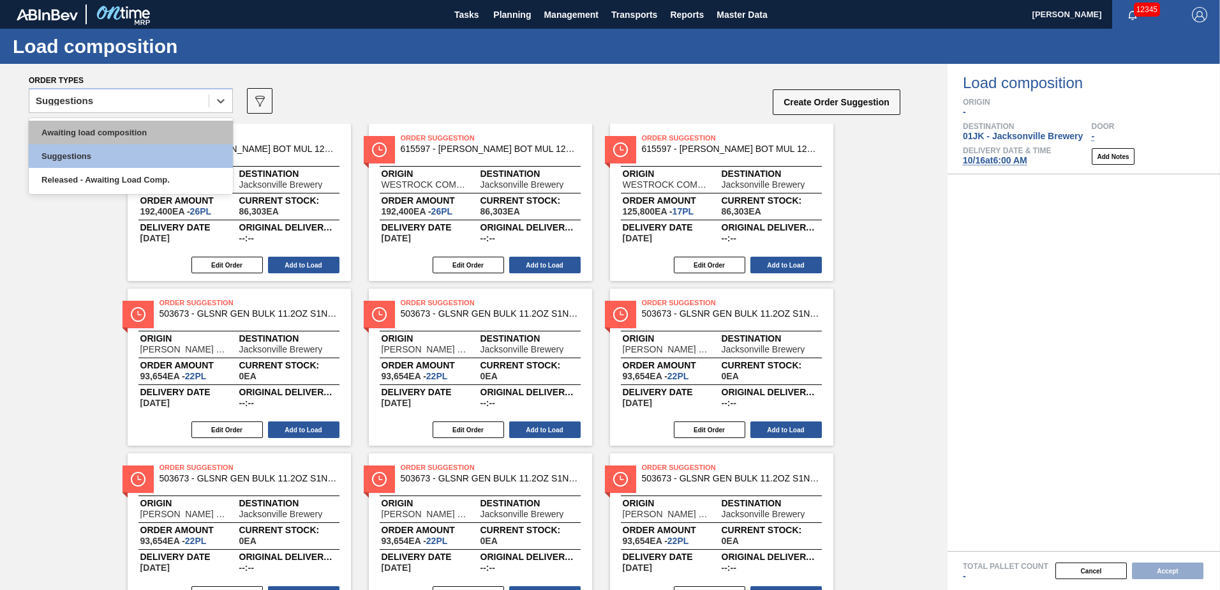
click at [144, 133] on div "Awaiting load composition" at bounding box center [131, 133] width 204 height 24
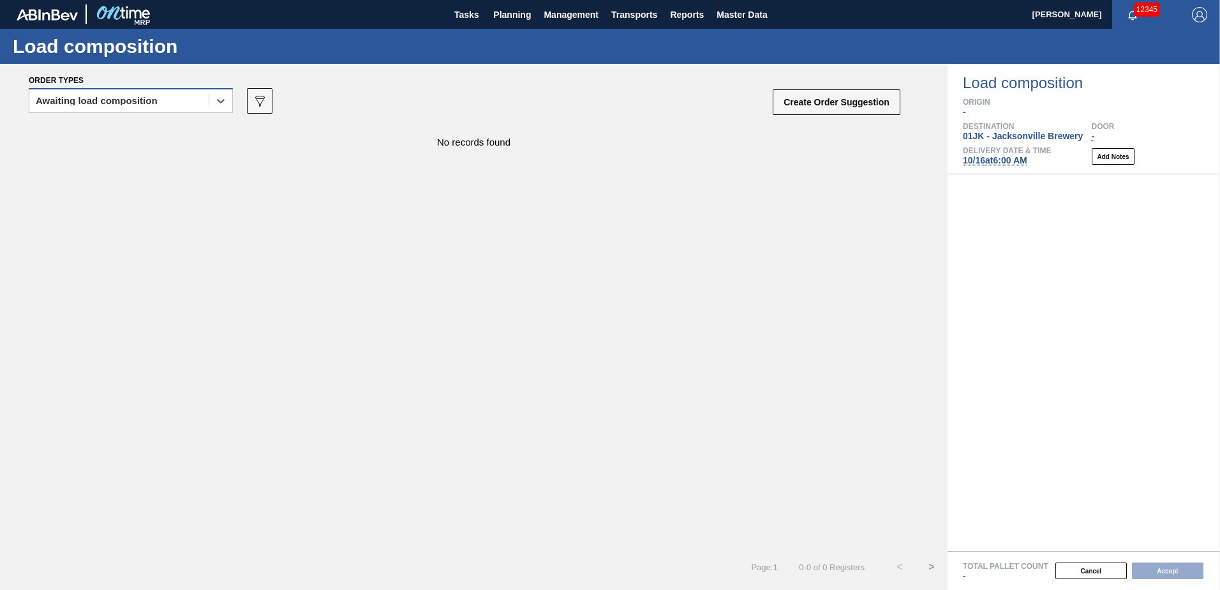
click at [163, 100] on div "Awaiting load composition" at bounding box center [118, 101] width 179 height 19
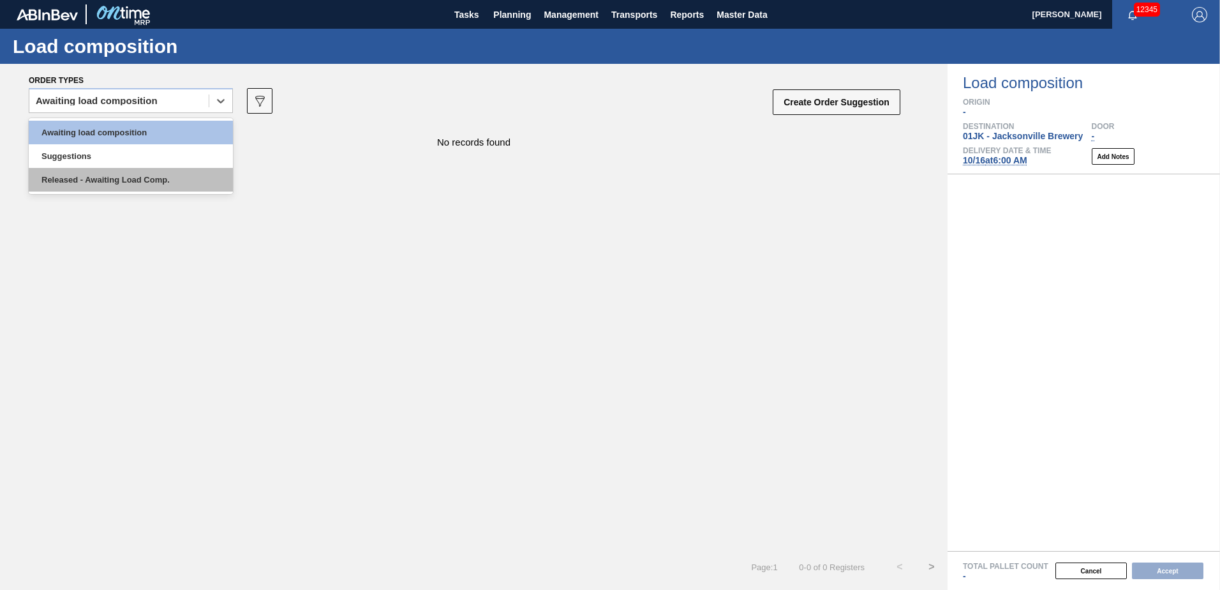
click at [154, 176] on div "Released - Awaiting Load Comp." at bounding box center [131, 180] width 204 height 24
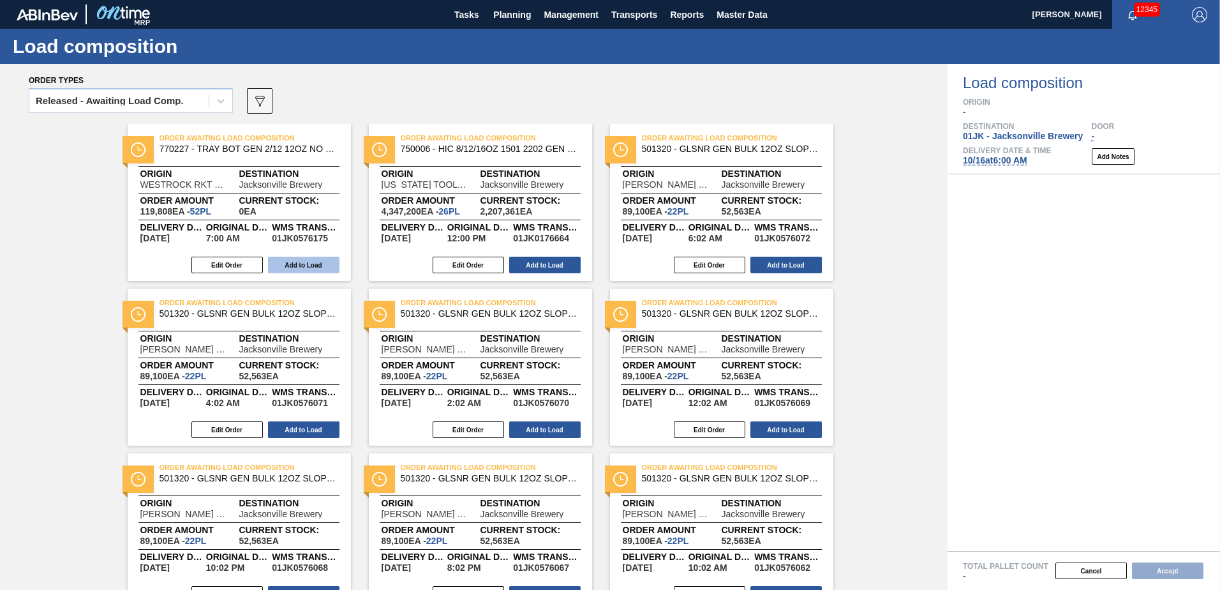
click at [306, 267] on button "Add to Load" at bounding box center [303, 265] width 71 height 17
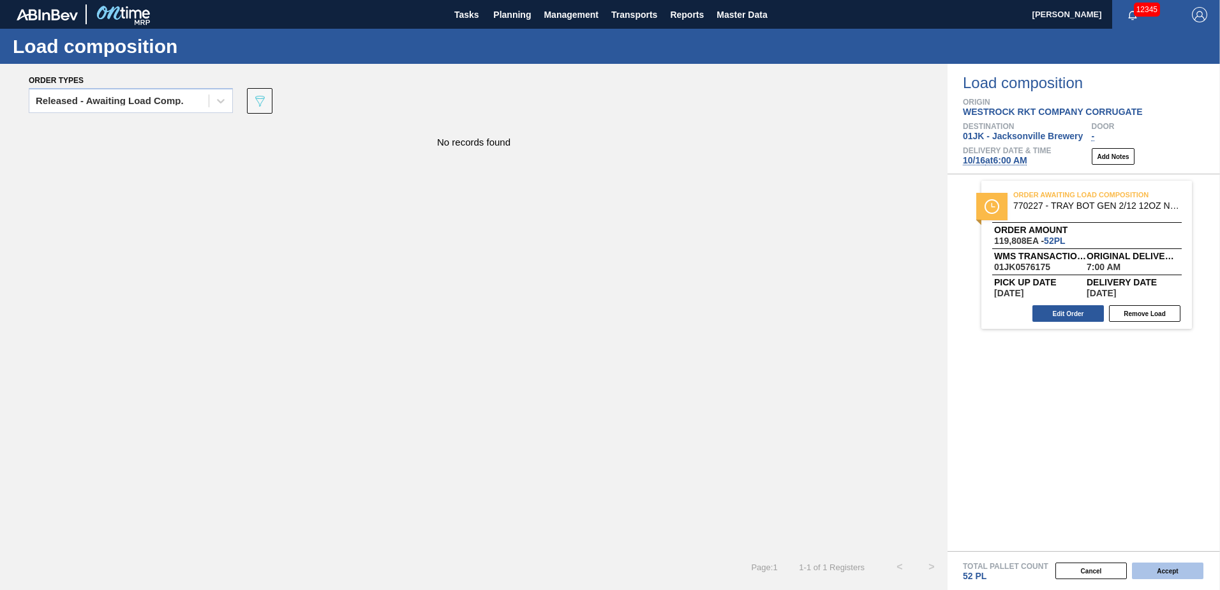
click at [1182, 573] on button "Accept" at bounding box center [1167, 570] width 71 height 17
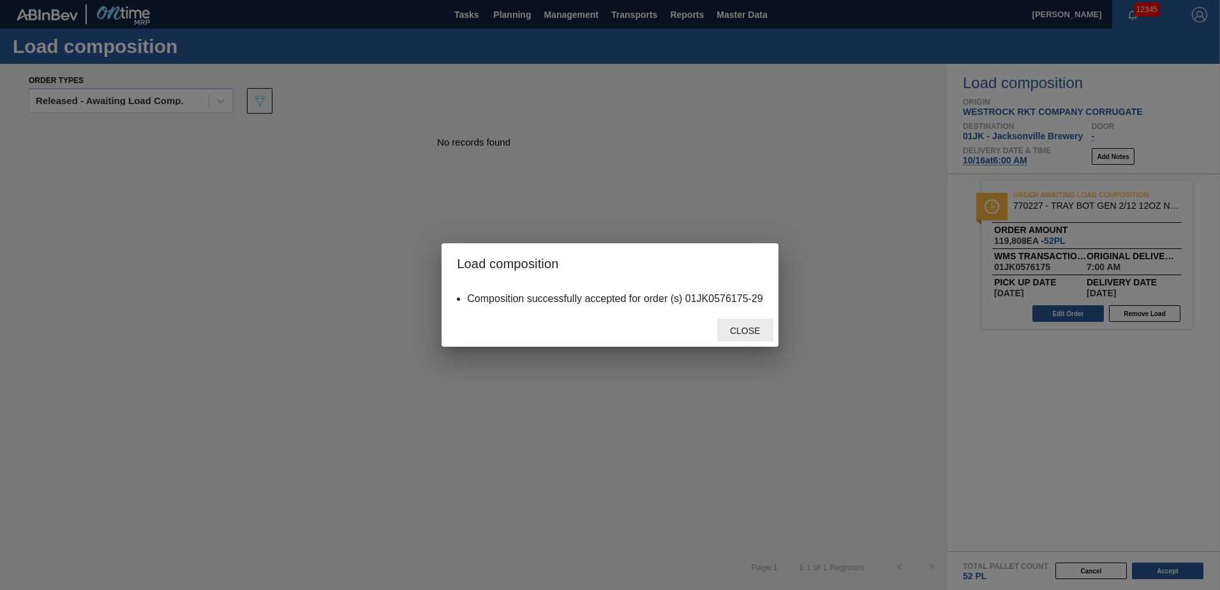
click at [755, 335] on span "Close" at bounding box center [745, 331] width 50 height 10
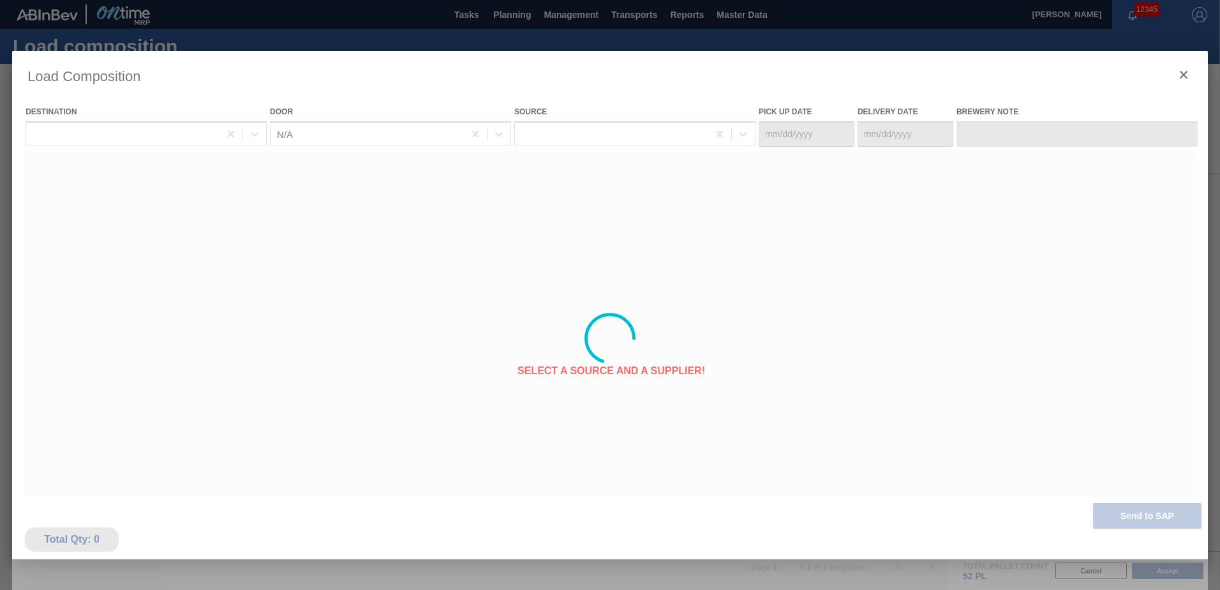
type Date "[DATE]"
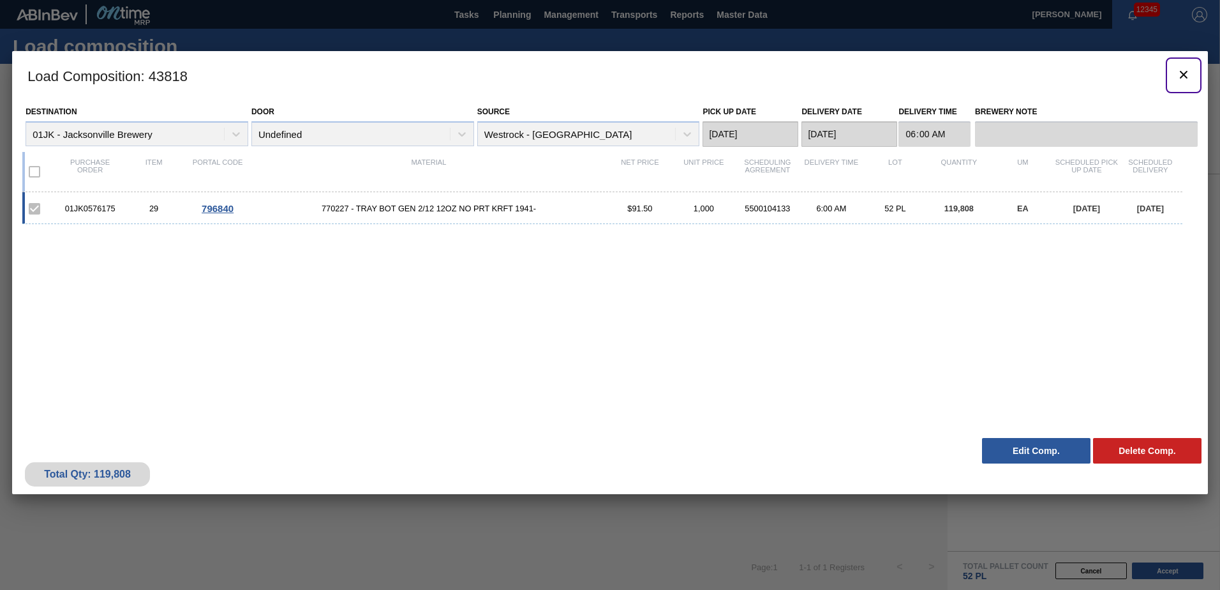
click at [1183, 73] on icon "botão de ícone" at bounding box center [1183, 74] width 15 height 15
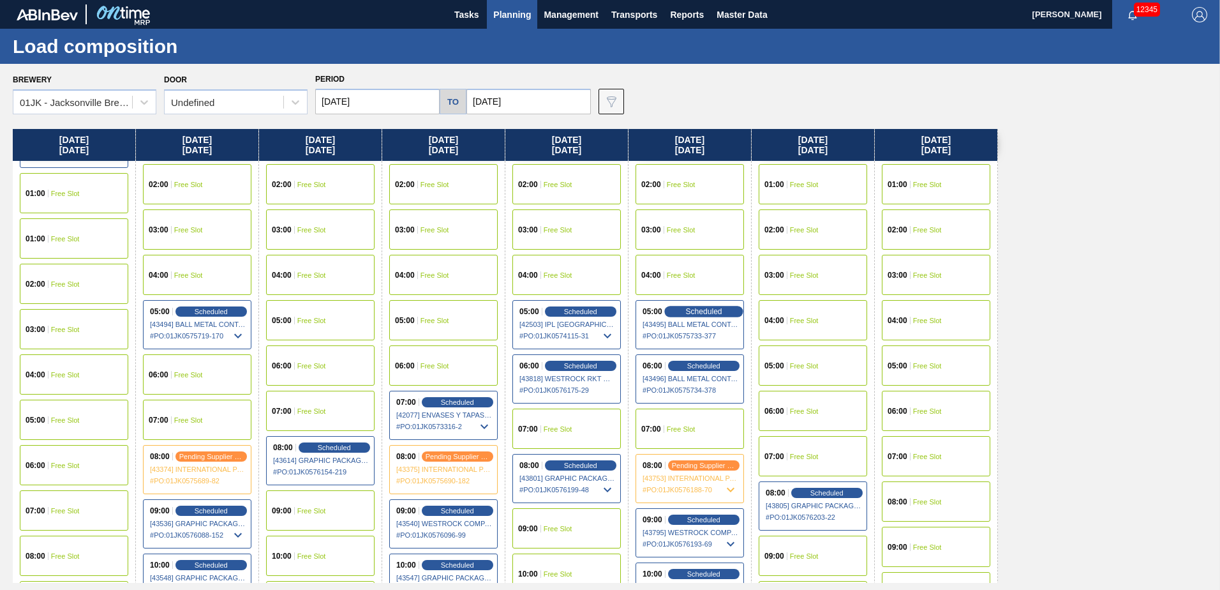
scroll to position [64, 0]
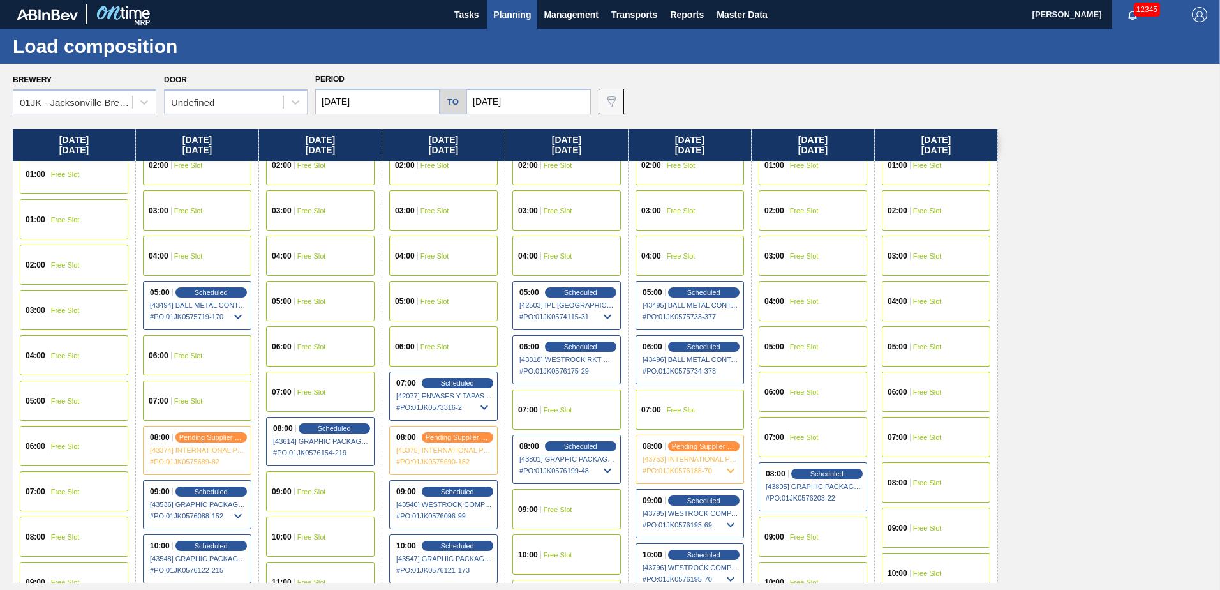
click at [662, 396] on div "07:00 Free Slot" at bounding box center [690, 409] width 109 height 40
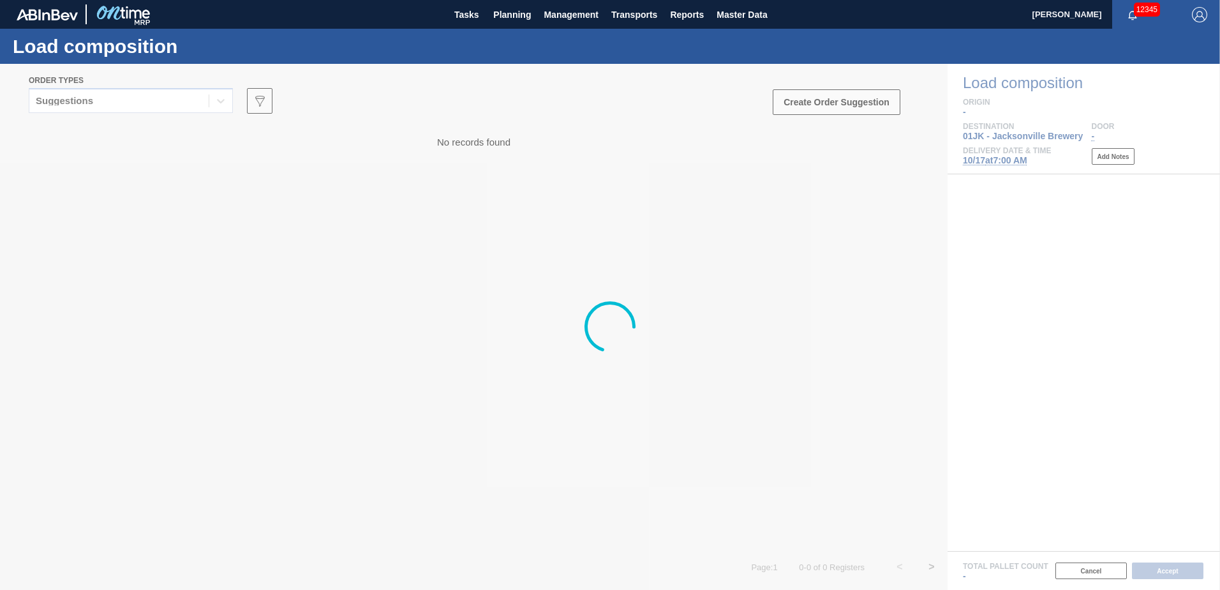
click at [128, 89] on div at bounding box center [610, 327] width 1220 height 526
click at [126, 98] on div at bounding box center [610, 327] width 1220 height 526
click at [117, 110] on div at bounding box center [610, 327] width 1220 height 526
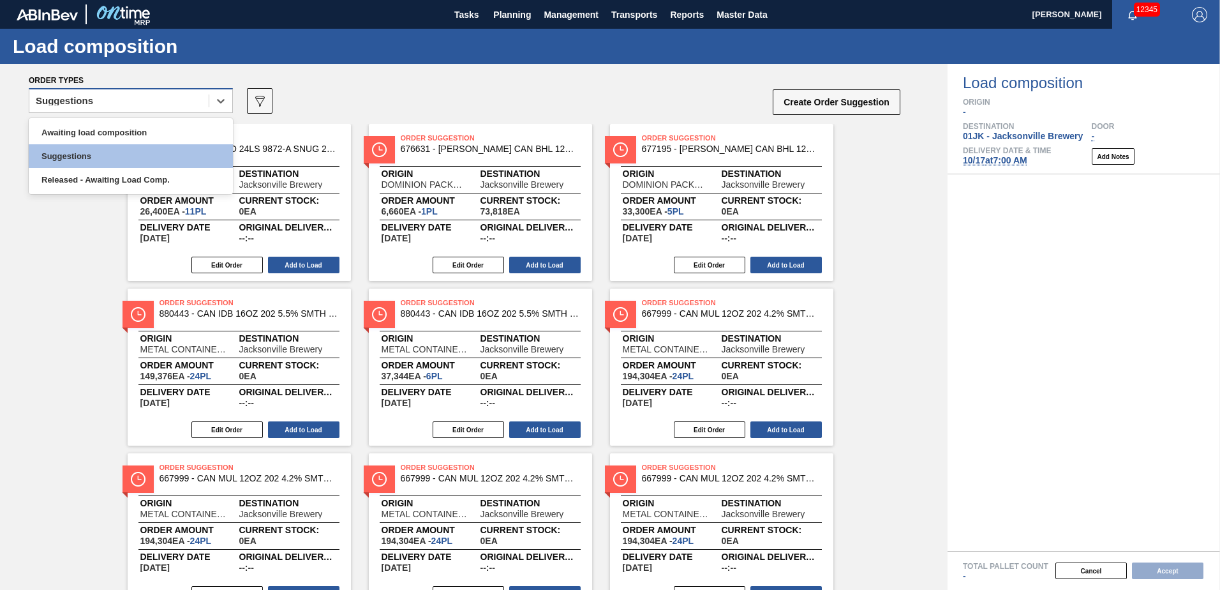
click at [142, 103] on div "Suggestions" at bounding box center [118, 101] width 179 height 19
click at [126, 140] on div "Awaiting load composition" at bounding box center [131, 133] width 204 height 24
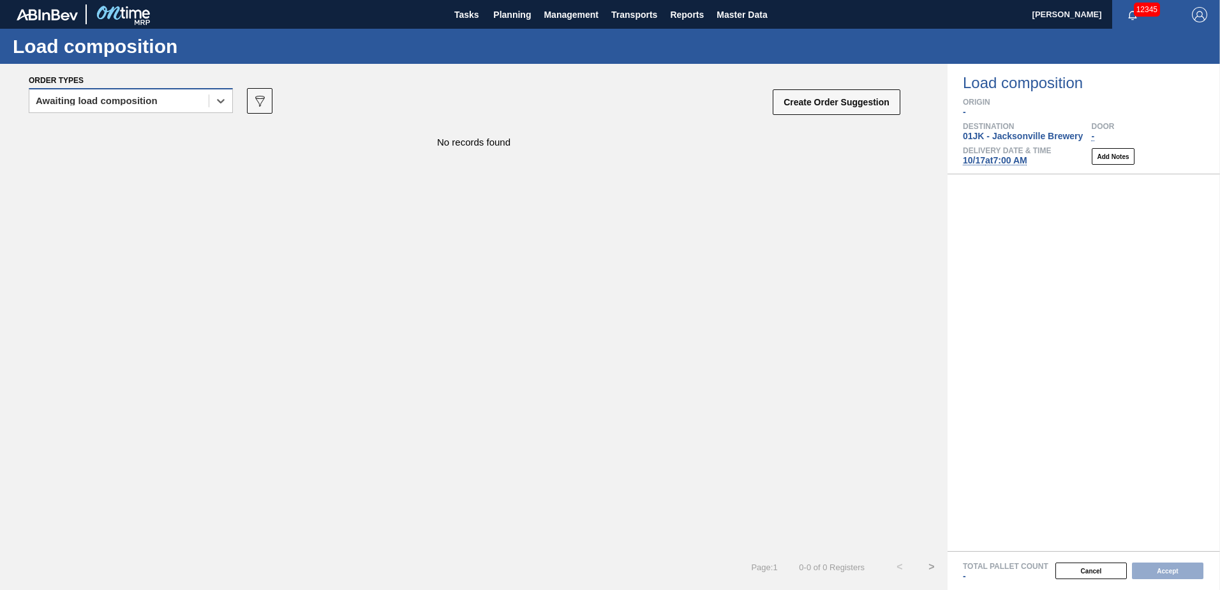
click at [98, 100] on div "Awaiting load composition" at bounding box center [97, 100] width 122 height 9
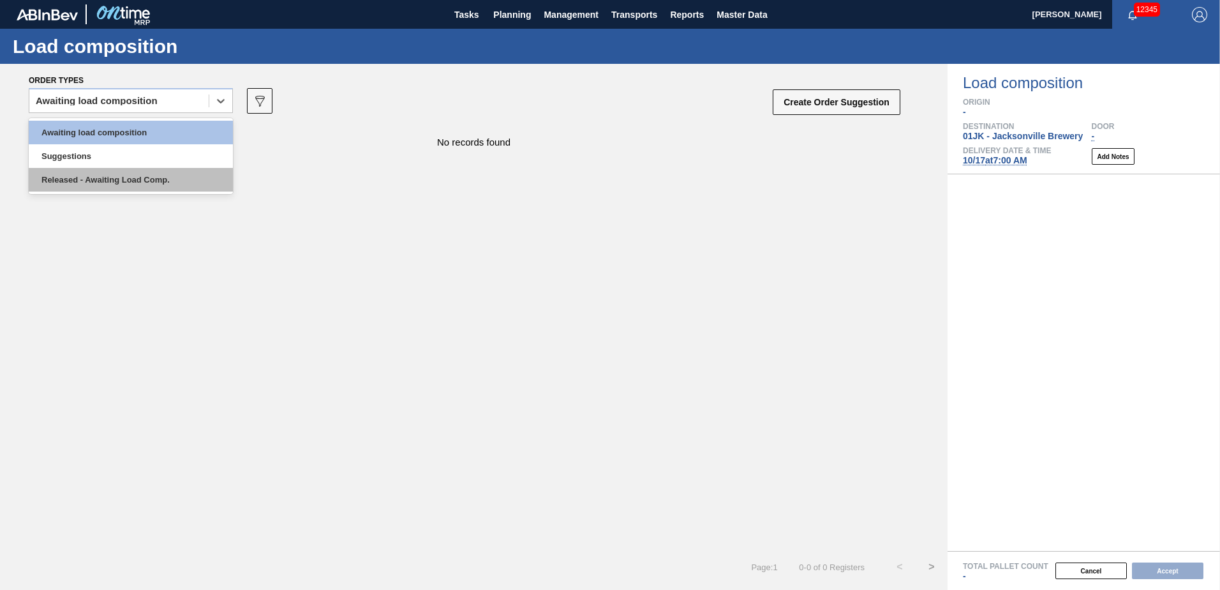
click at [124, 175] on div "Released - Awaiting Load Comp." at bounding box center [131, 180] width 204 height 24
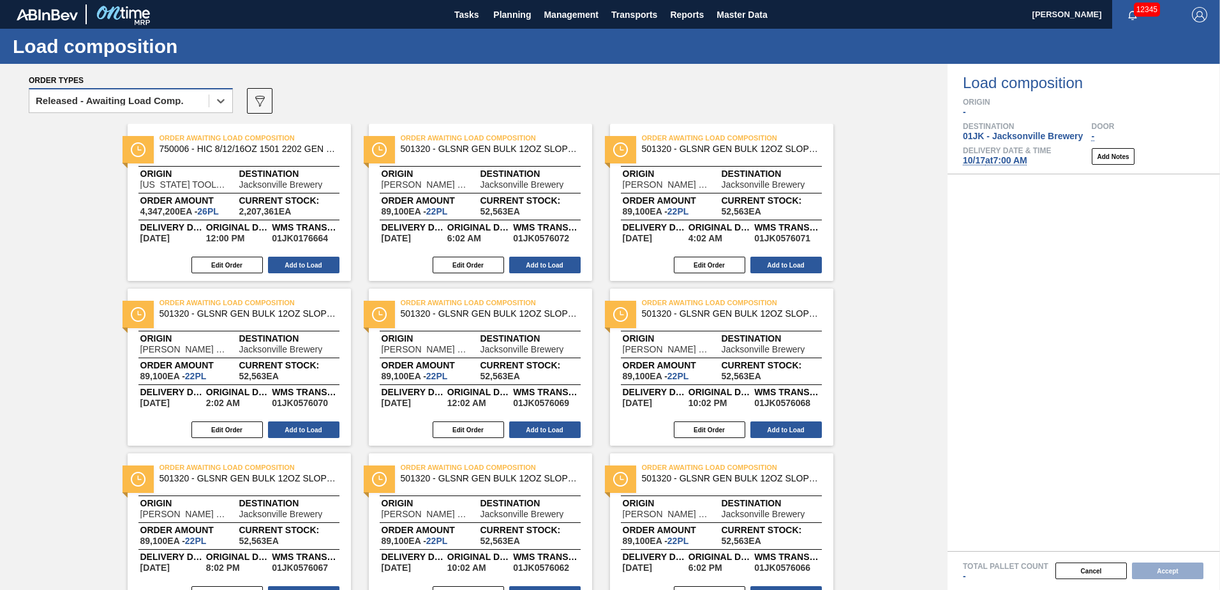
click at [168, 88] on div "option Released - Awaiting Load Comp., selected. Select is focused ,type to ref…" at bounding box center [465, 105] width 873 height 38
click at [163, 100] on div "Released - Awaiting Load Comp." at bounding box center [110, 100] width 148 height 9
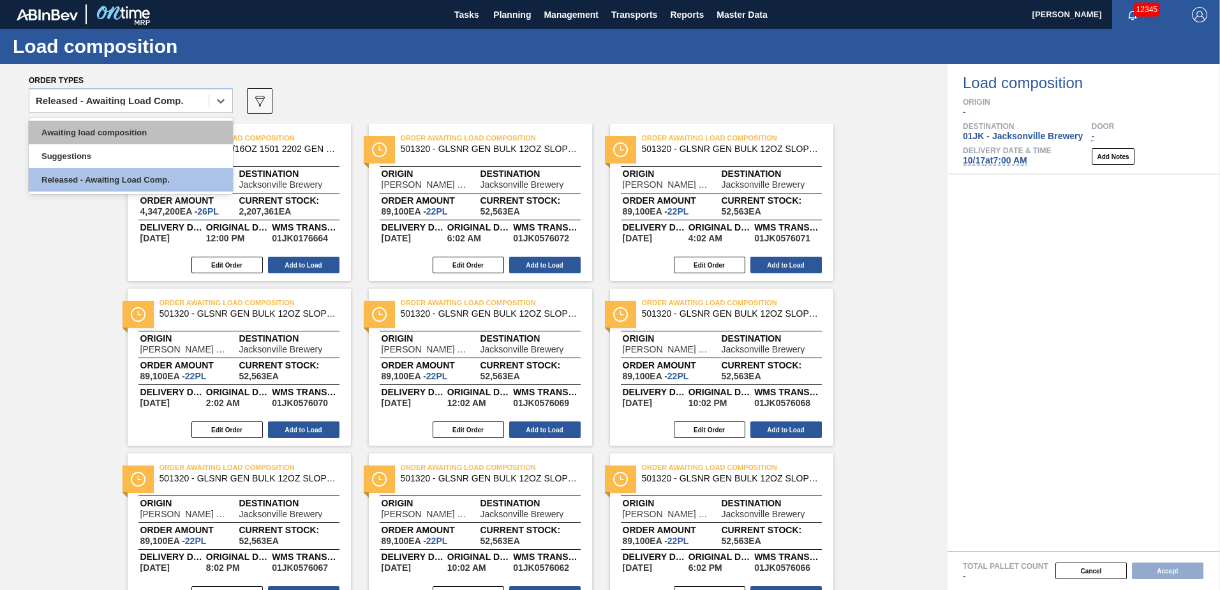
click at [149, 126] on div "Awaiting load composition" at bounding box center [131, 133] width 204 height 24
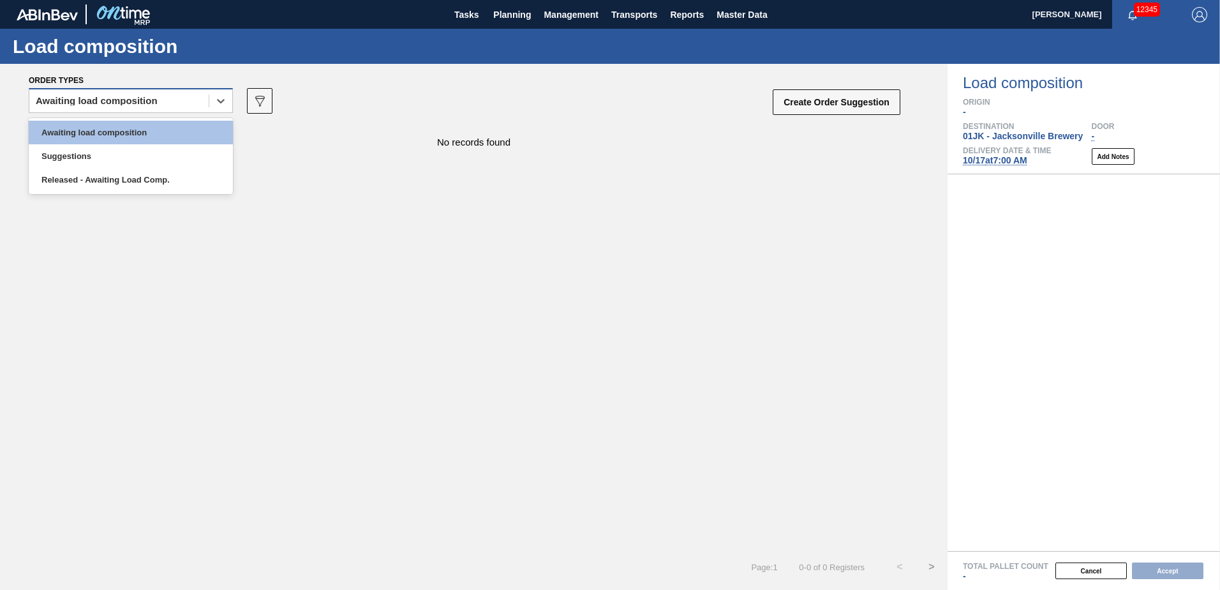
click at [86, 104] on div "Awaiting load composition" at bounding box center [97, 100] width 122 height 9
click at [130, 145] on div "Suggestions" at bounding box center [131, 156] width 204 height 24
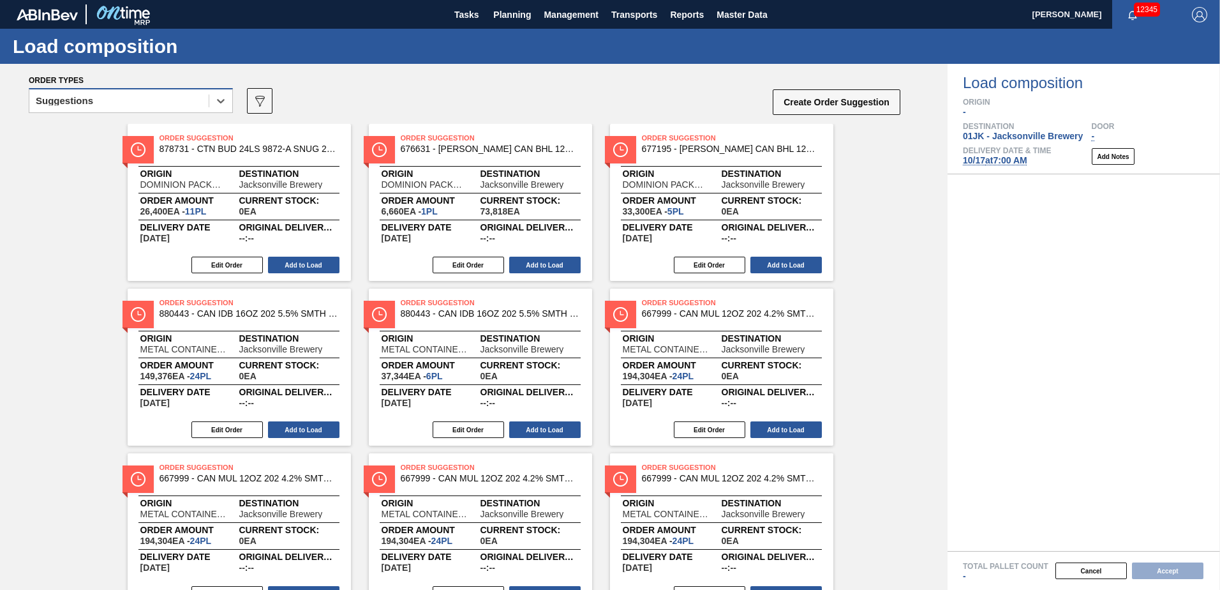
click at [154, 101] on div "Suggestions" at bounding box center [118, 101] width 179 height 19
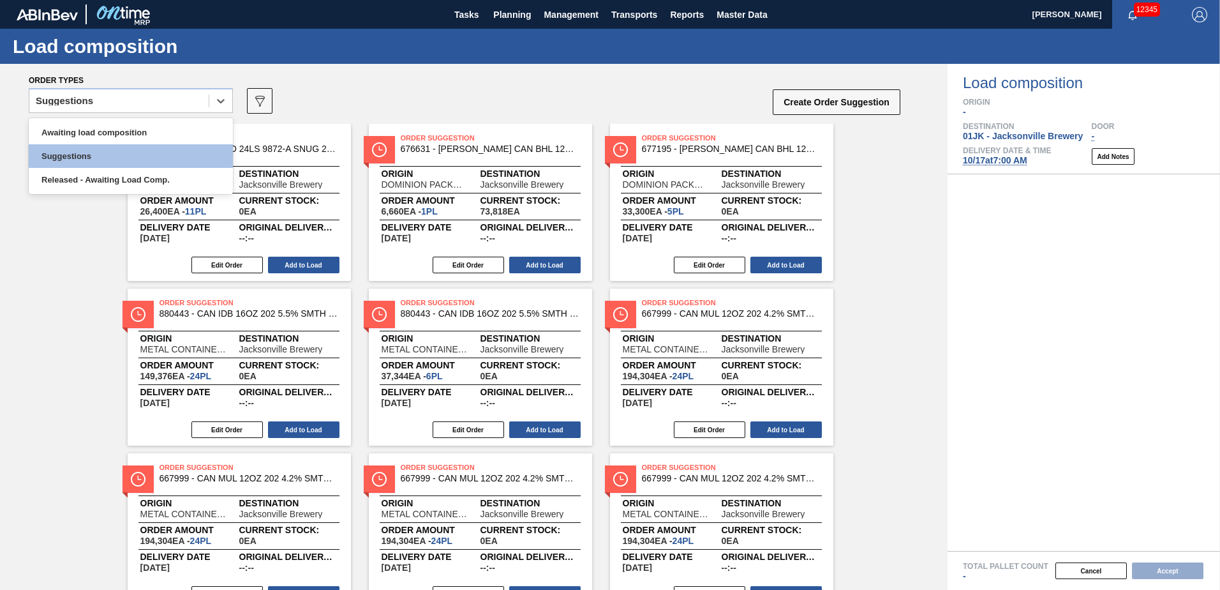
click at [137, 120] on div "Awaiting load composition Suggestions Released - Awaiting Load Comp." at bounding box center [131, 156] width 204 height 76
click at [135, 124] on div "Awaiting load composition" at bounding box center [131, 133] width 204 height 24
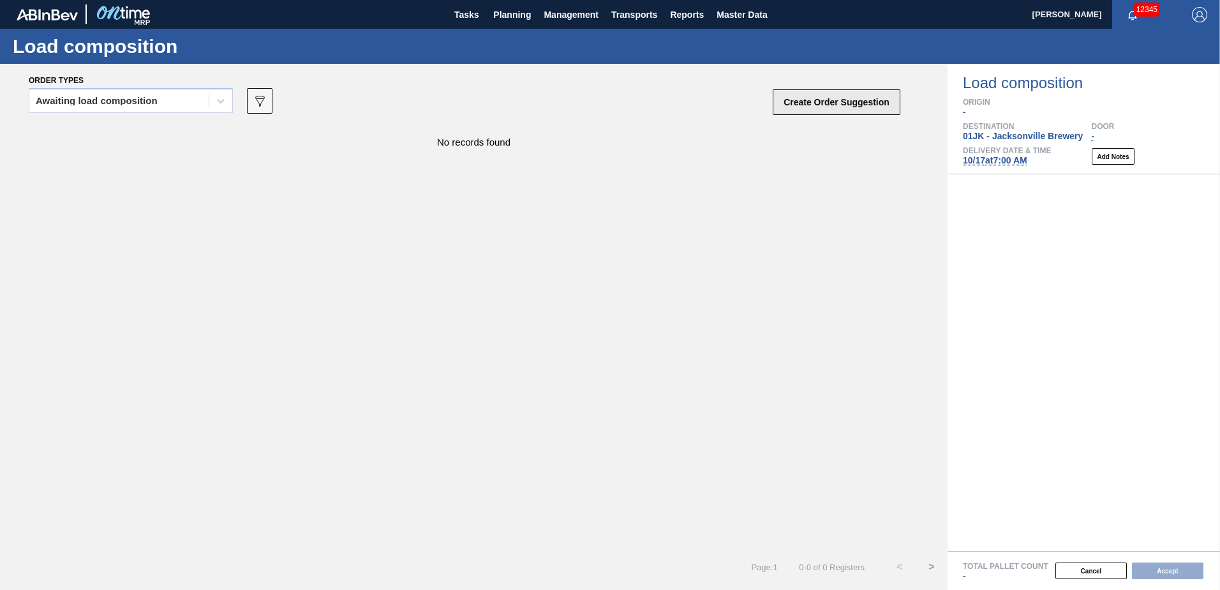
click at [878, 106] on button "Create Order Suggestion" at bounding box center [837, 102] width 128 height 26
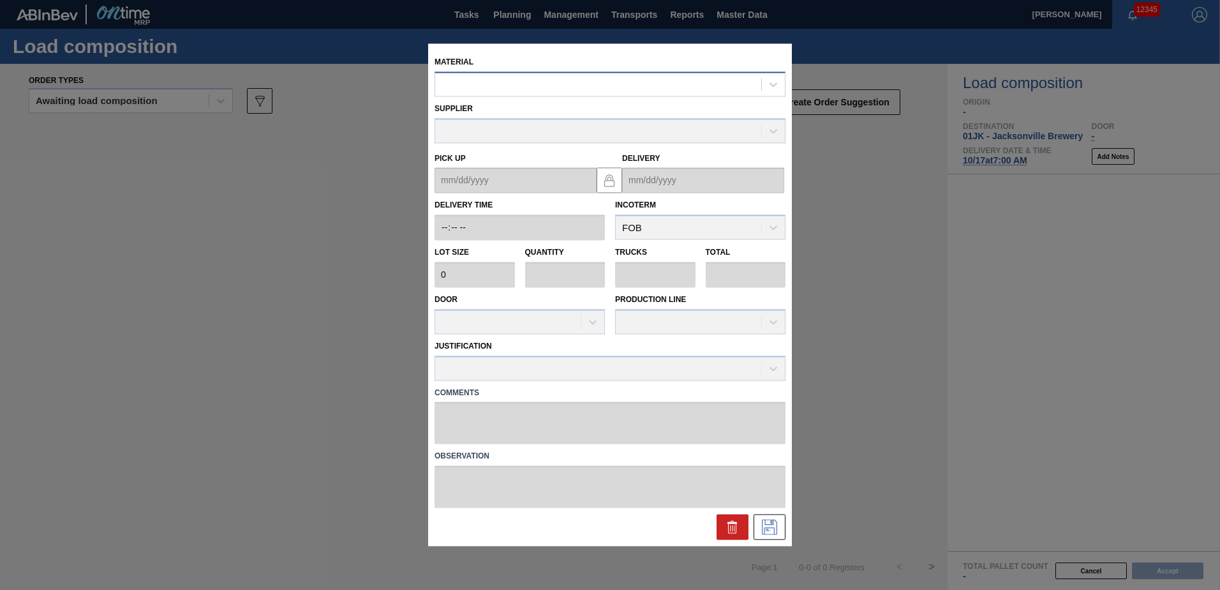
click at [546, 89] on div at bounding box center [598, 84] width 326 height 19
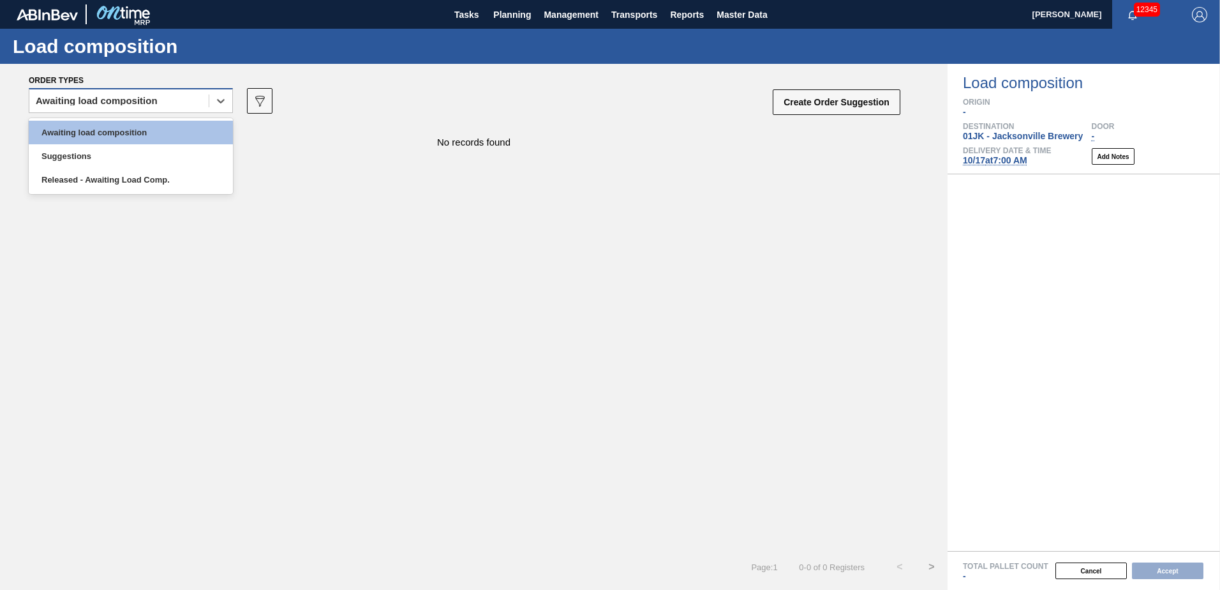
click at [177, 104] on div "Awaiting load composition" at bounding box center [118, 101] width 179 height 19
click at [176, 103] on div "Awaiting load composition" at bounding box center [118, 101] width 179 height 19
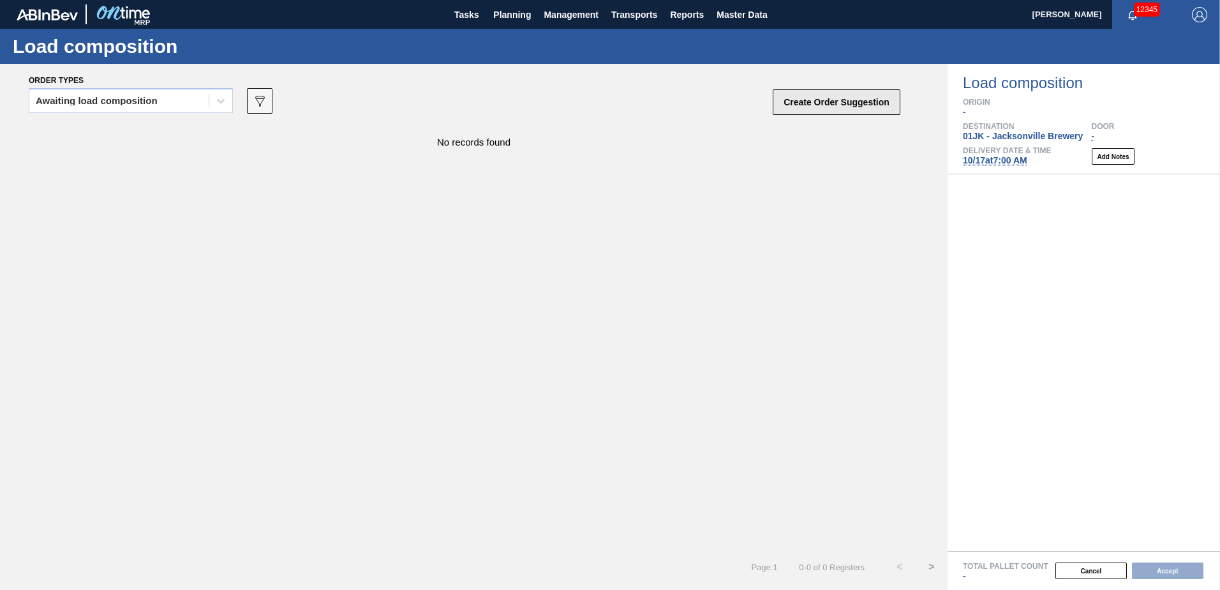
click at [877, 96] on button "Create Order Suggestion" at bounding box center [837, 102] width 128 height 26
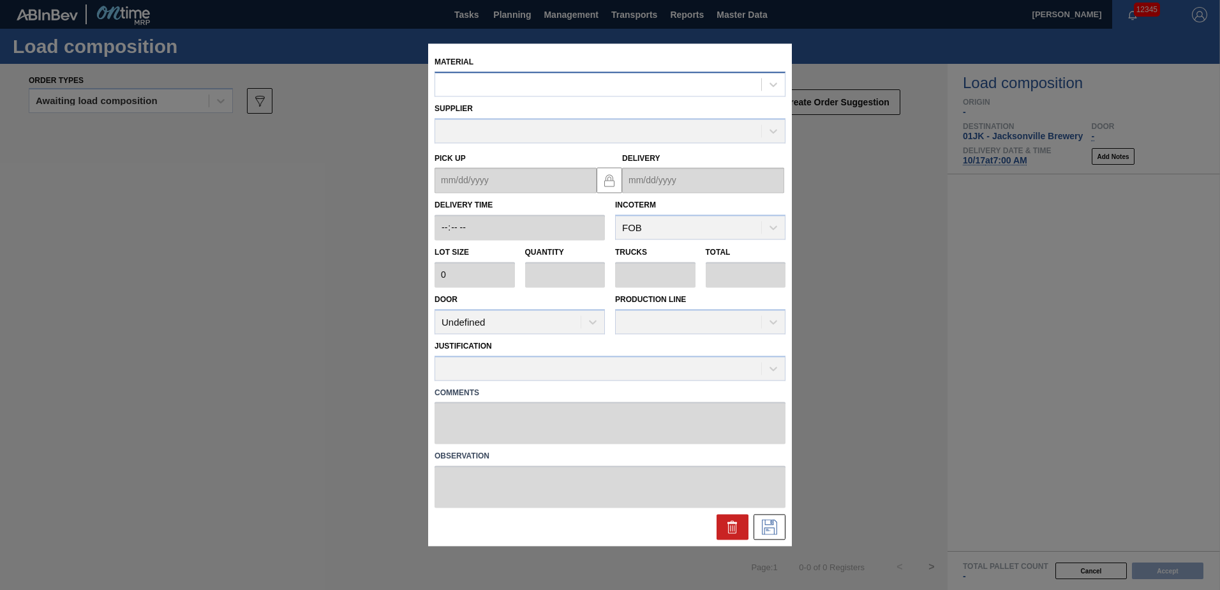
click at [500, 84] on div at bounding box center [598, 84] width 326 height 19
type input "710263"
type input "2,400"
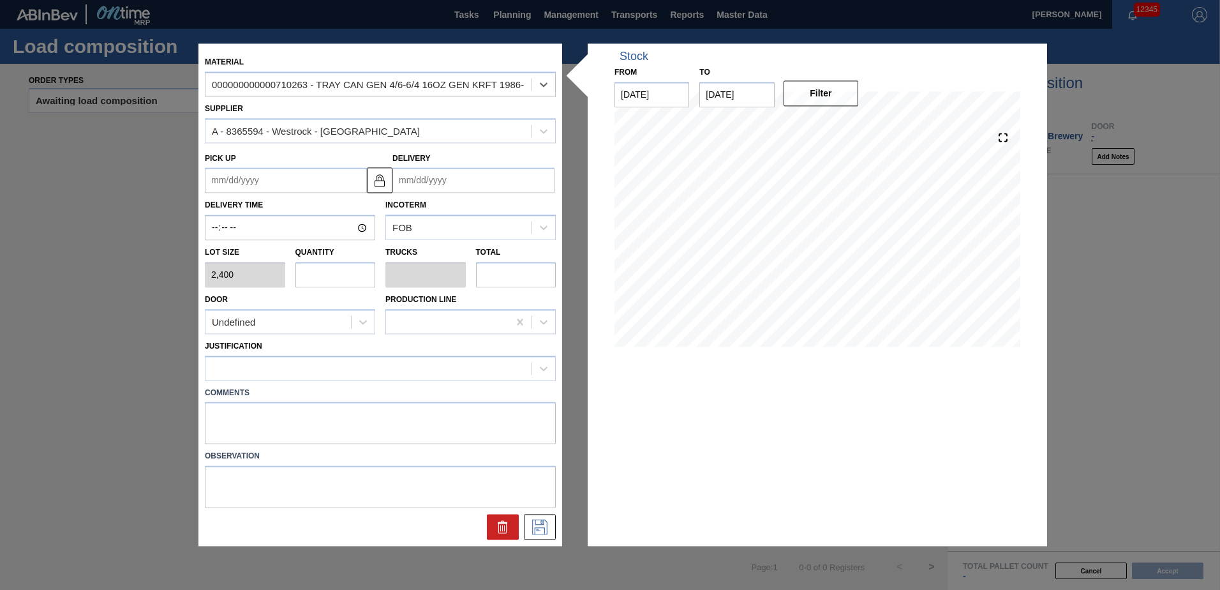
click at [289, 178] on up "Pick up" at bounding box center [286, 181] width 162 height 26
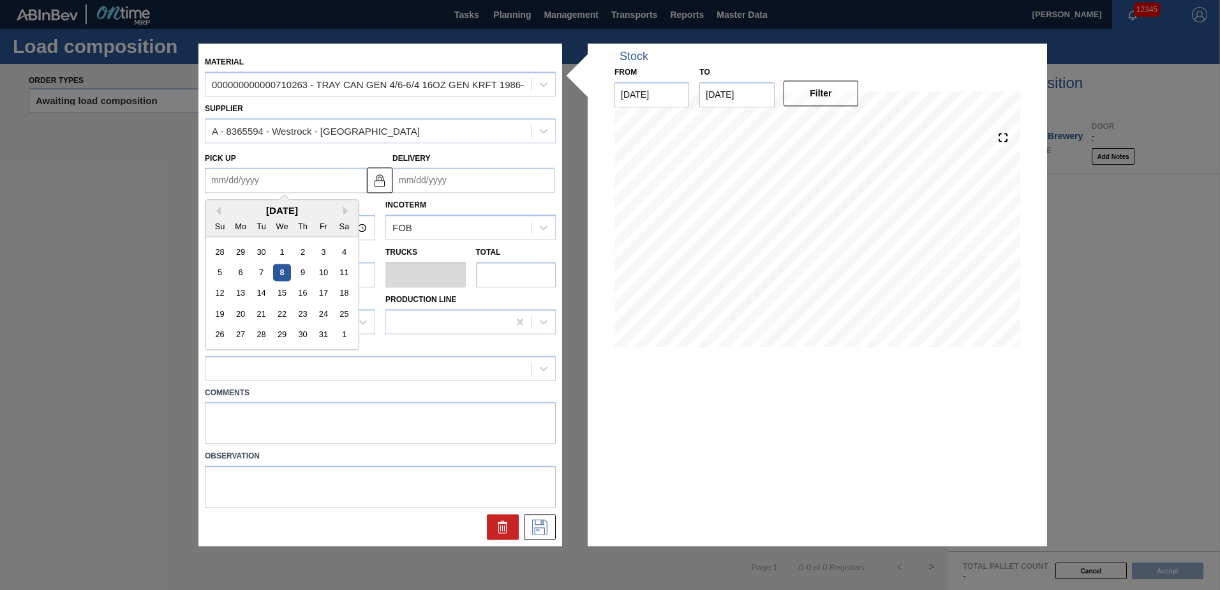
drag, startPoint x: 280, startPoint y: 292, endPoint x: 304, endPoint y: 266, distance: 35.2
click at [279, 292] on div "15" at bounding box center [281, 293] width 17 height 17
type up "[DATE]"
type input "[DATE]"
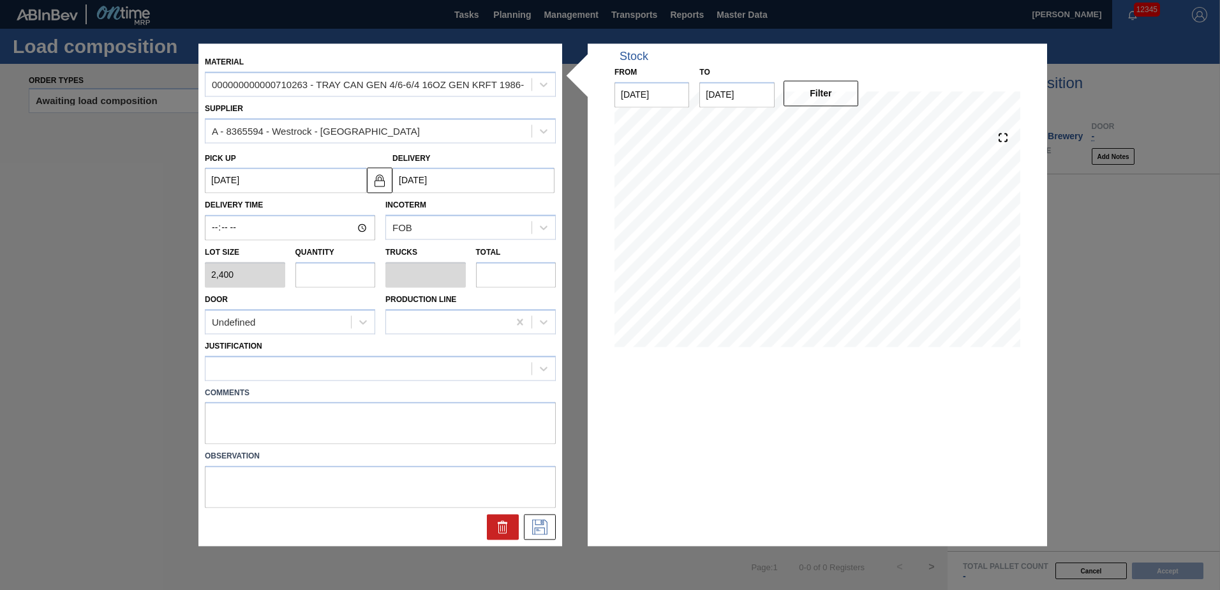
click at [465, 184] on input "[DATE]" at bounding box center [474, 181] width 162 height 26
click at [502, 159] on div "Delivery [DATE]" at bounding box center [474, 171] width 162 height 44
click at [334, 285] on input "text" at bounding box center [336, 275] width 80 height 26
type input "4"
type input "0.091"
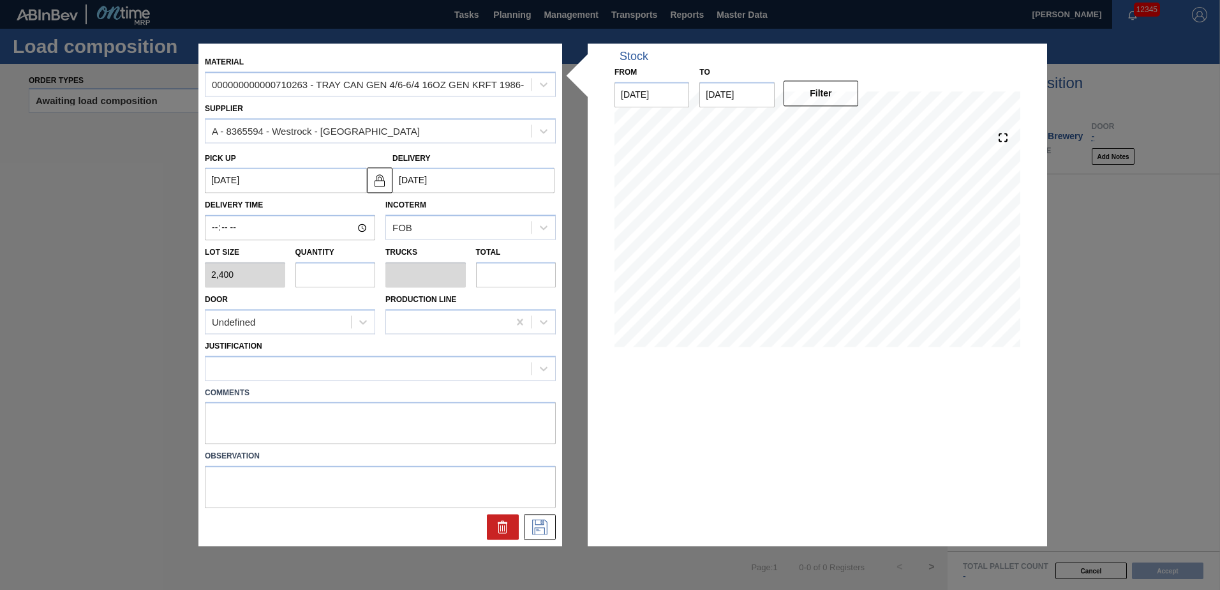
type input "9,600"
type input "48"
type input "1.091"
type input "115,200"
type input "4"
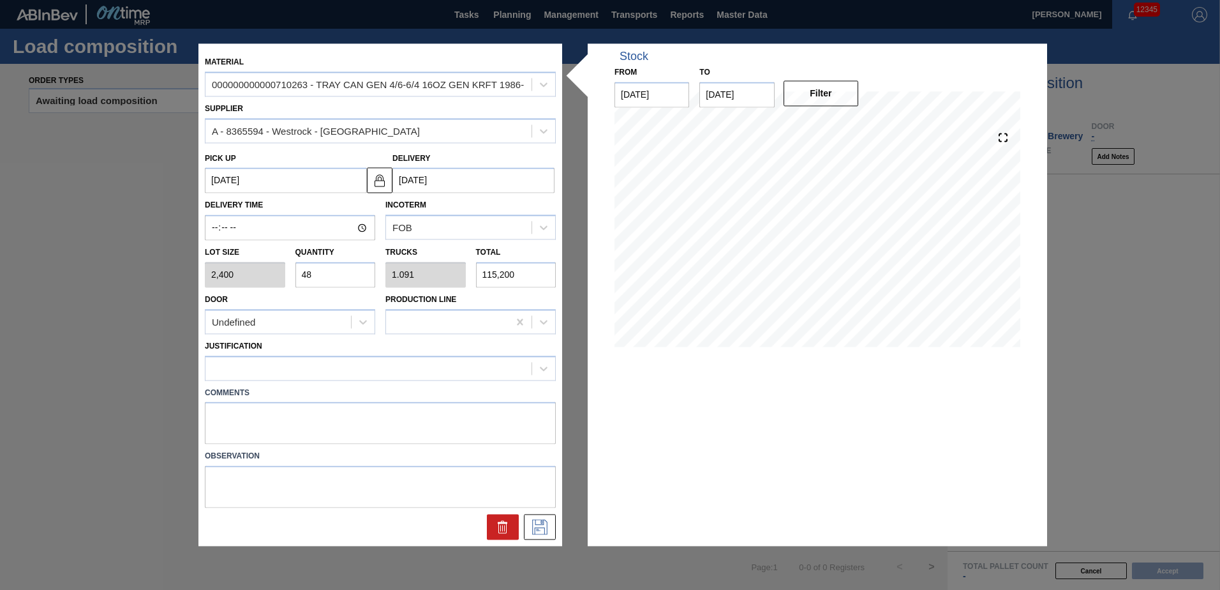
type input "0.091"
type input "9,600"
type input "46"
type input "1.045"
type input "110,400"
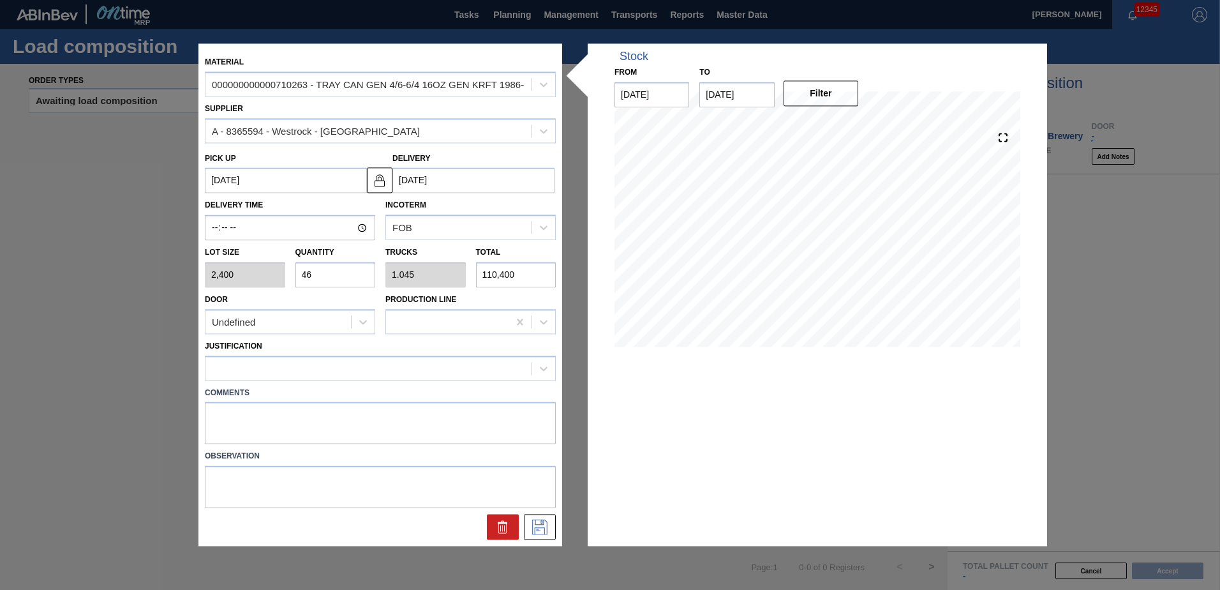
type input "4"
type input "0.091"
type input "9,600"
type input "44"
type input "1"
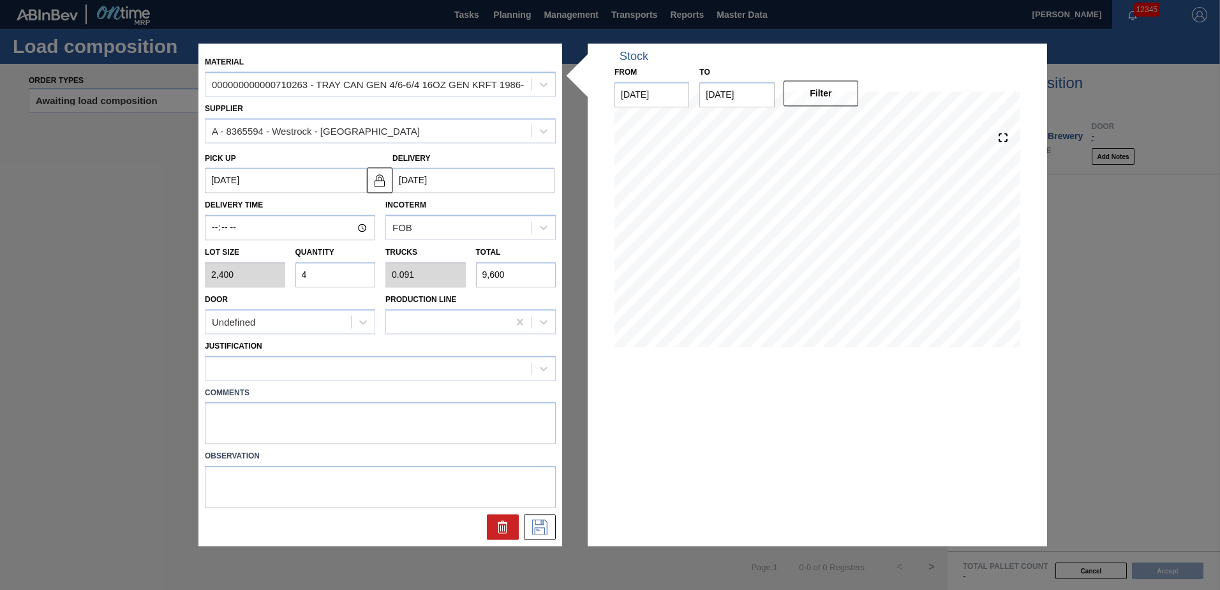
type input "105,600"
type input "44"
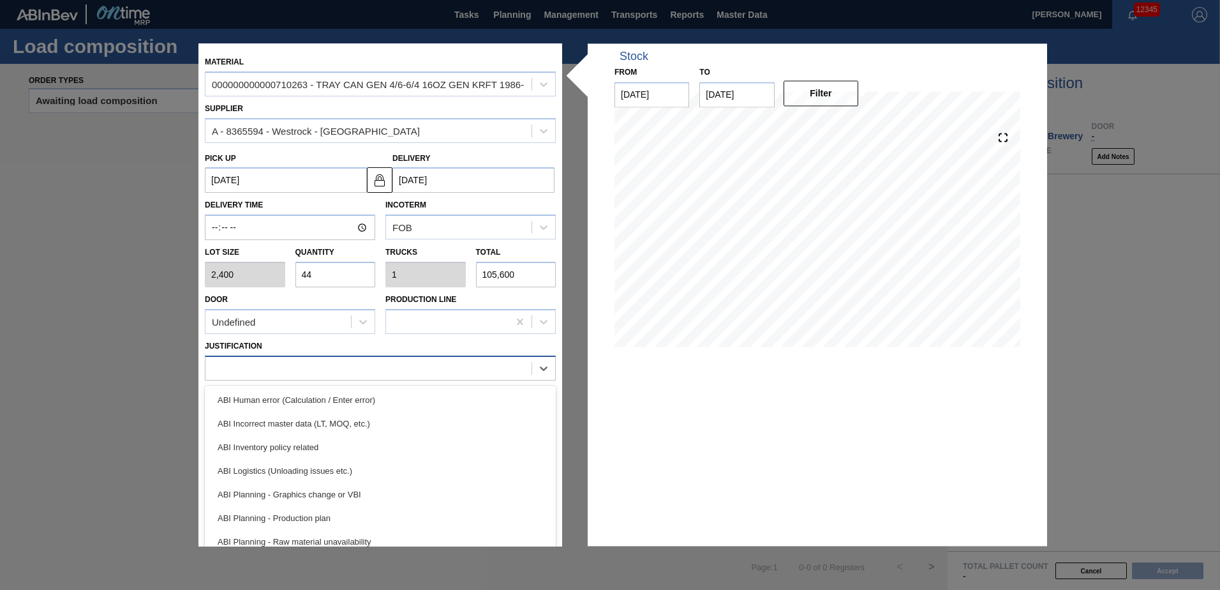
click at [349, 370] on div at bounding box center [369, 368] width 326 height 19
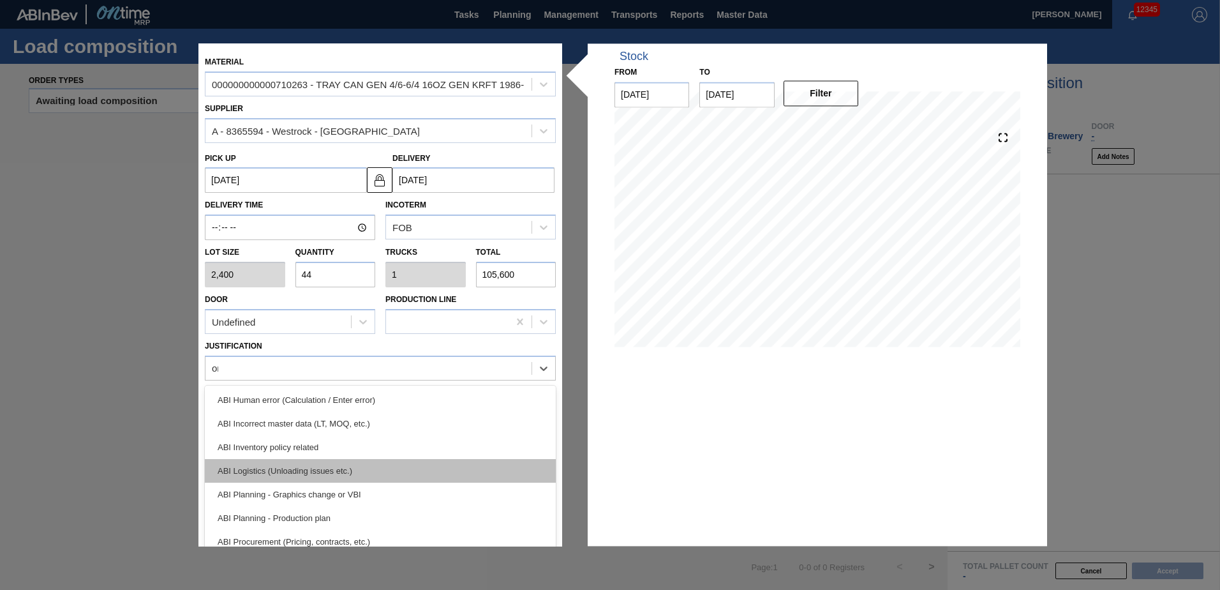
type input "ont"
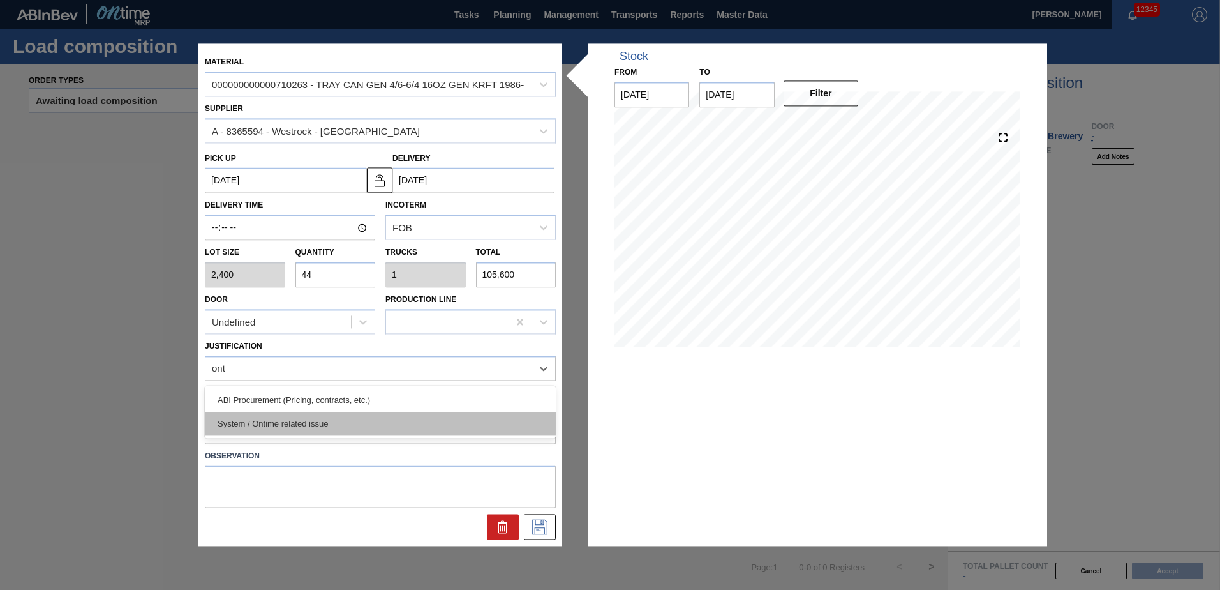
click at [408, 430] on div "System / Ontime related issue" at bounding box center [380, 424] width 351 height 24
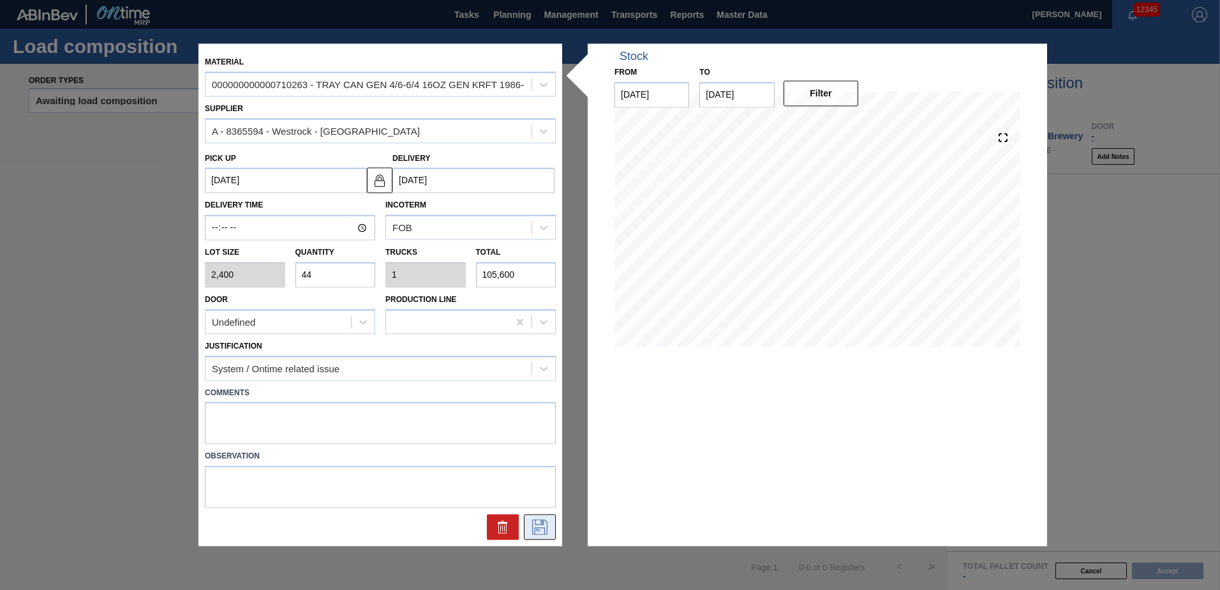
click at [543, 523] on icon at bounding box center [539, 526] width 6 height 10
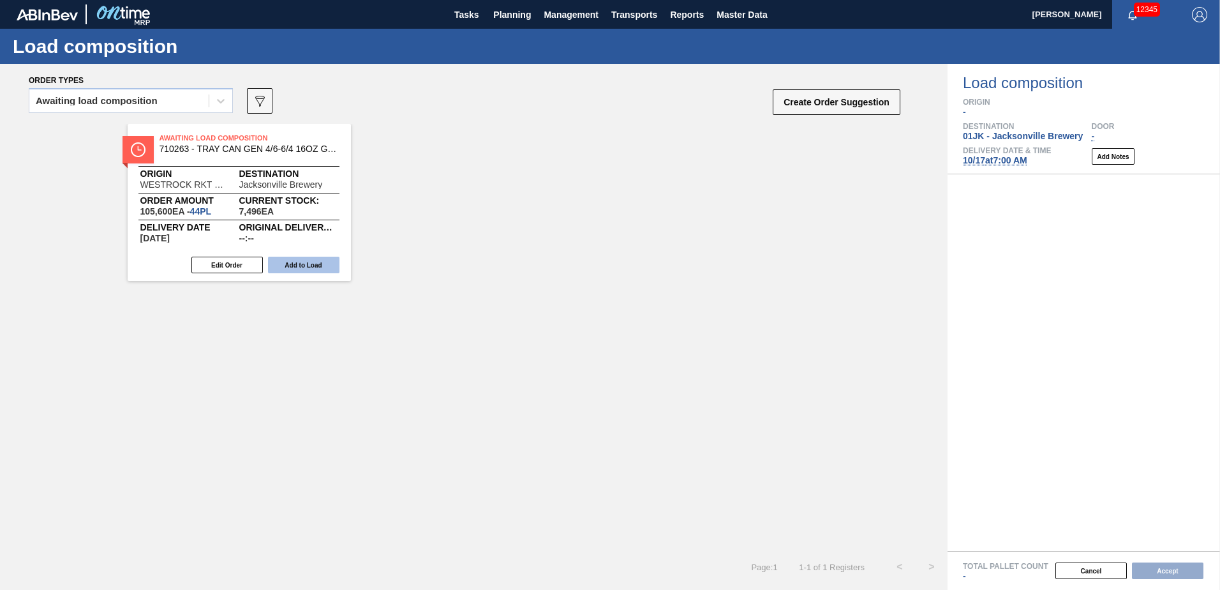
click at [326, 264] on button "Add to Load" at bounding box center [303, 265] width 71 height 17
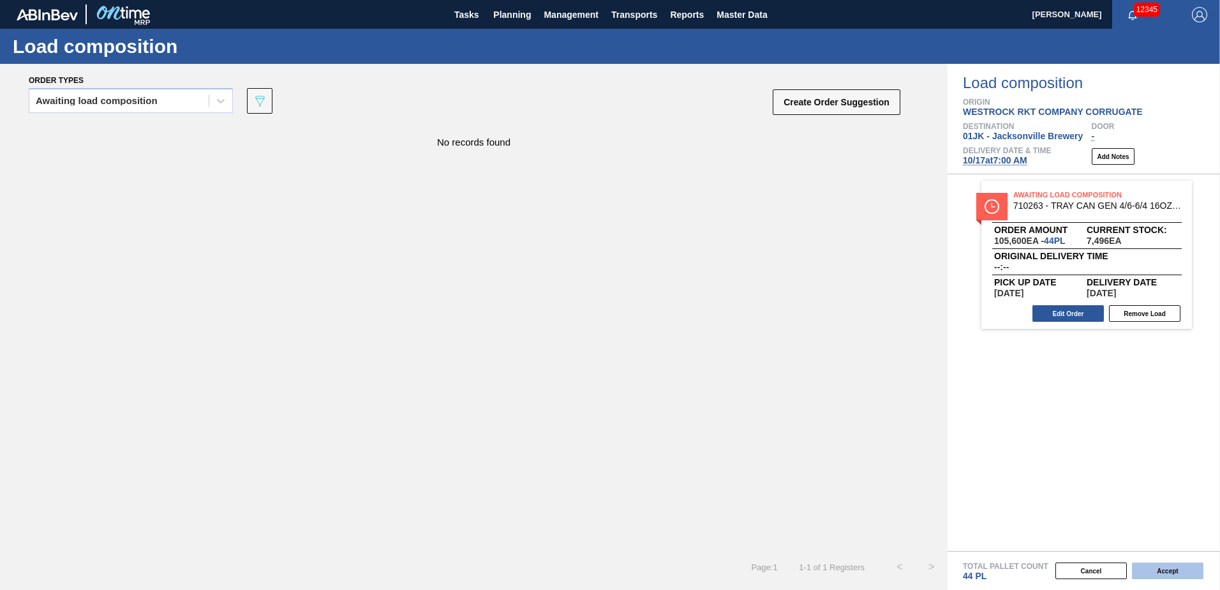
click at [1150, 568] on button "Accept" at bounding box center [1167, 570] width 71 height 17
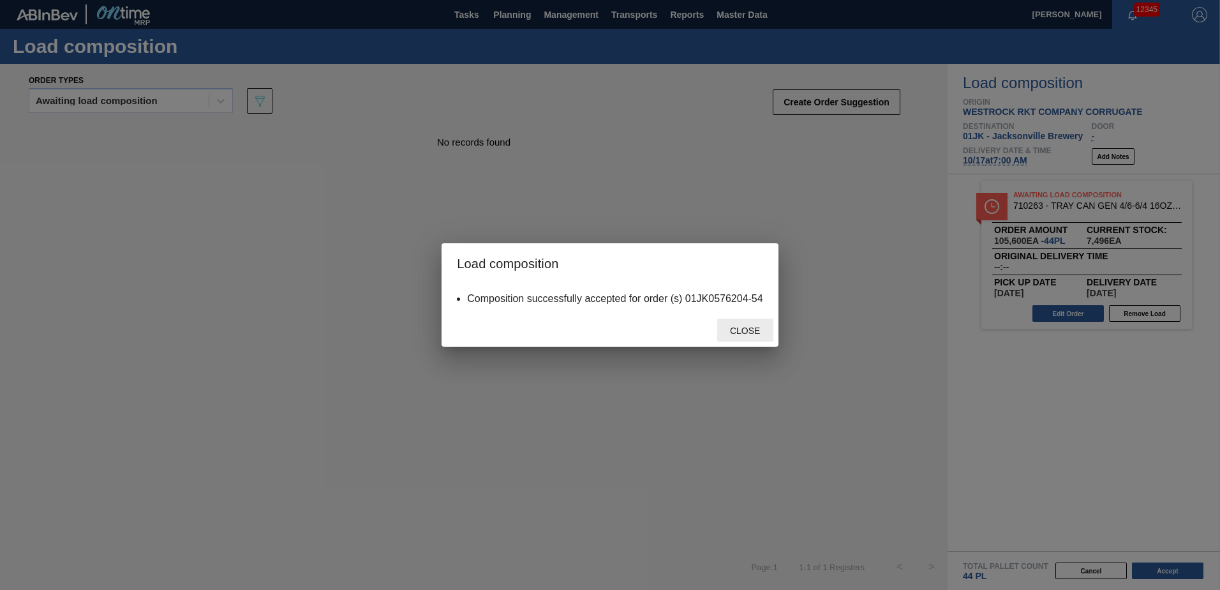
click at [740, 331] on span "Close" at bounding box center [745, 331] width 50 height 10
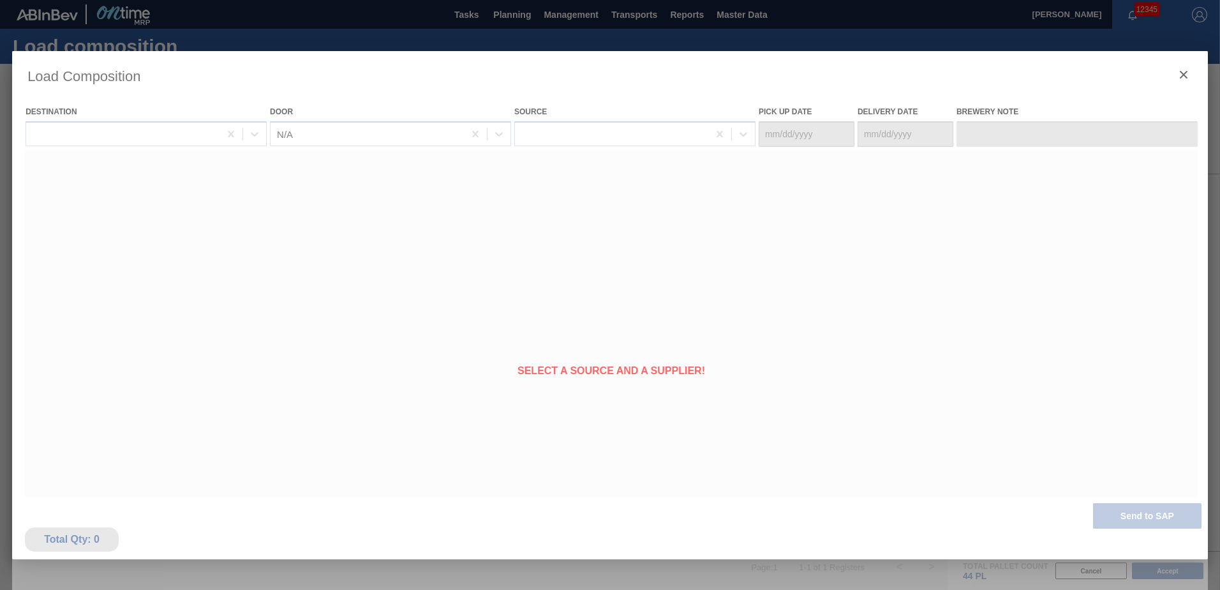
type Date "[DATE]"
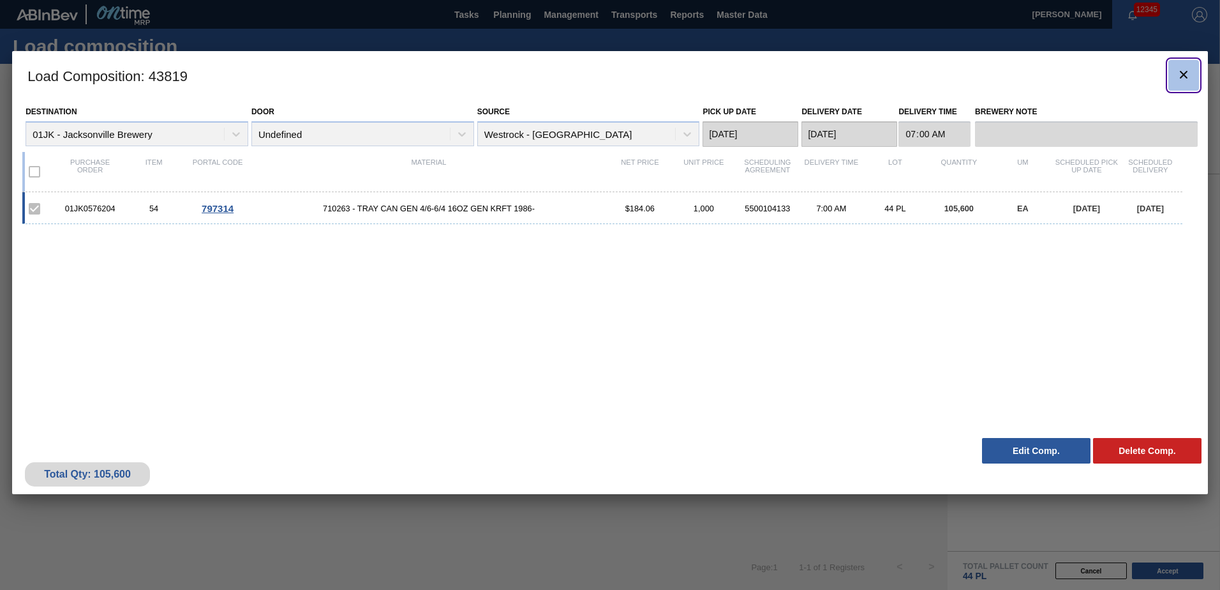
click at [1176, 79] on icon "botão de ícone" at bounding box center [1183, 74] width 15 height 15
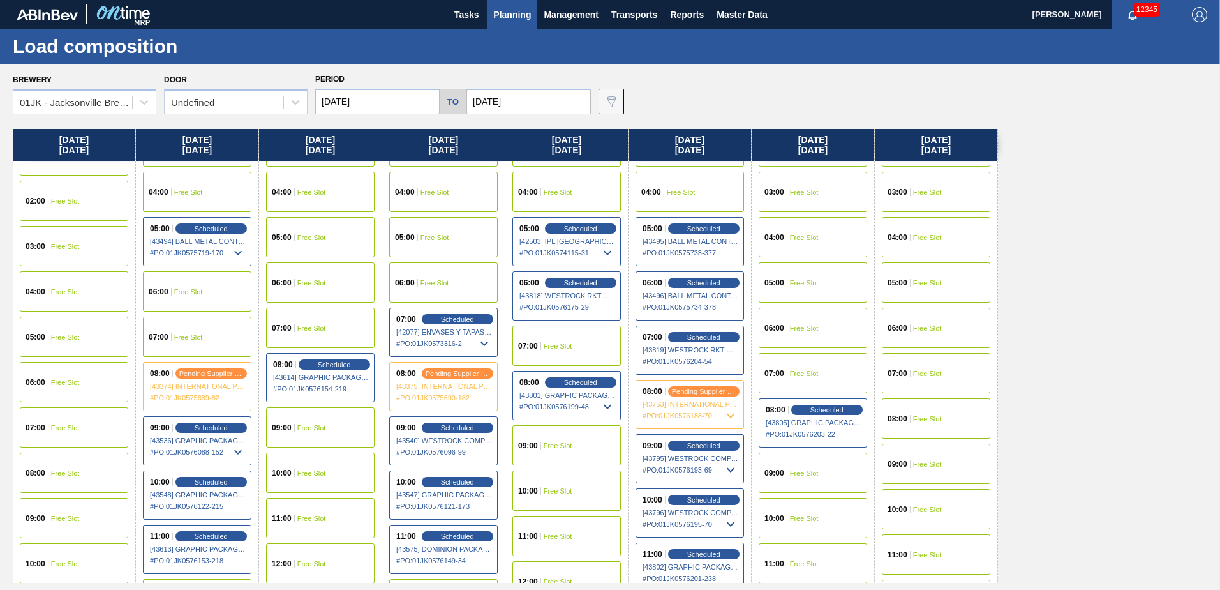
scroll to position [64, 0]
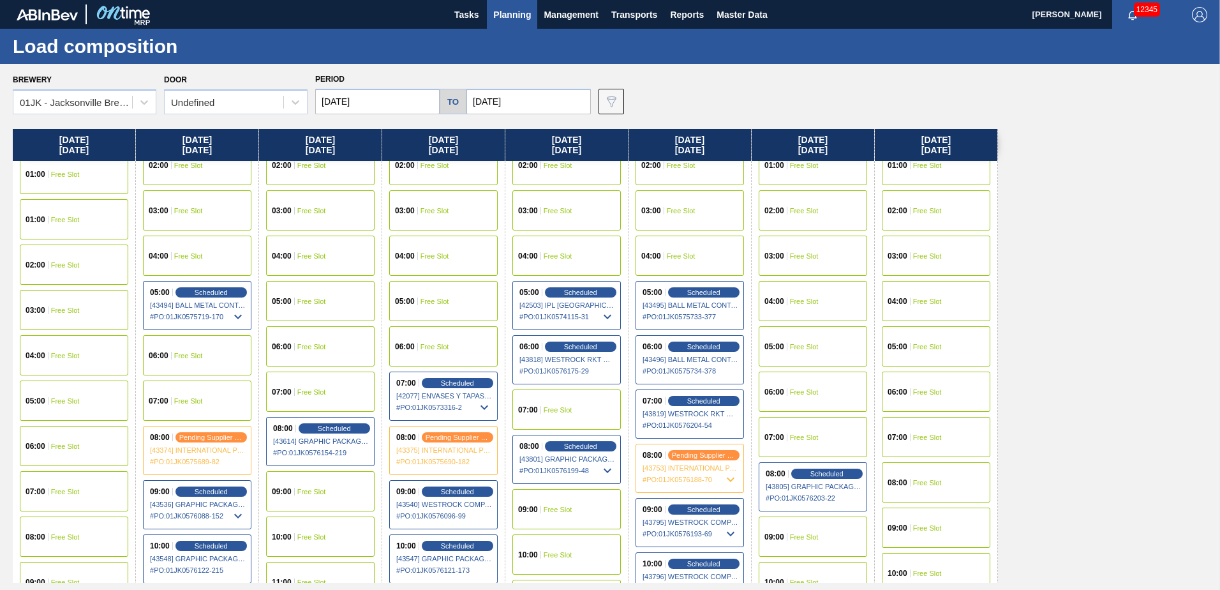
click at [716, 255] on div "04:00 Free Slot" at bounding box center [690, 256] width 109 height 40
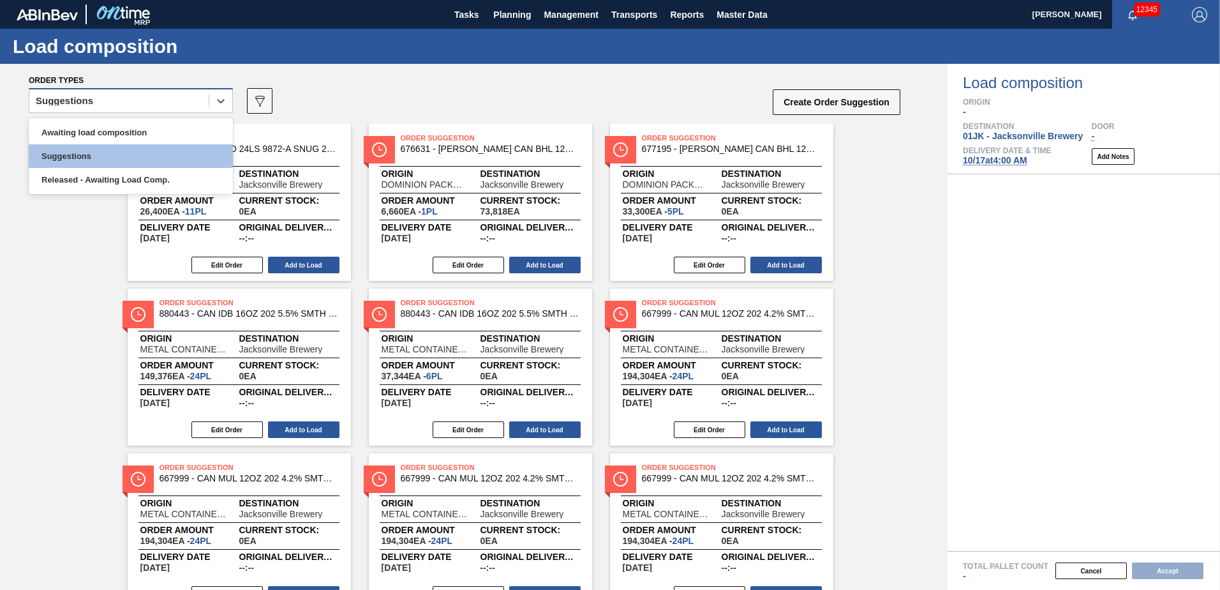
click at [208, 107] on div "Suggestions" at bounding box center [118, 101] width 179 height 19
click at [184, 131] on div "Awaiting load composition" at bounding box center [131, 133] width 204 height 24
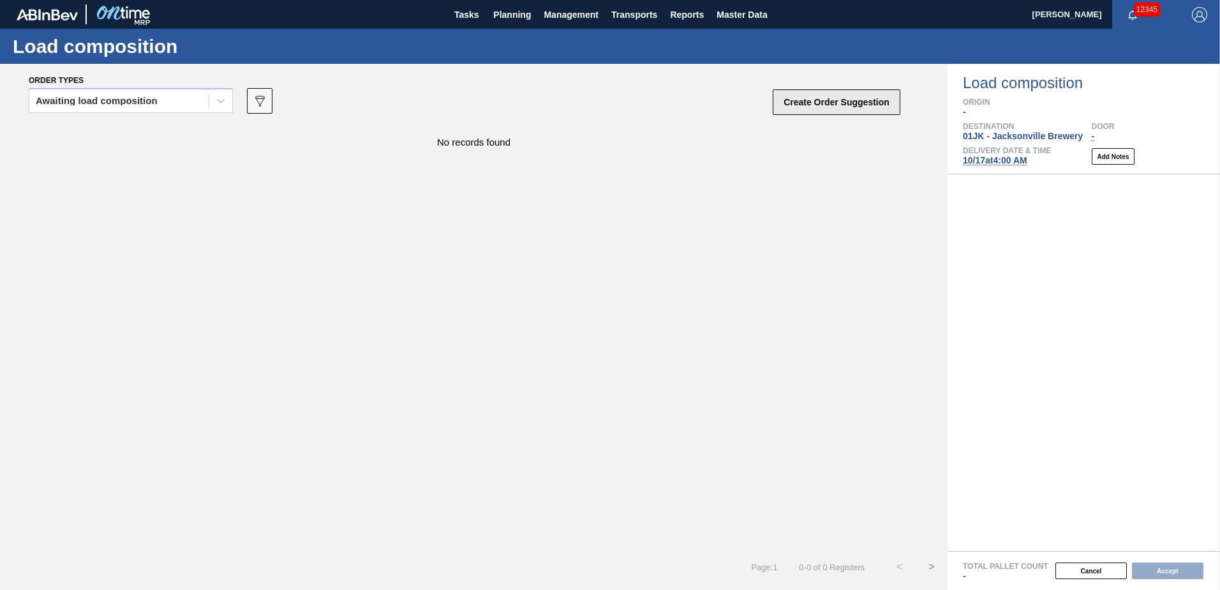
click at [848, 101] on button "Create Order Suggestion" at bounding box center [837, 102] width 128 height 26
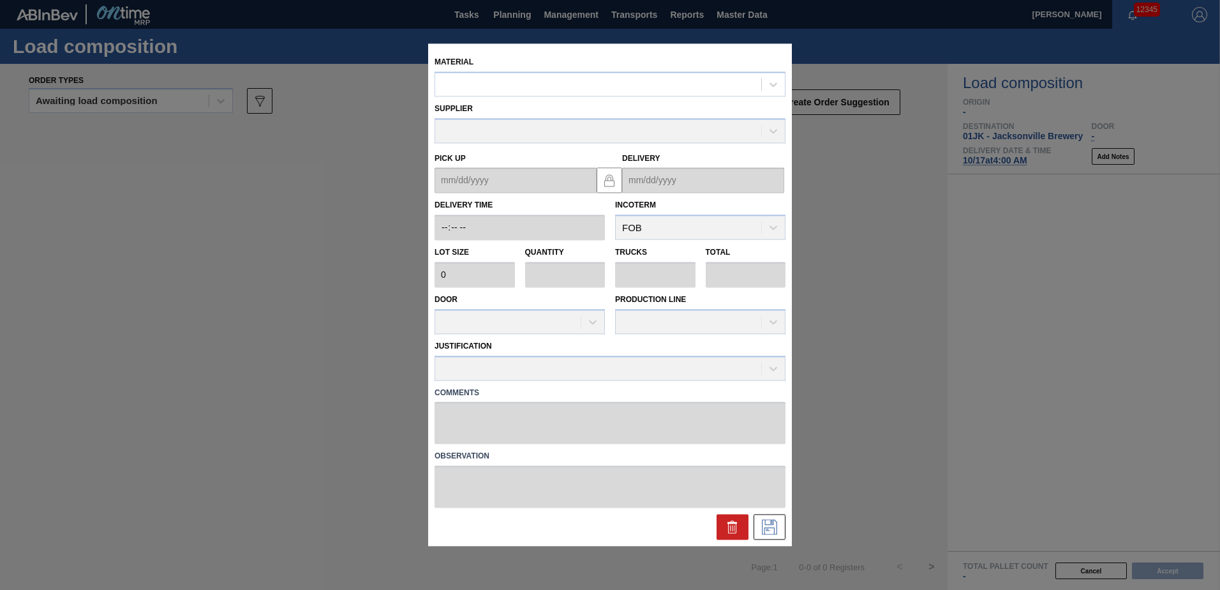
click at [546, 60] on div "Material" at bounding box center [610, 74] width 351 height 43
click at [546, 71] on div at bounding box center [610, 83] width 351 height 25
type input "710263"
type input "2,400"
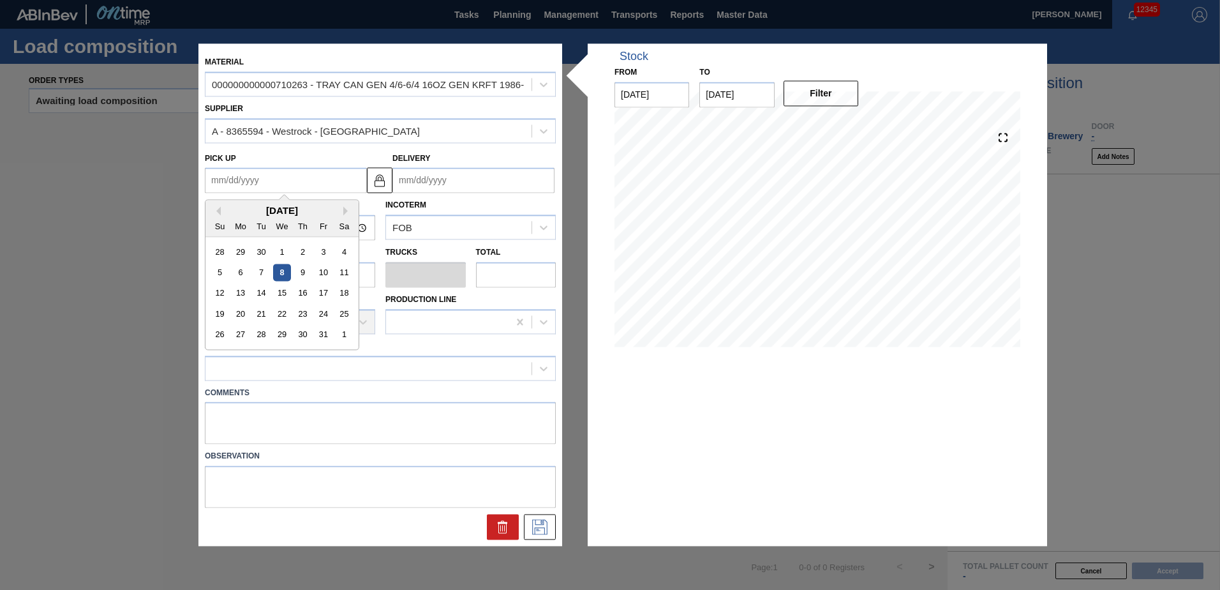
drag, startPoint x: 272, startPoint y: 184, endPoint x: 280, endPoint y: 188, distance: 8.9
click at [272, 184] on up "Pick up" at bounding box center [286, 181] width 162 height 26
click at [319, 290] on div "17" at bounding box center [323, 293] width 17 height 17
type up "[DATE]"
type input "[DATE]"
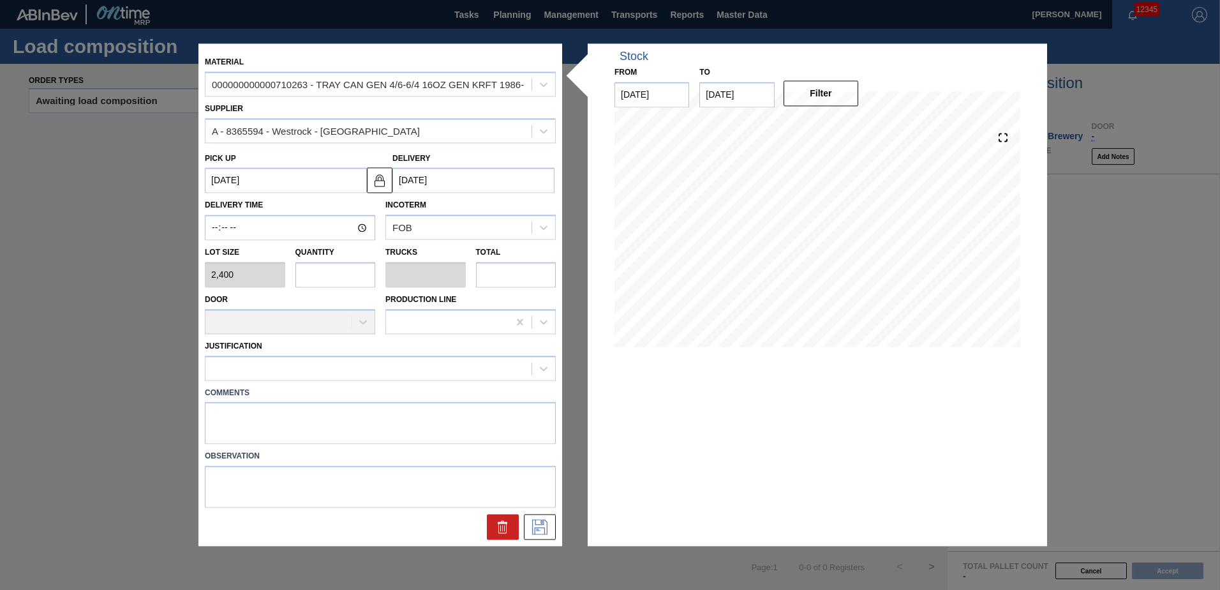
click at [338, 278] on input "text" at bounding box center [336, 275] width 80 height 26
type input "4"
type input "0.091"
type input "9,600"
type input "44"
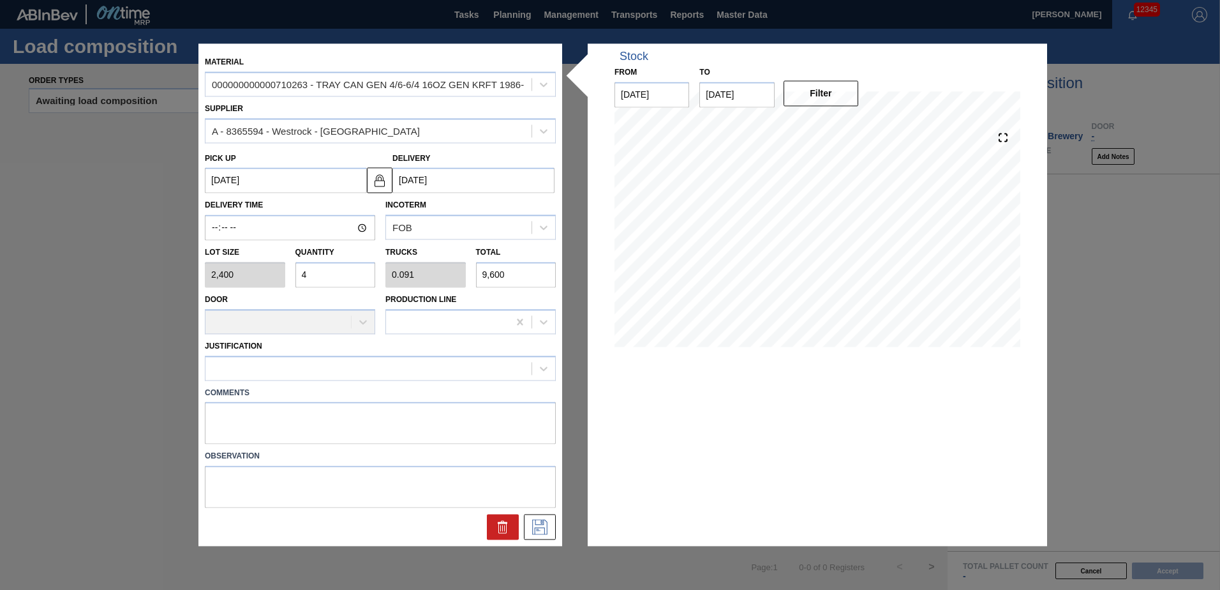
type input "1"
type input "105,600"
type input "44"
click at [549, 524] on icon at bounding box center [540, 527] width 20 height 15
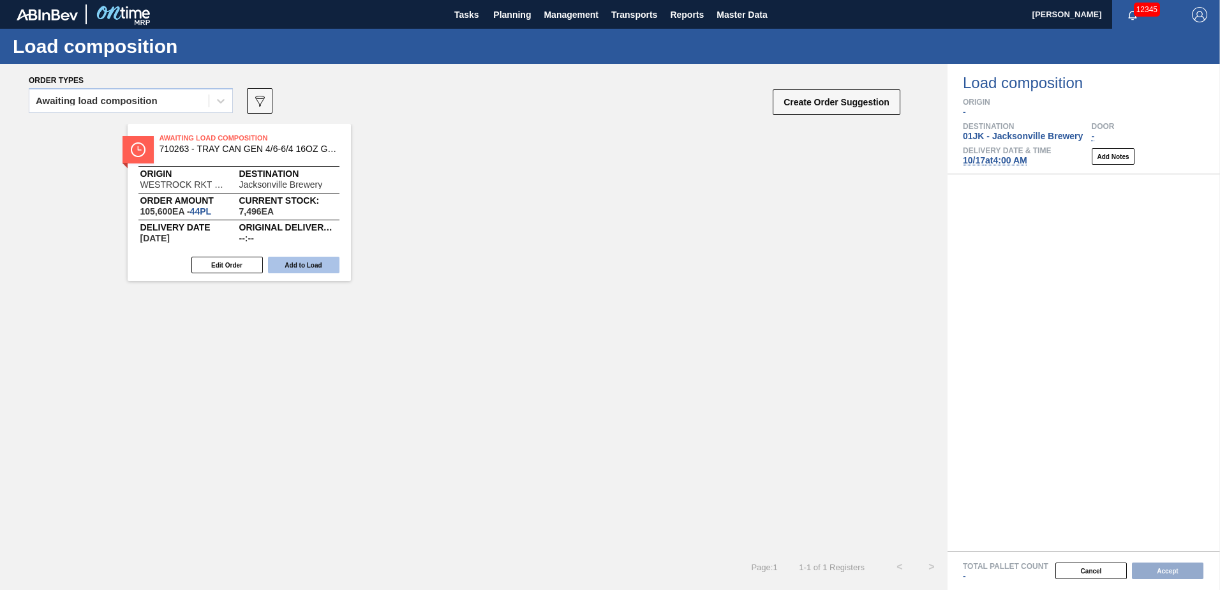
click at [297, 266] on button "Add to Load" at bounding box center [303, 265] width 71 height 17
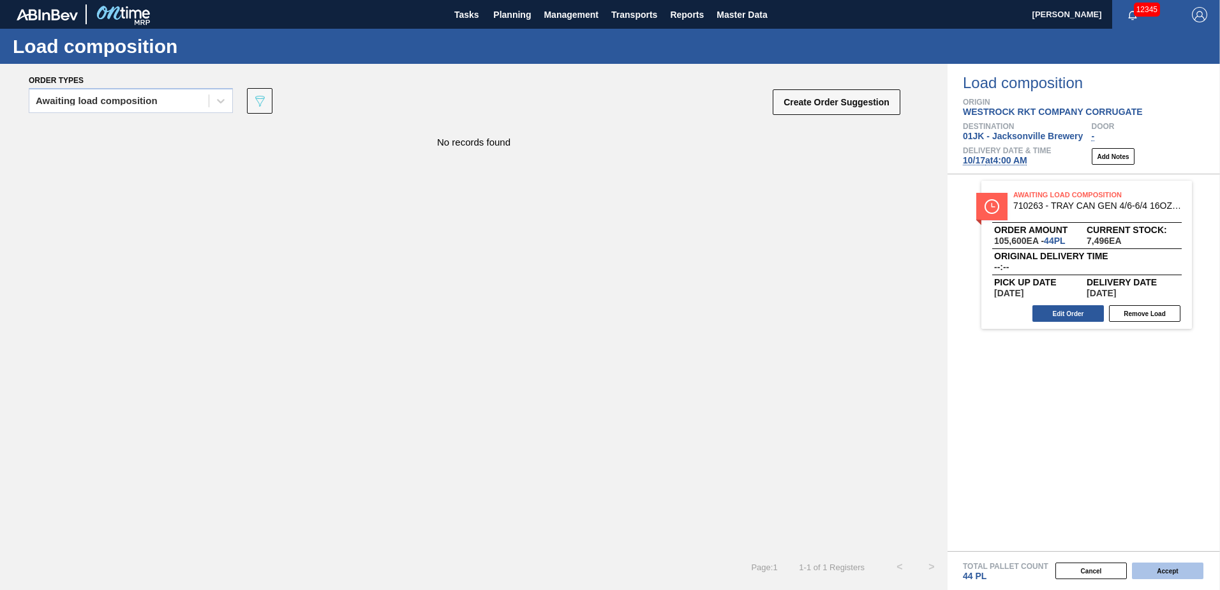
click at [1173, 572] on button "Accept" at bounding box center [1167, 570] width 71 height 17
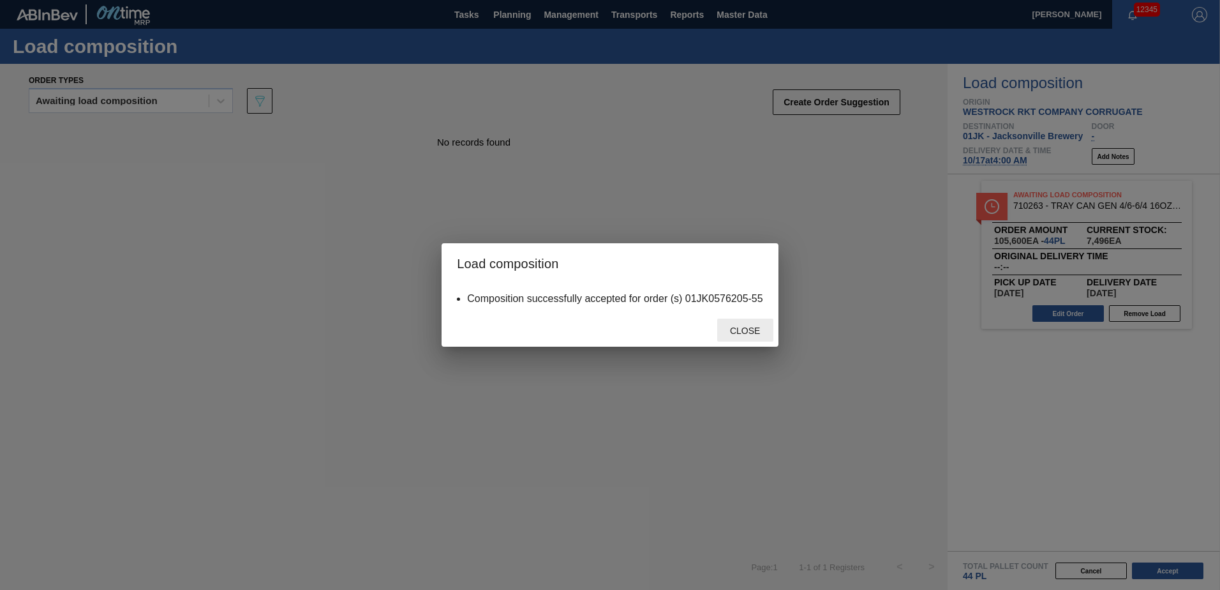
click at [755, 327] on span "Close" at bounding box center [745, 331] width 50 height 10
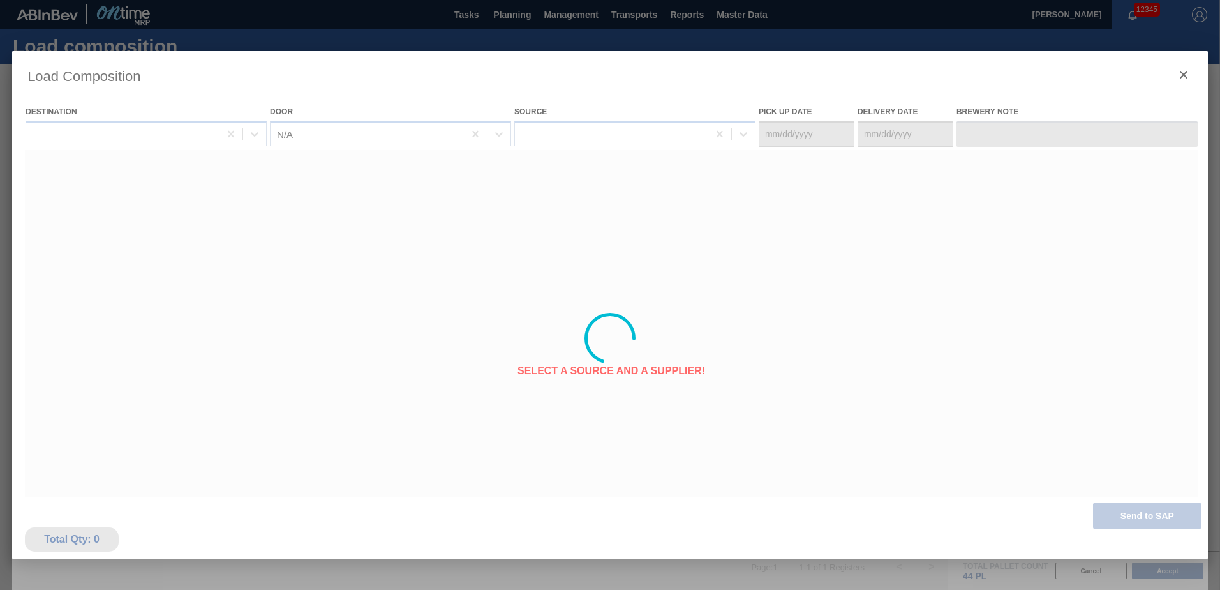
type Date "[DATE]"
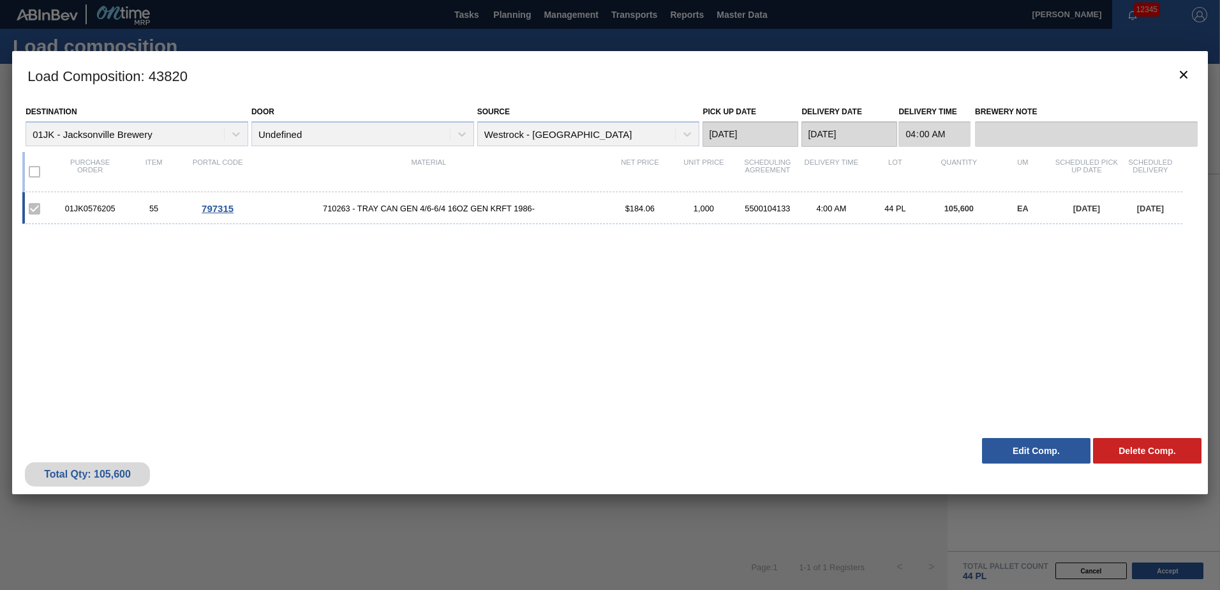
click at [578, 225] on div "01JK0576205 55 797315 710263 - TRAY CAN GEN 4/6-6/4 16OZ GEN KRFT 1986- $184.06…" at bounding box center [607, 304] width 1171 height 224
click at [1188, 75] on icon "botão de ícone" at bounding box center [1183, 74] width 15 height 15
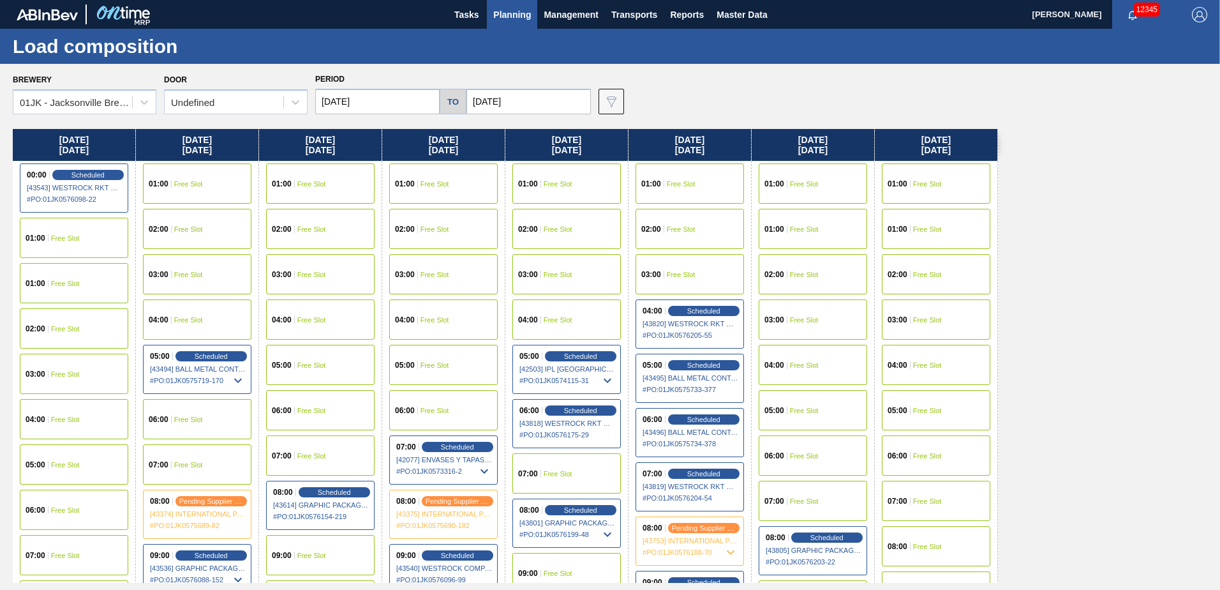
click at [1116, 258] on div "[DATE] 00:00 Scheduled [43543] WESTROCK RKT COMPANY CORRUGATE - 0008365594 # PO…" at bounding box center [613, 356] width 1201 height 454
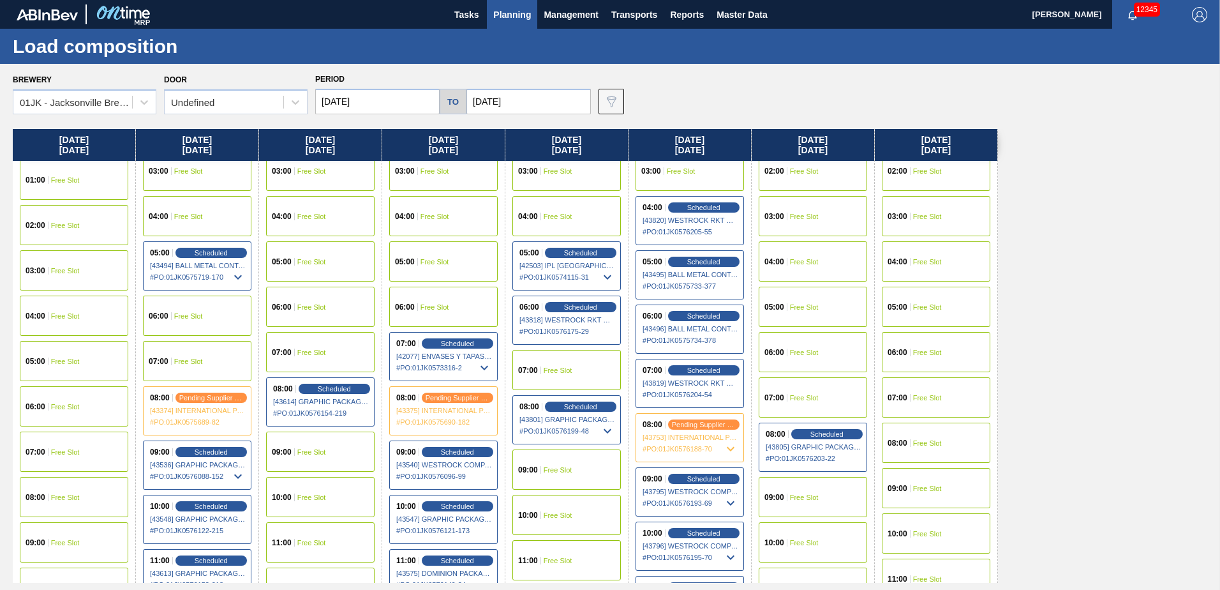
scroll to position [64, 0]
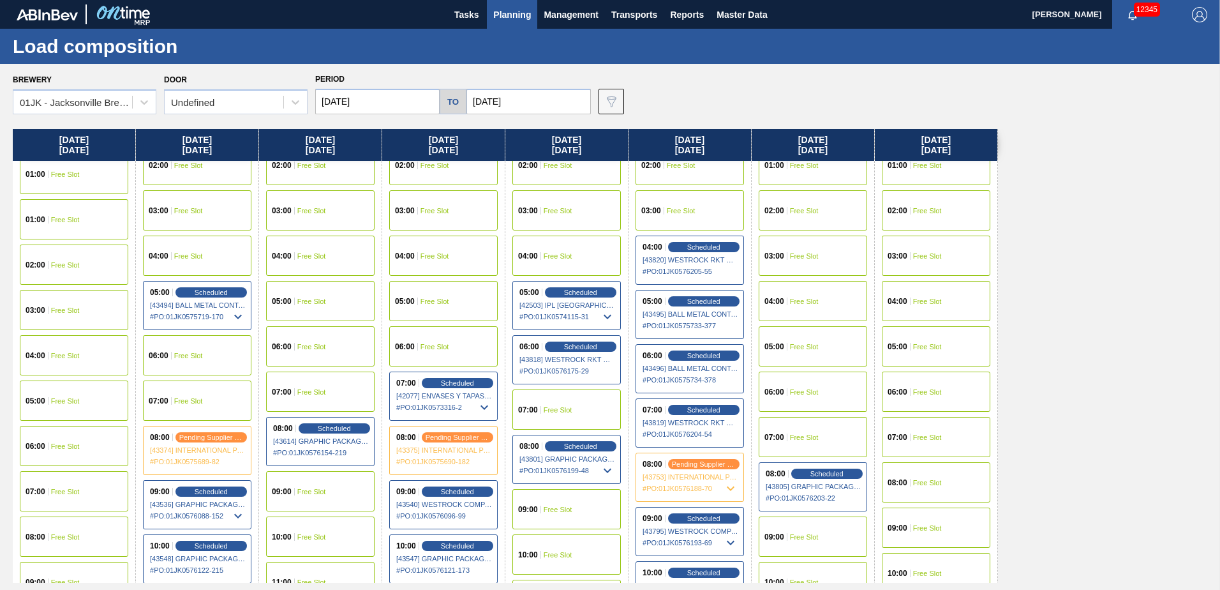
click at [1066, 232] on div "[DATE] 00:00 Scheduled [43543] WESTROCK RKT COMPANY CORRUGATE - 0008365594 # PO…" at bounding box center [613, 356] width 1201 height 454
click at [487, 357] on div "06:00 Free Slot" at bounding box center [443, 346] width 109 height 40
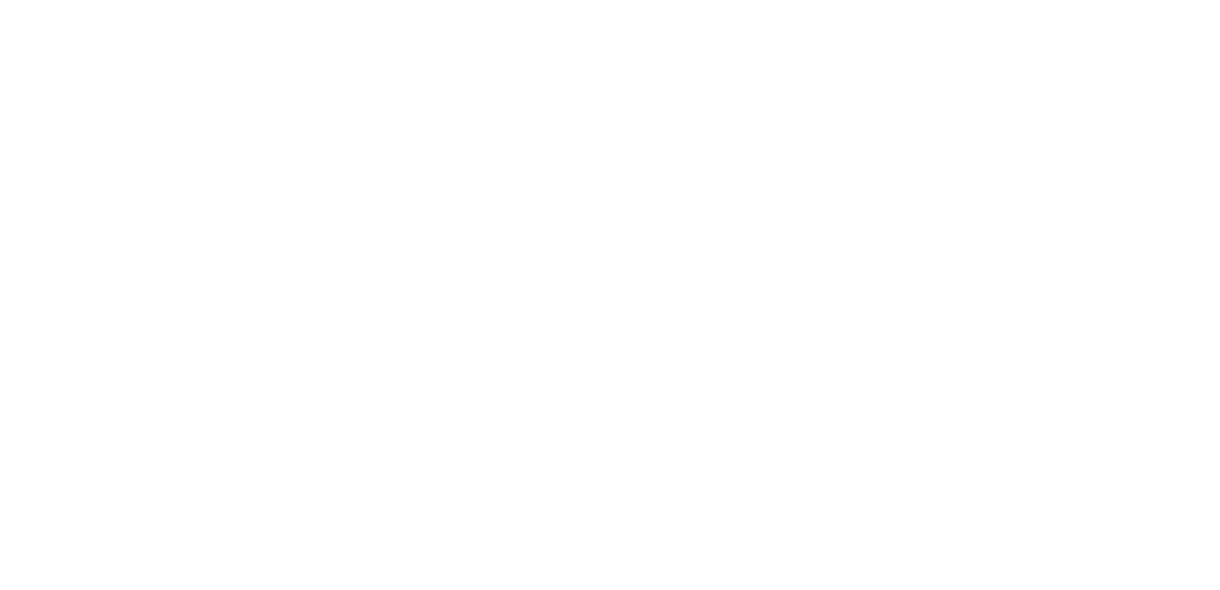
click at [387, 0] on html at bounding box center [610, 0] width 1220 height 0
drag, startPoint x: 800, startPoint y: 190, endPoint x: 857, endPoint y: 120, distance: 90.3
click at [825, 0] on html at bounding box center [610, 0] width 1220 height 0
